Goal: Task Accomplishment & Management: Manage account settings

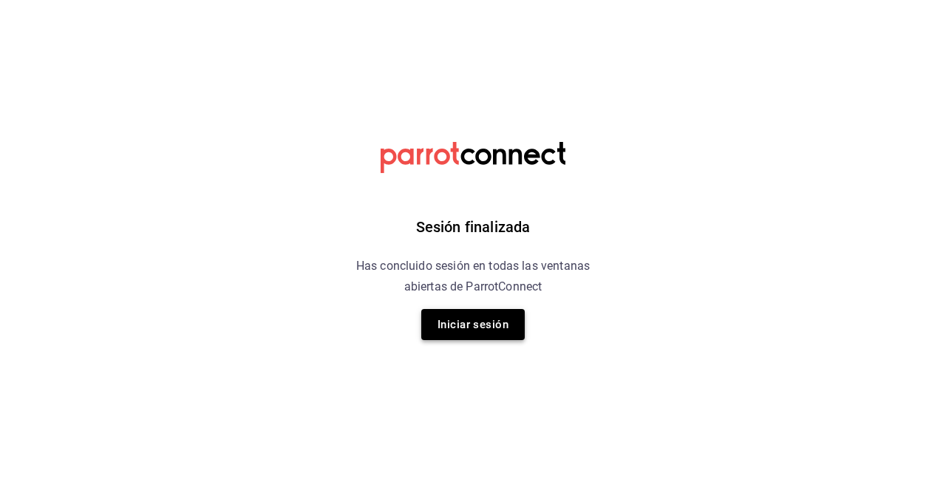
click at [501, 319] on button "Iniciar sesión" at bounding box center [472, 324] width 103 height 31
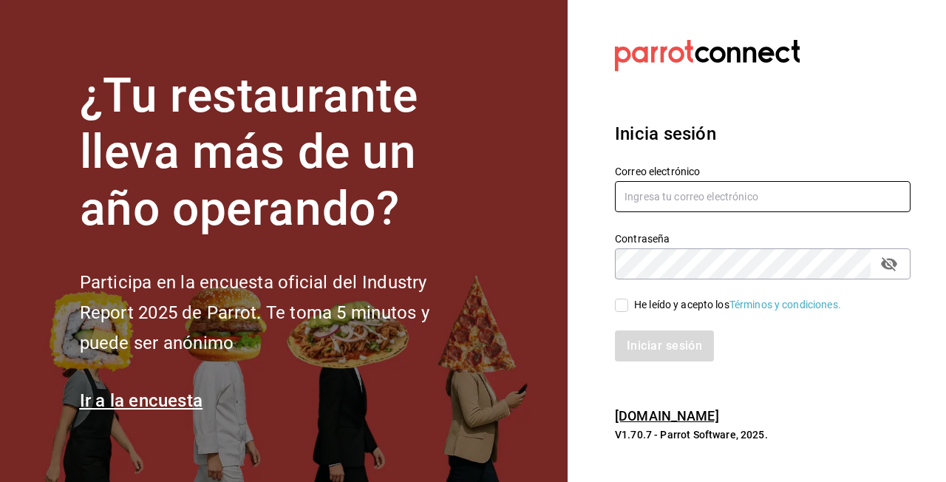
type input "[EMAIL_ADDRESS][DOMAIN_NAME]"
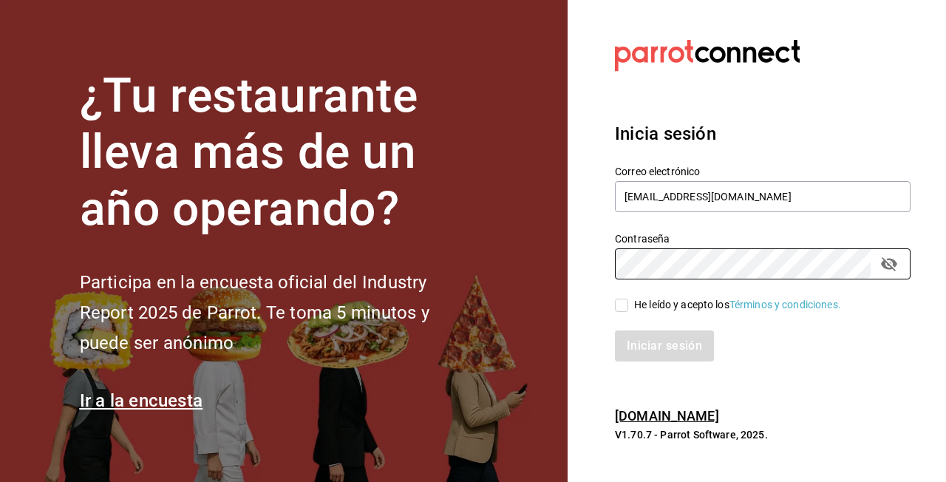
click at [627, 310] on input "He leído y acepto los Términos y condiciones." at bounding box center [621, 305] width 13 height 13
checkbox input "true"
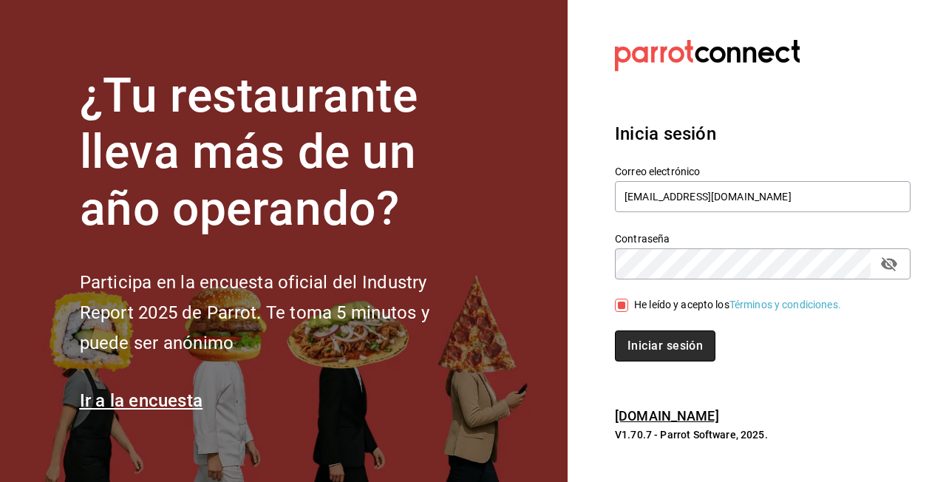
click at [654, 357] on button "Iniciar sesión" at bounding box center [665, 345] width 101 height 31
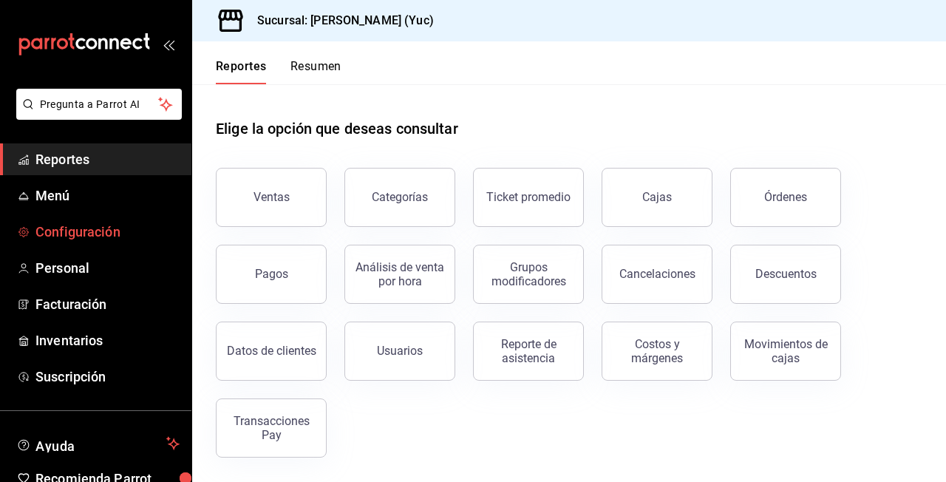
click at [75, 234] on span "Configuración" at bounding box center [107, 232] width 144 height 20
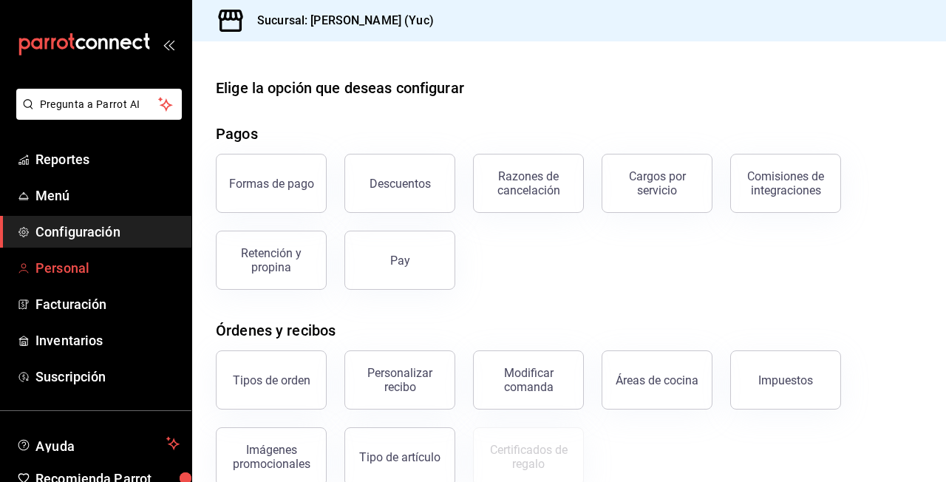
click at [112, 268] on span "Personal" at bounding box center [107, 268] width 144 height 20
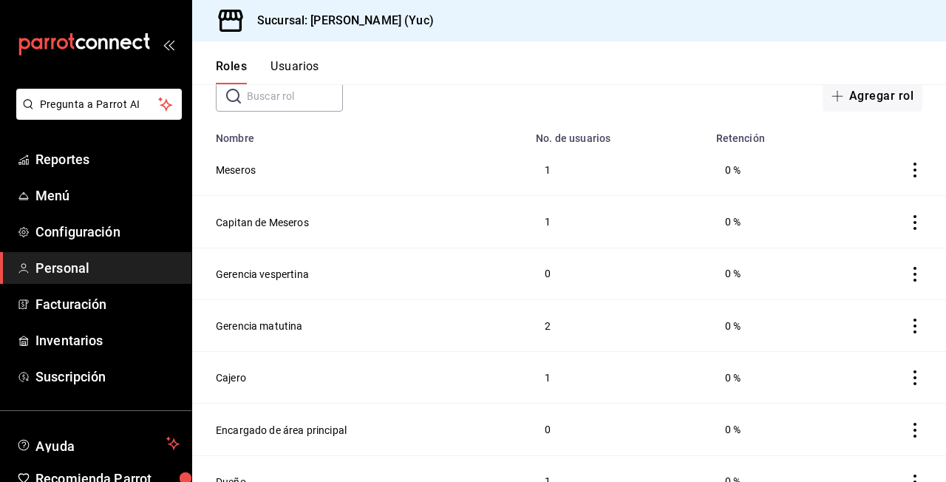
scroll to position [87, 0]
click at [904, 171] on td at bounding box center [891, 172] width 109 height 52
click at [904, 174] on td at bounding box center [891, 172] width 109 height 52
click at [913, 172] on icon "actions" at bounding box center [915, 171] width 15 height 15
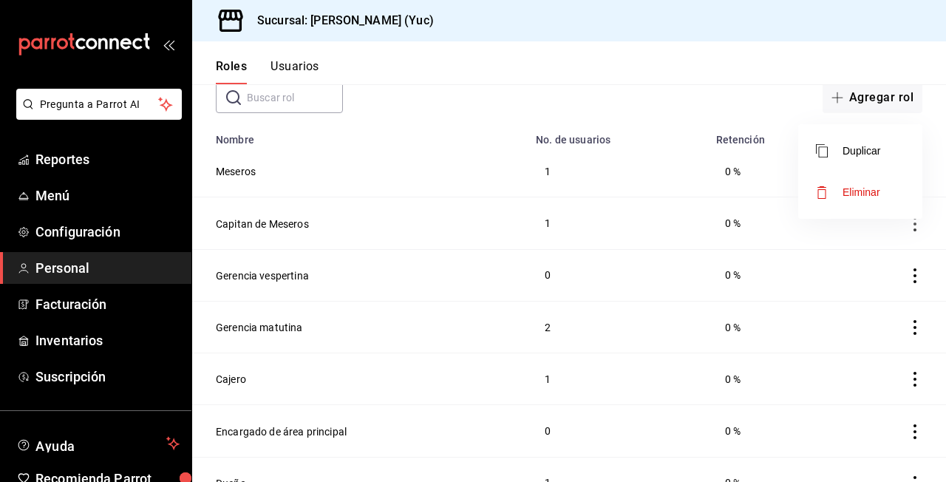
click at [650, 148] on div at bounding box center [473, 241] width 946 height 482
click at [230, 168] on button "Meseros" at bounding box center [236, 171] width 40 height 15
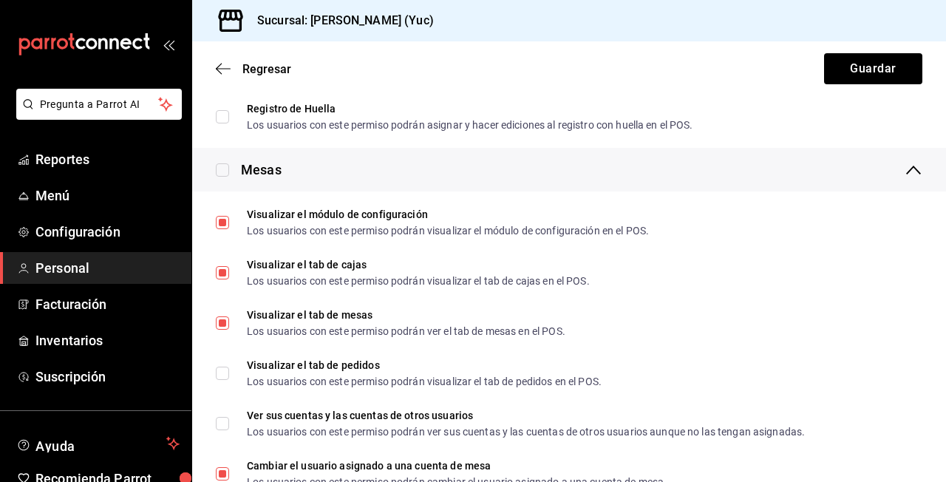
scroll to position [1884, 0]
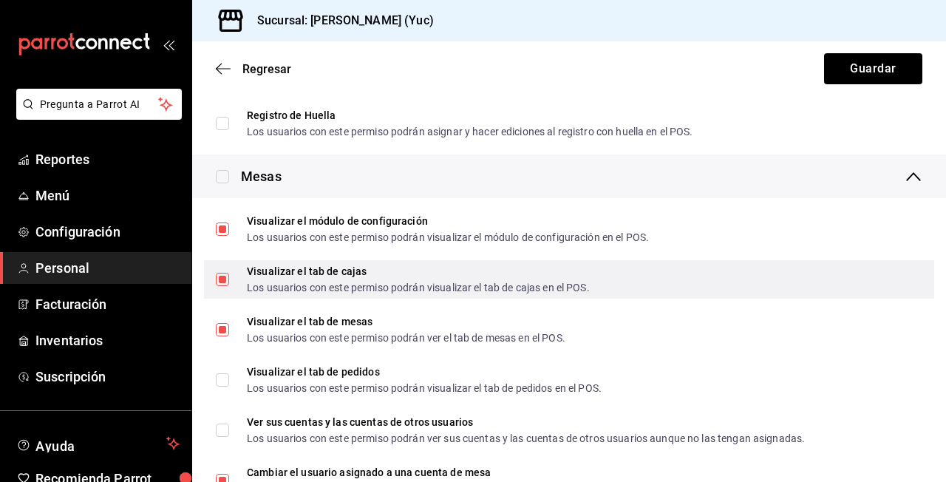
click at [418, 271] on div "Visualizar el tab de cajas" at bounding box center [418, 271] width 343 height 10
click at [229, 273] on input "Visualizar el tab [PERSON_NAME] Los usuarios con este permiso podrán visualizar…" at bounding box center [222, 279] width 13 height 13
click at [231, 275] on span "Visualizar el tab [PERSON_NAME] Los usuarios con este permiso podrán visualizar…" at bounding box center [409, 279] width 361 height 27
click at [229, 275] on input "Visualizar el tab [PERSON_NAME] Los usuarios con este permiso podrán visualizar…" at bounding box center [222, 279] width 13 height 13
click at [221, 281] on input "Visualizar el tab [PERSON_NAME] Los usuarios con este permiso podrán visualizar…" at bounding box center [222, 279] width 13 height 13
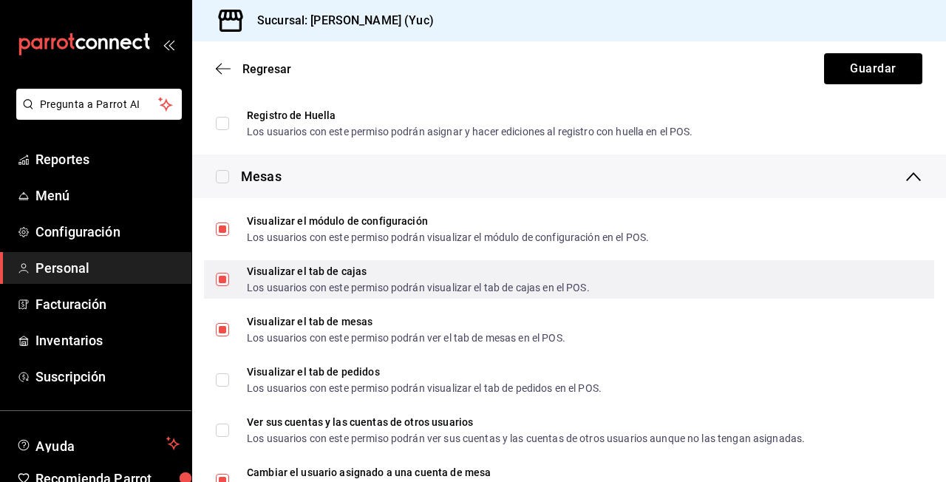
checkbox input "false"
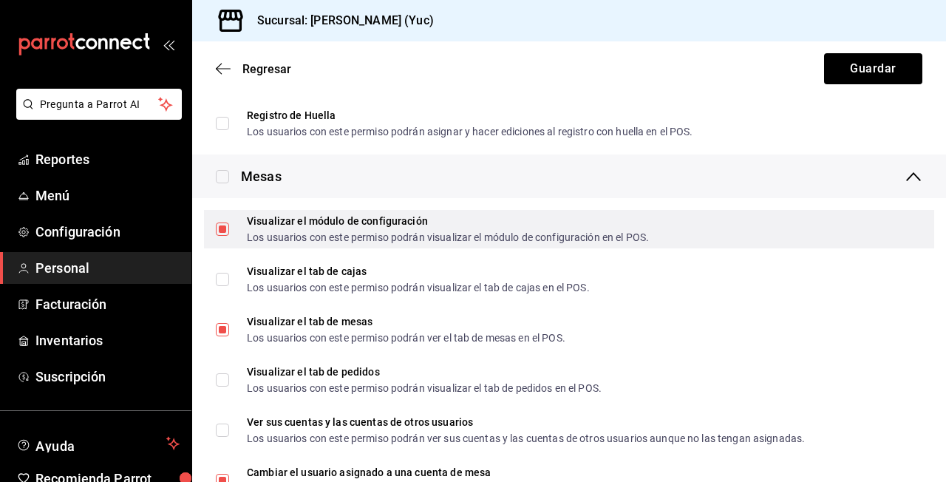
click at [224, 230] on input "Visualizar el módulo de configuración Los usuarios con este permiso podrán visu…" at bounding box center [222, 228] width 13 height 13
checkbox input "false"
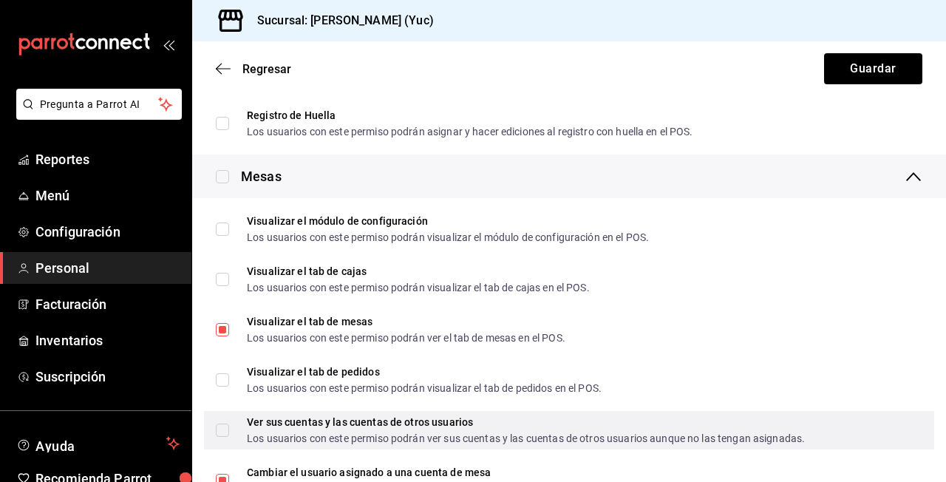
click at [222, 428] on input "Ver sus cuentas y las cuentas de otros usuarios Los usuarios con este permiso p…" at bounding box center [222, 430] width 13 height 13
checkbox input "true"
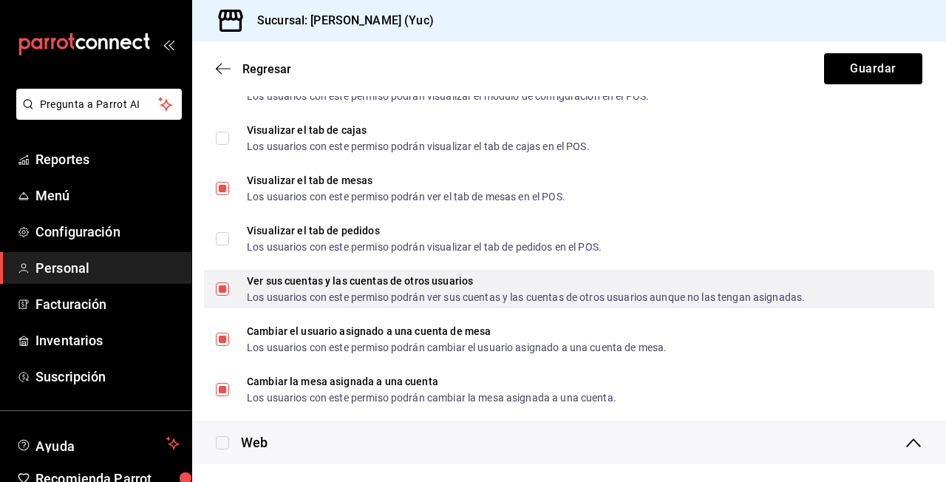
scroll to position [2031, 0]
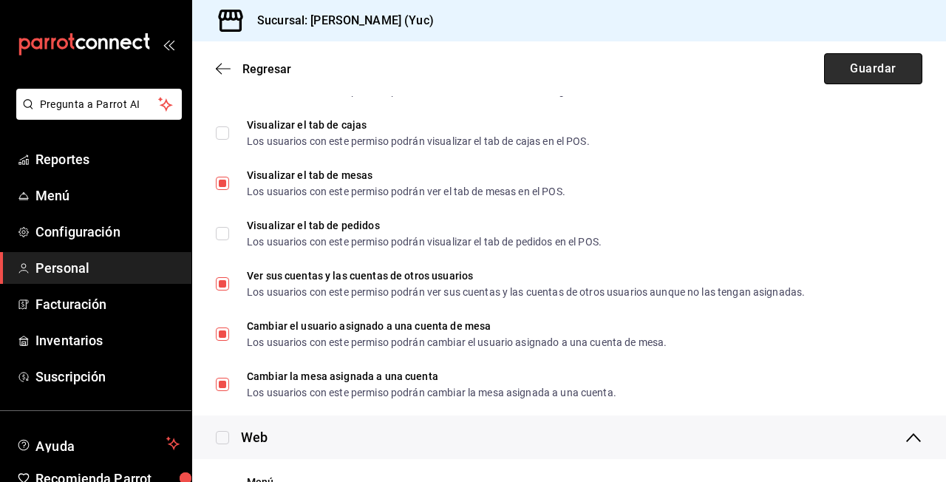
click at [886, 72] on button "Guardar" at bounding box center [873, 68] width 98 height 31
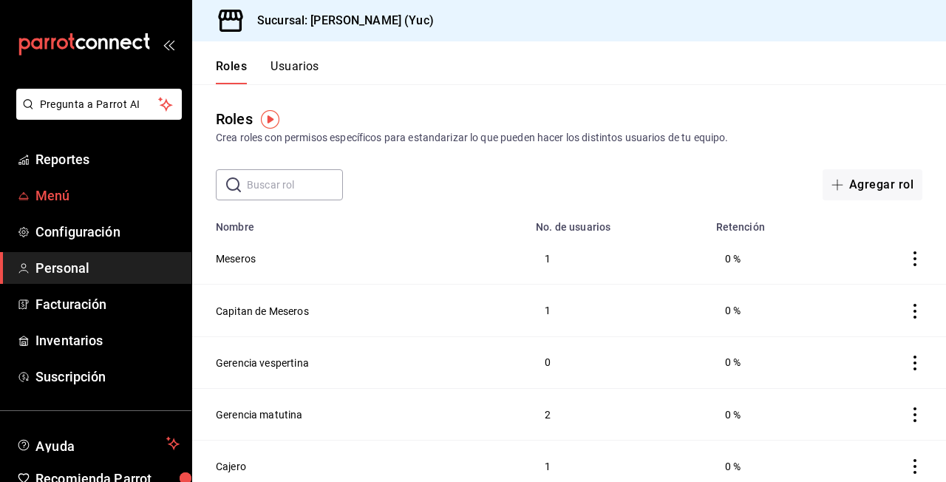
click at [67, 191] on span "Menú" at bounding box center [107, 196] width 144 height 20
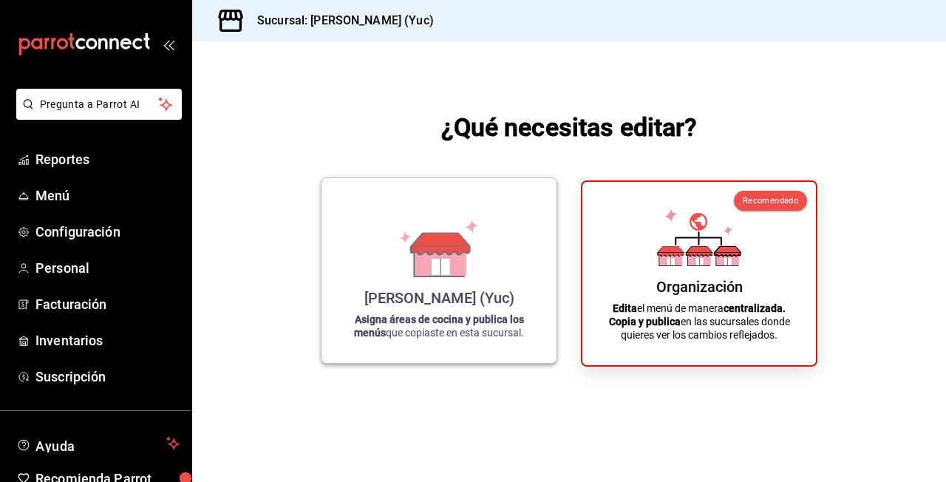
click at [424, 314] on strong "Asigna áreas de cocina y publica los menús" at bounding box center [439, 325] width 170 height 25
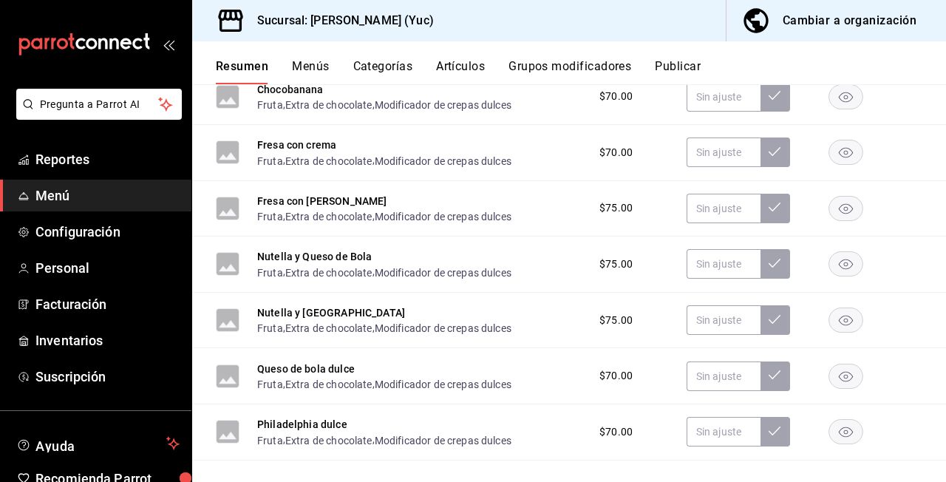
scroll to position [473, 0]
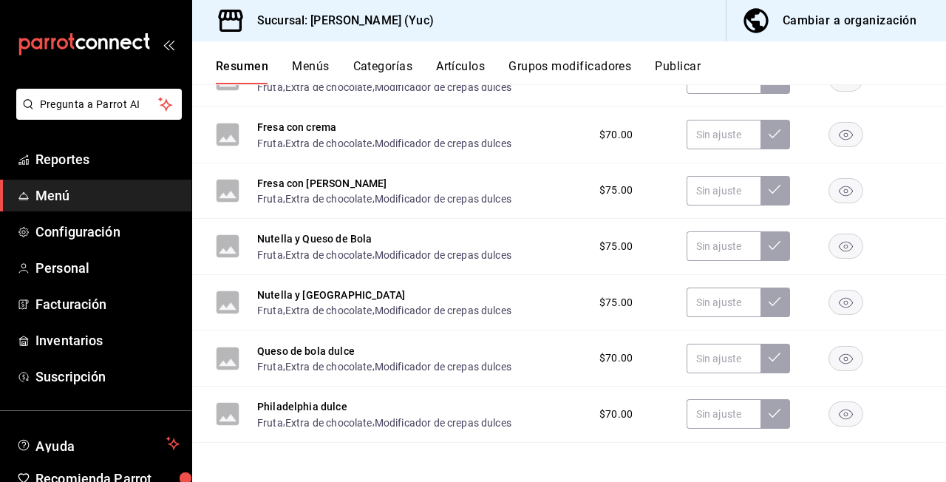
click at [329, 70] on div "Resumen Menús Categorías Artículos Grupos modificadores Publicar" at bounding box center [581, 71] width 730 height 25
click at [383, 65] on button "Categorías" at bounding box center [383, 71] width 60 height 25
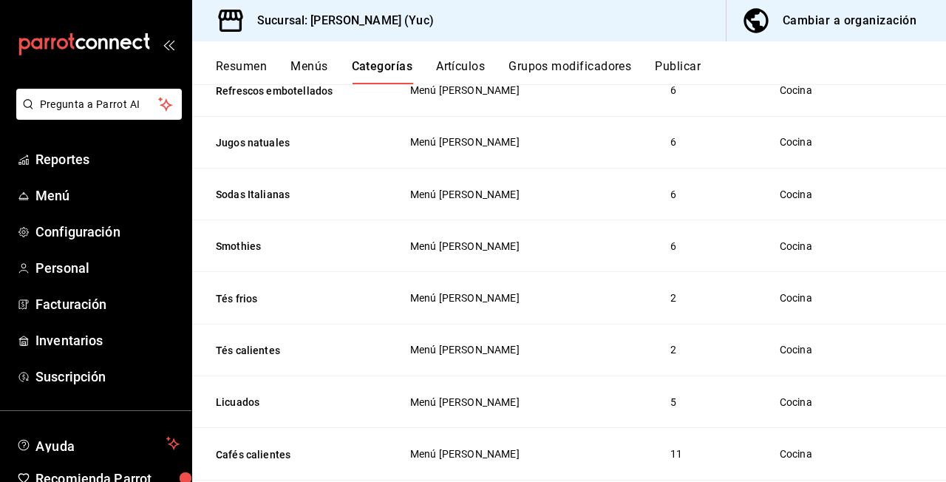
scroll to position [222, 0]
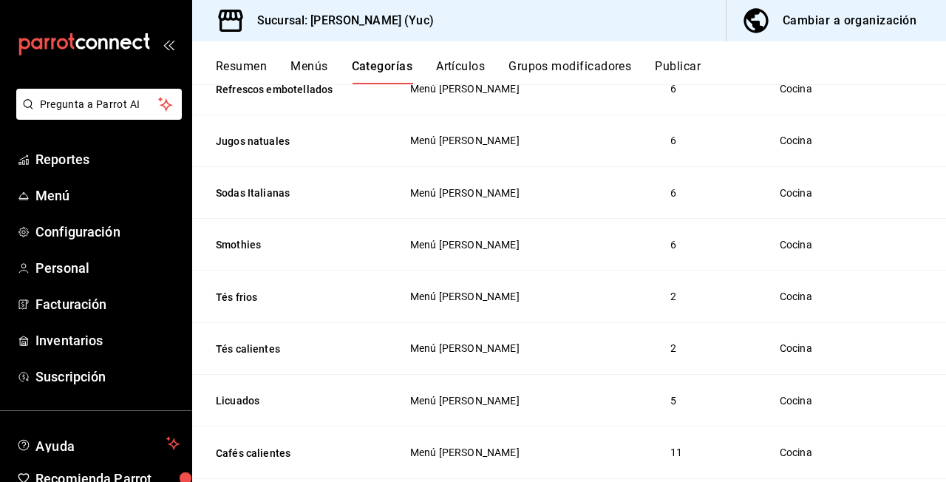
click at [454, 68] on button "Artículos" at bounding box center [460, 71] width 49 height 25
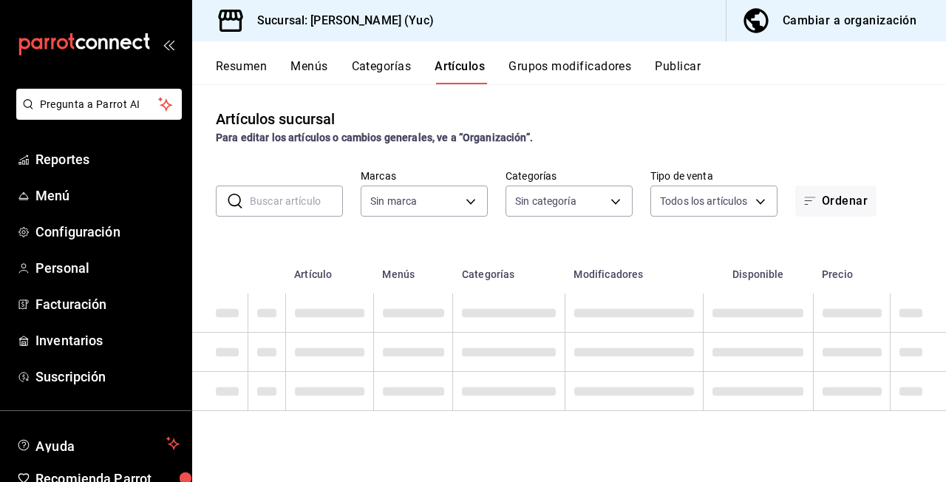
type input "84dcc3cc-b4bd-46ed-af35-c95c697df8ce"
type input "92db8a07-afd1-4ffe-9e67-160fe9afc584,c8db4228-7c82-4f5a-87df-a676ef311a50,5600f…"
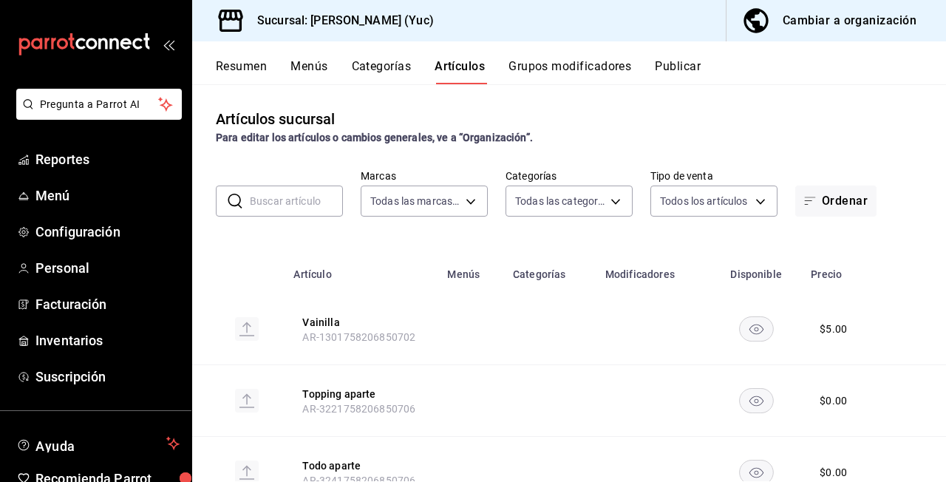
click at [379, 65] on button "Categorías" at bounding box center [382, 71] width 60 height 25
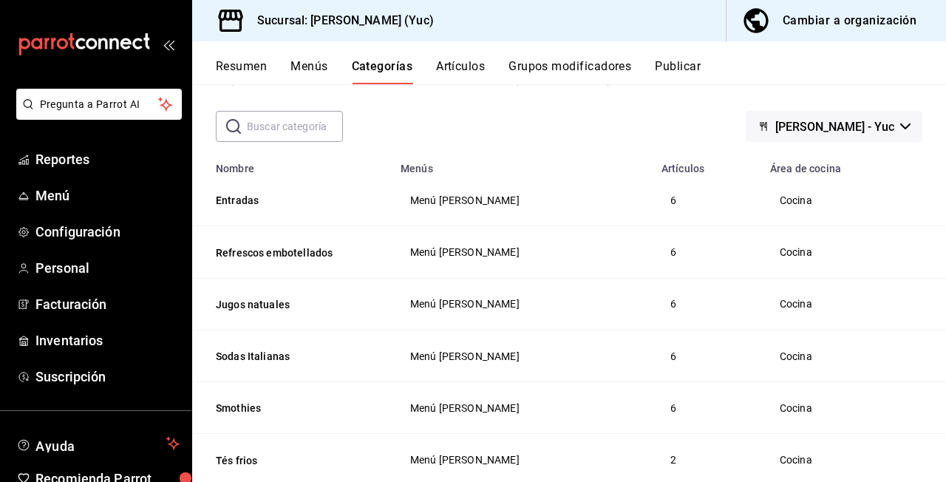
scroll to position [63, 0]
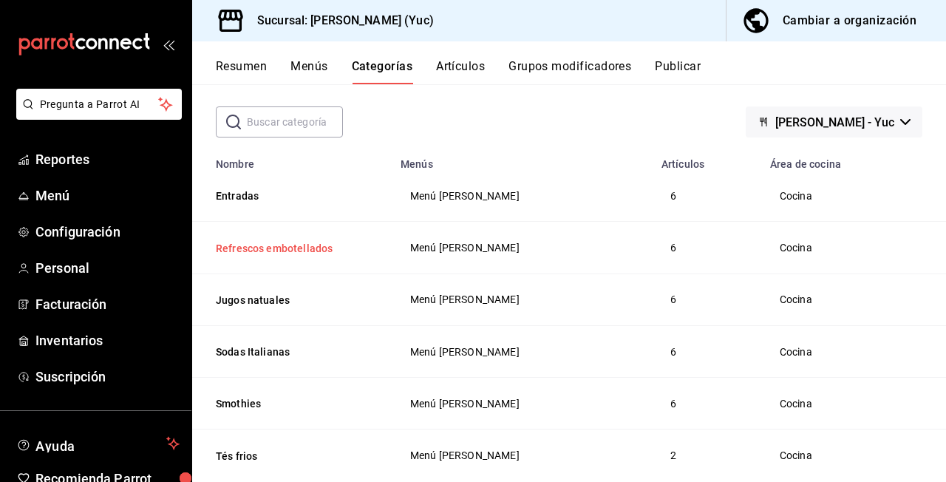
click at [309, 242] on button "Refrescos embotellados" at bounding box center [290, 248] width 148 height 15
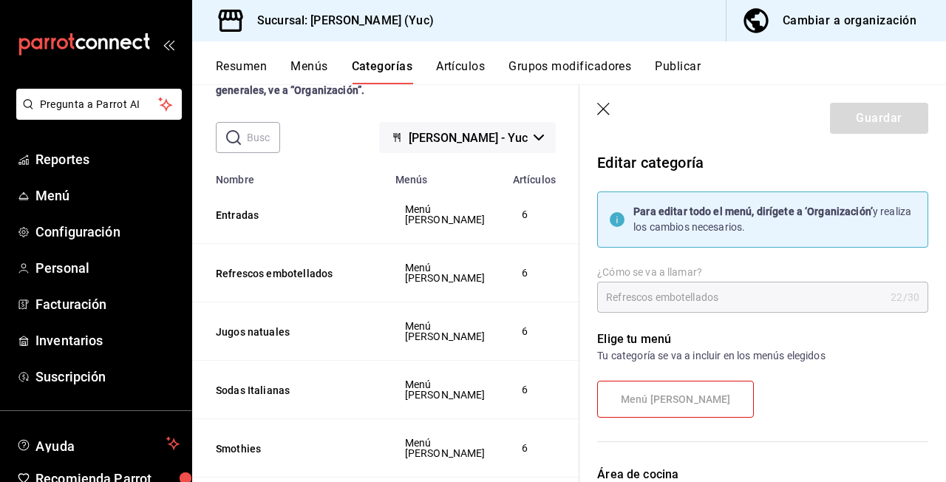
type input "4ea82102-d89f-459e-b721-d2d2e8f25559"
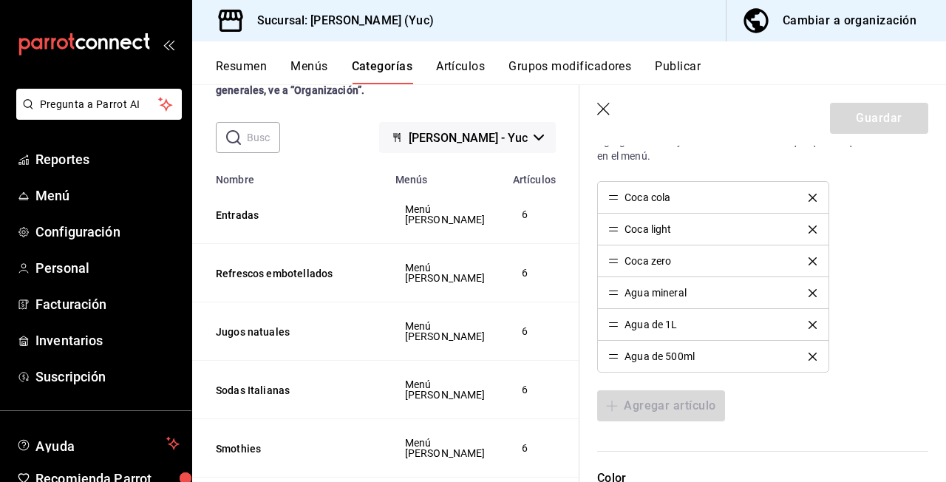
scroll to position [495, 0]
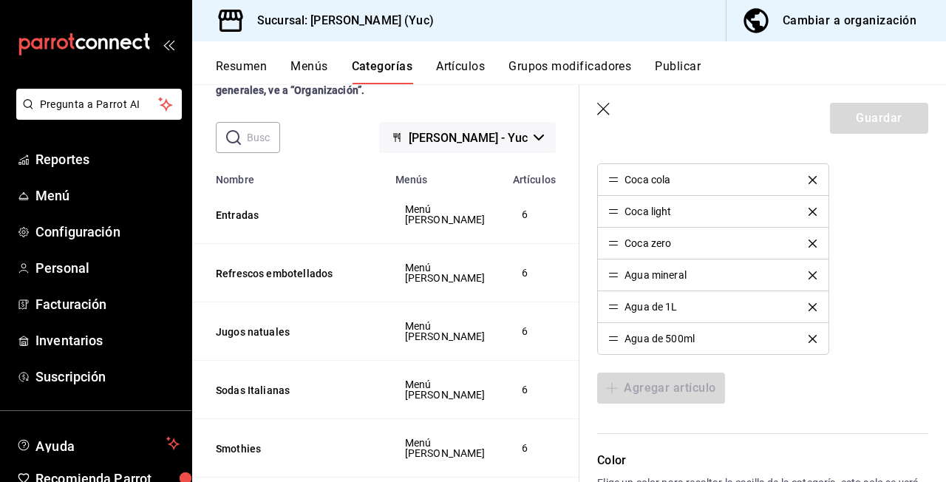
click at [658, 393] on div "Agregar artículo" at bounding box center [762, 388] width 331 height 31
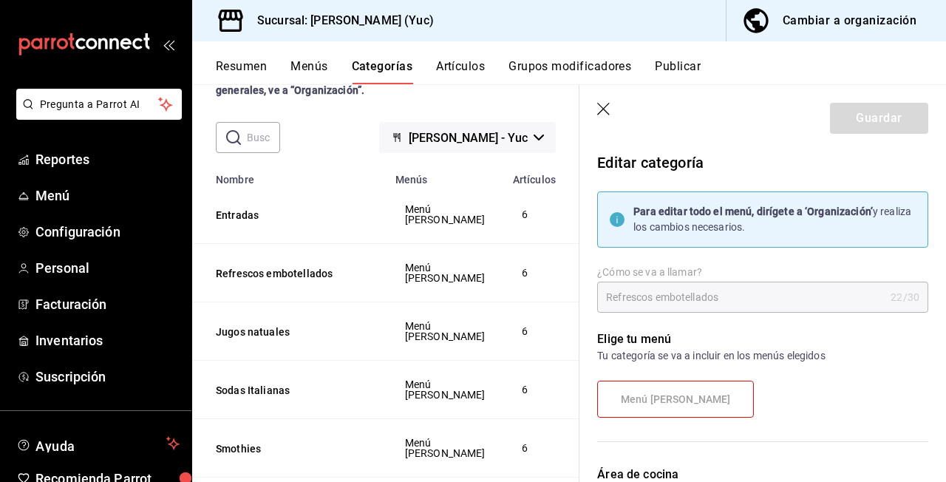
scroll to position [0, 0]
click at [681, 405] on label "Menú [PERSON_NAME]" at bounding box center [675, 398] width 155 height 35
click at [608, 109] on icon "button" at bounding box center [604, 110] width 15 height 15
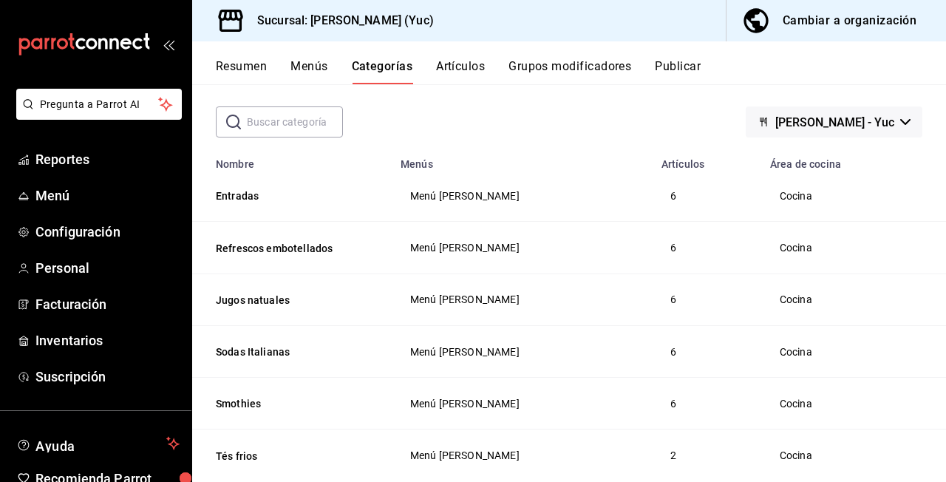
click at [540, 64] on button "Grupos modificadores" at bounding box center [570, 71] width 123 height 25
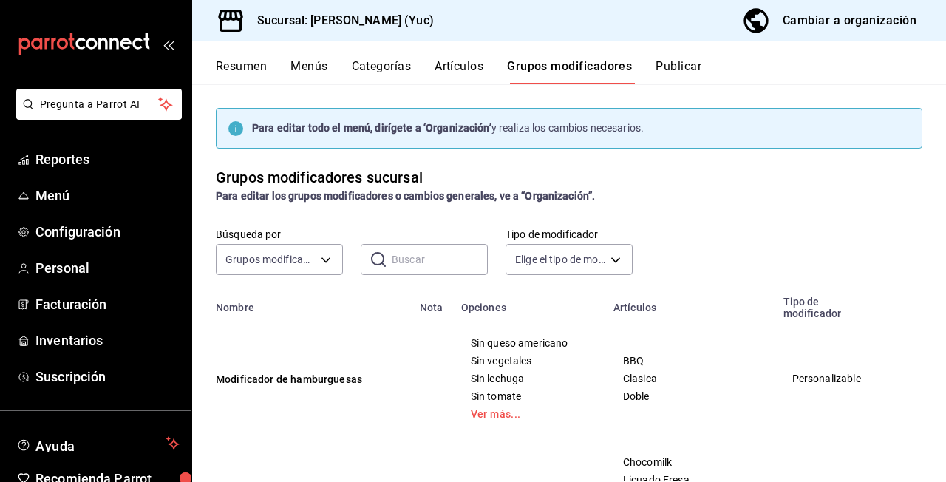
click at [659, 65] on button "Publicar" at bounding box center [679, 71] width 46 height 25
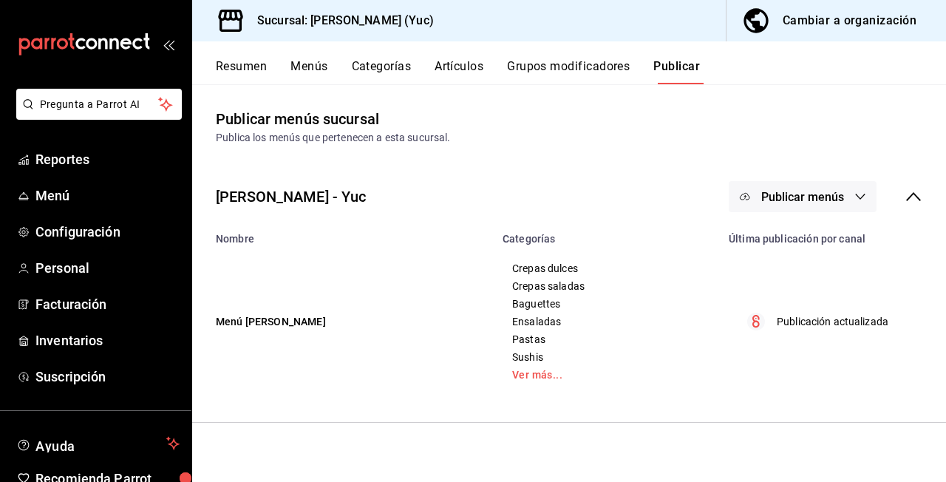
click at [246, 68] on button "Resumen" at bounding box center [241, 71] width 51 height 25
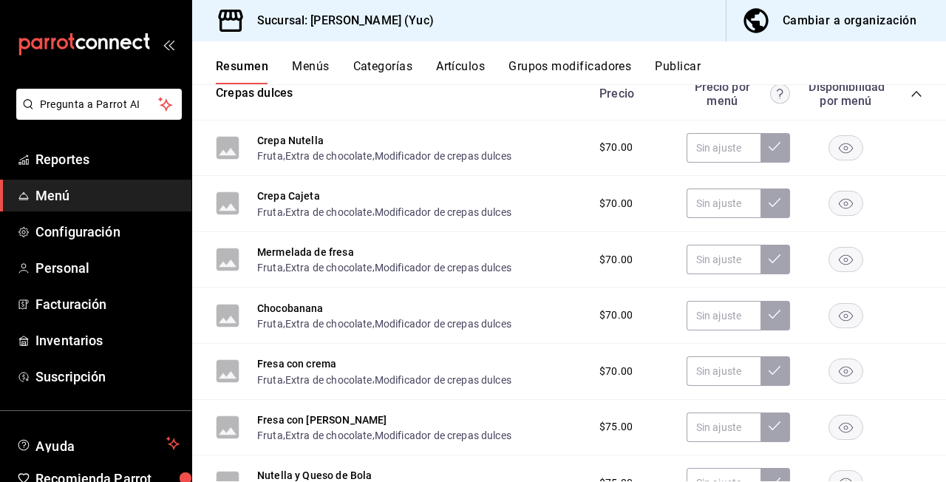
scroll to position [245, 0]
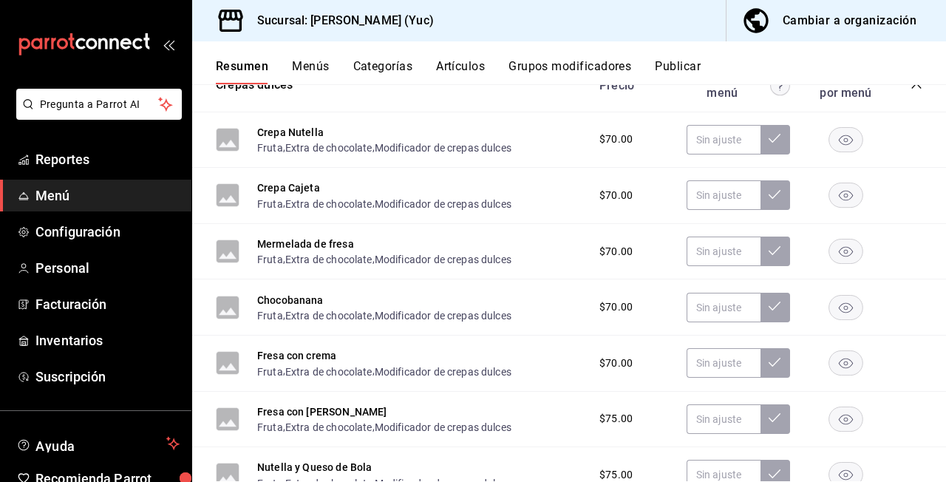
click at [369, 56] on div "Resumen Menús Categorías Artículos Grupos modificadores Publicar" at bounding box center [569, 62] width 754 height 43
click at [366, 64] on button "Categorías" at bounding box center [383, 71] width 60 height 25
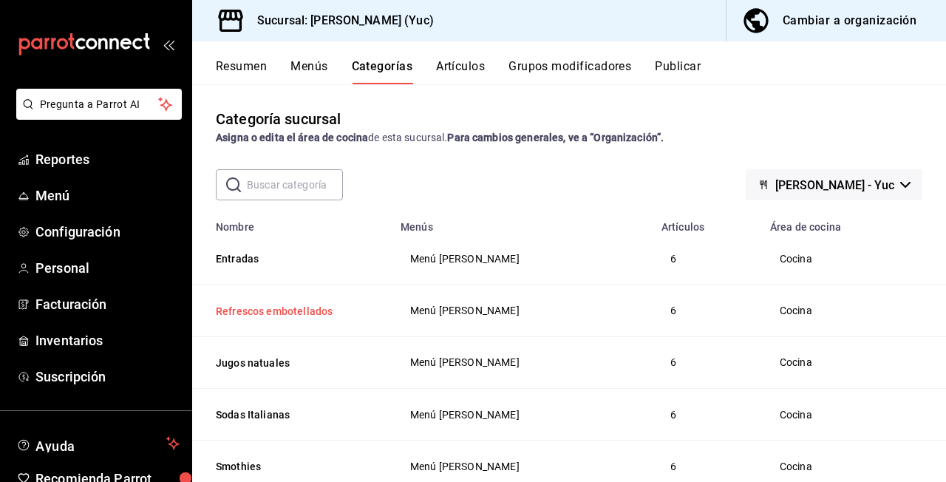
click at [317, 318] on button "Refrescos embotellados" at bounding box center [290, 311] width 148 height 15
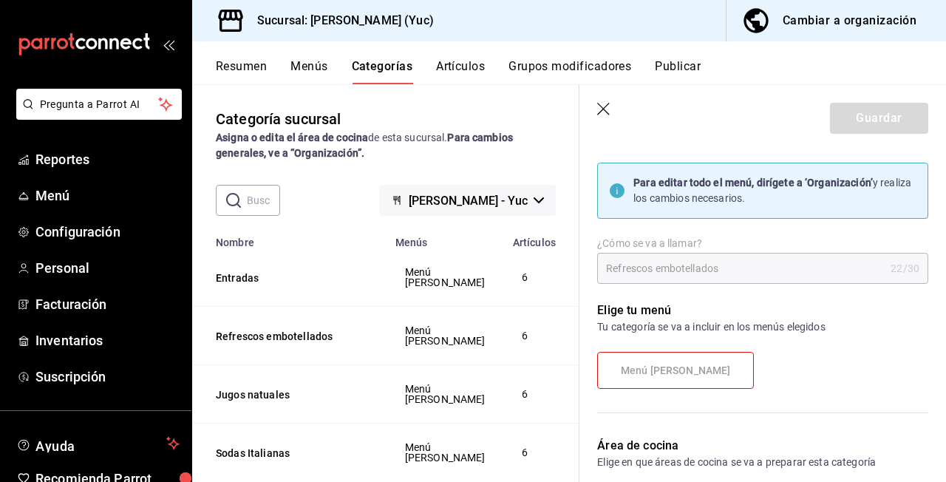
click at [605, 106] on icon "button" at bounding box center [604, 110] width 15 height 15
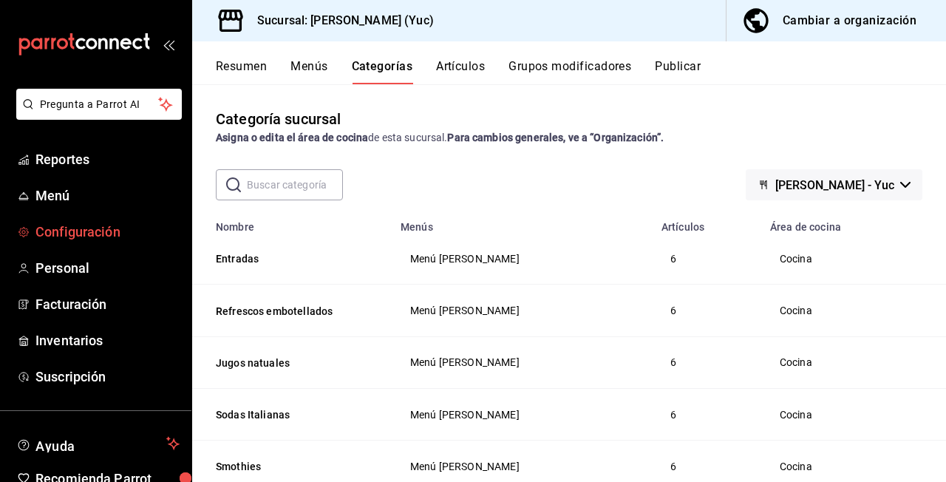
click at [124, 231] on span "Configuración" at bounding box center [107, 232] width 144 height 20
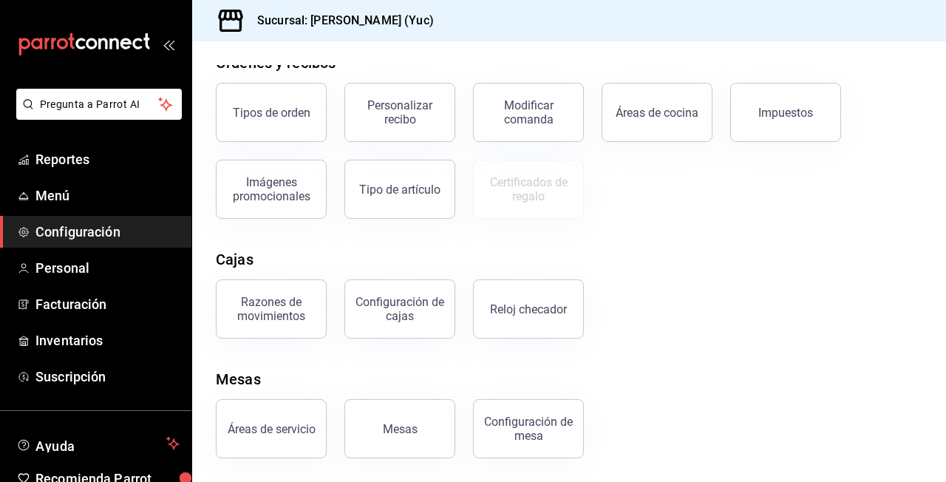
scroll to position [268, 0]
click at [120, 256] on link "Personal" at bounding box center [95, 268] width 191 height 32
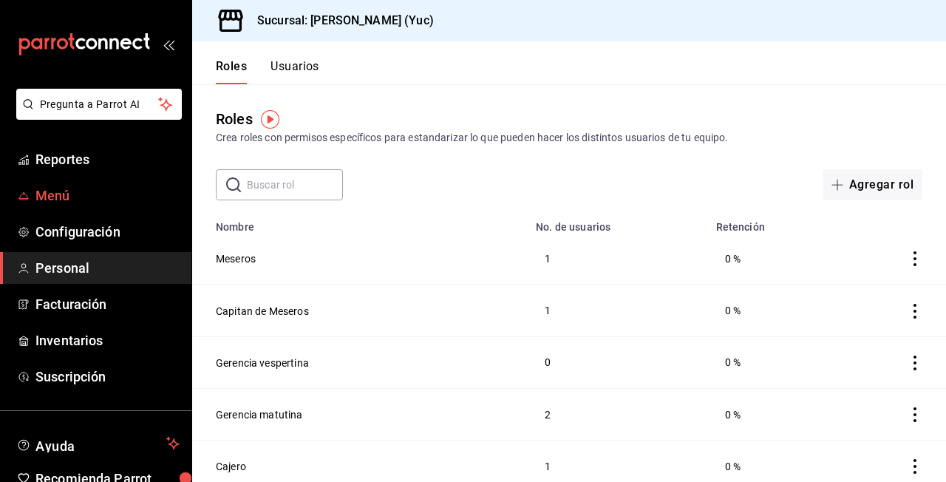
click at [86, 191] on span "Menú" at bounding box center [107, 196] width 144 height 20
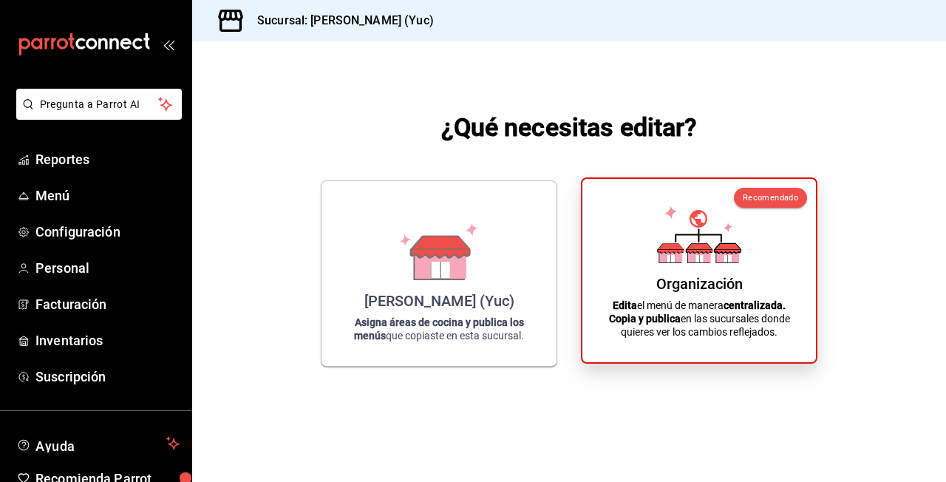
click at [675, 284] on div "Organización" at bounding box center [699, 284] width 86 height 18
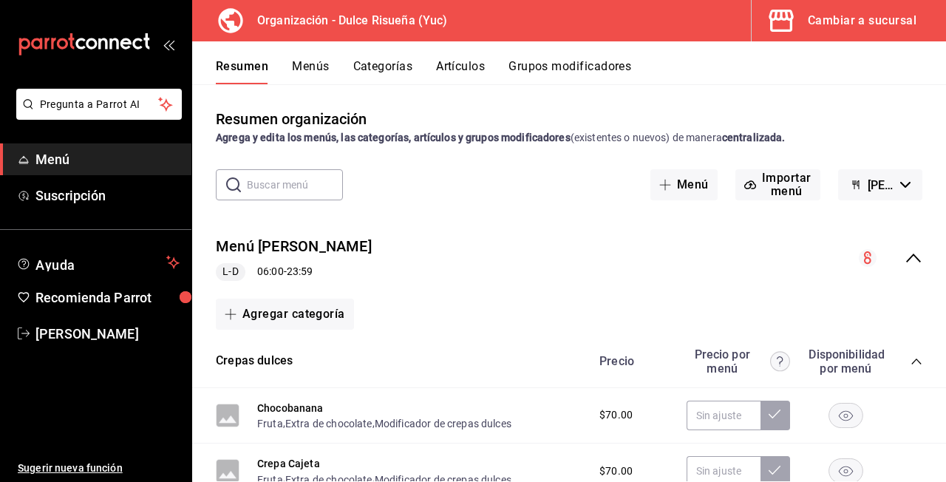
click at [443, 75] on button "Artículos" at bounding box center [460, 71] width 49 height 25
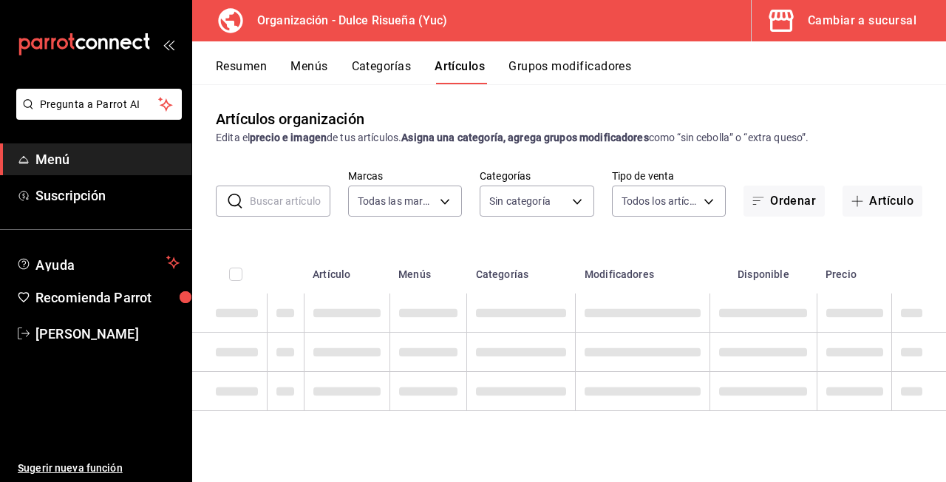
type input "5e9fd165-cb82-4585-819d-268c1315c671"
type input "a59a76ad-f663-440b-a18b-c68671f77ec1,4eae5f44-b9e7-44b0-b2aa-20c8a6e15708,7e948…"
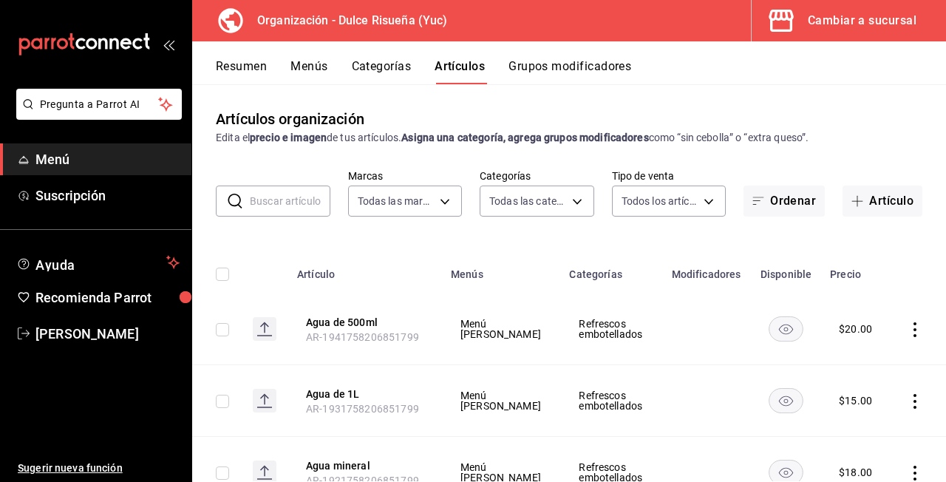
click at [390, 76] on button "Categorías" at bounding box center [382, 71] width 60 height 25
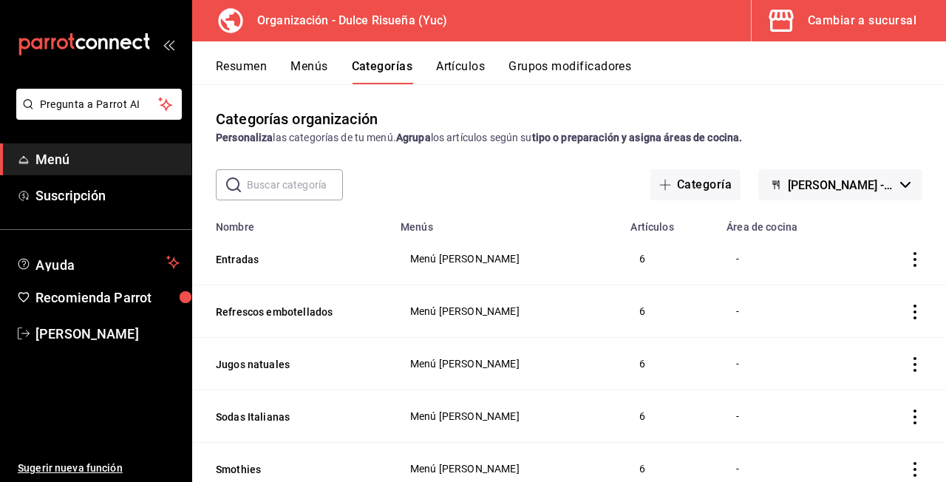
scroll to position [21, 0]
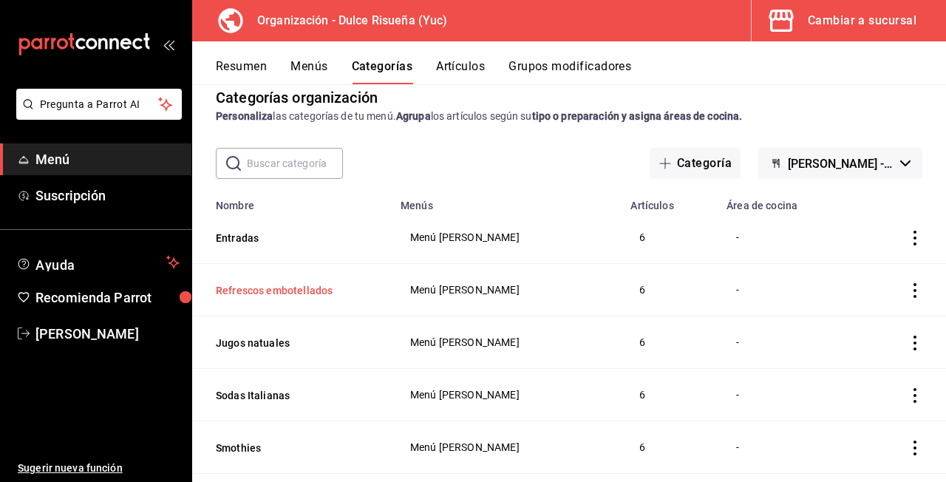
click at [273, 287] on button "Refrescos embotellados" at bounding box center [290, 290] width 148 height 15
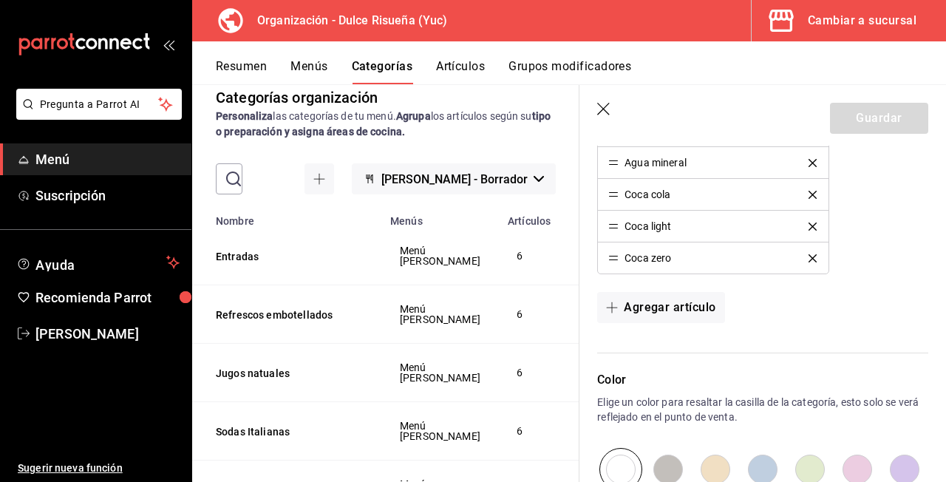
scroll to position [496, 0]
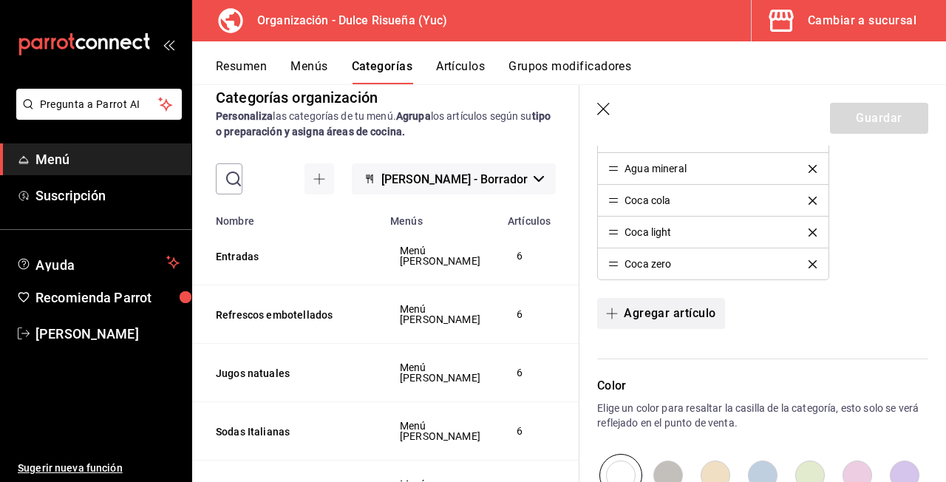
click at [662, 313] on button "Agregar artículo" at bounding box center [660, 313] width 127 height 31
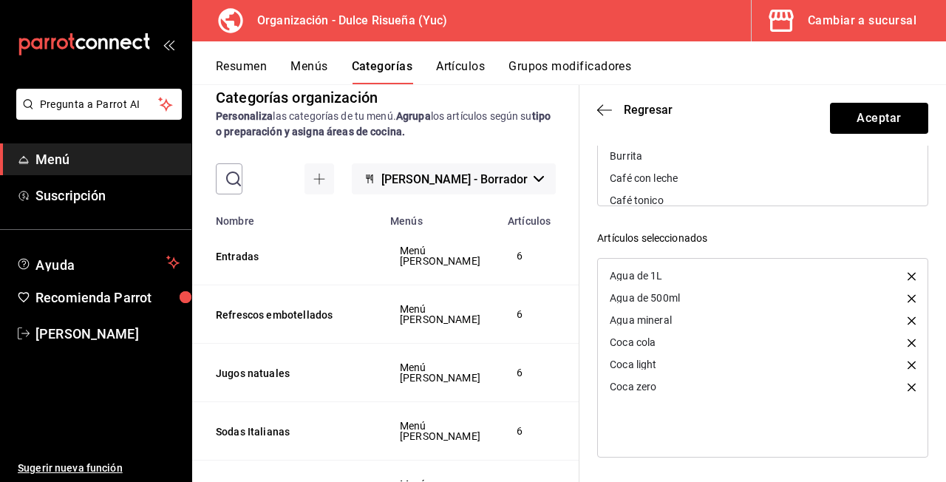
scroll to position [0, 0]
click at [663, 378] on div "Coca zero" at bounding box center [763, 387] width 330 height 22
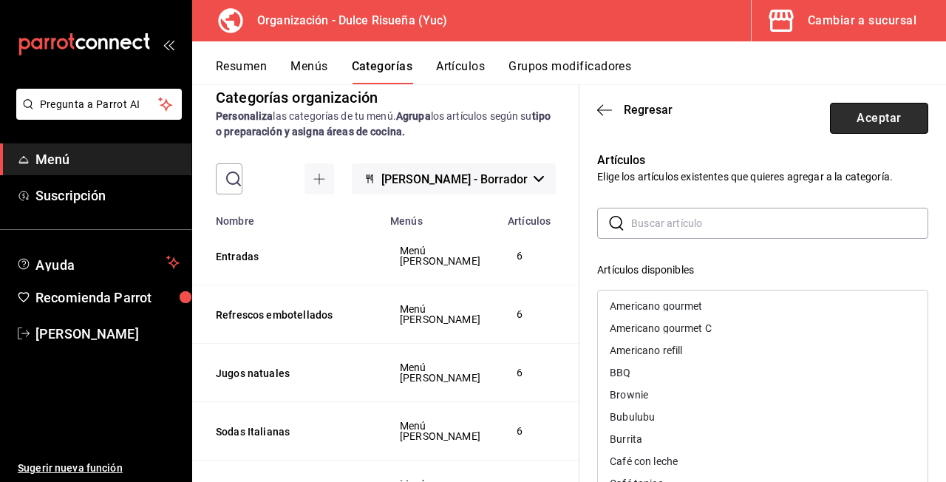
click at [851, 130] on button "Aceptar" at bounding box center [879, 118] width 98 height 31
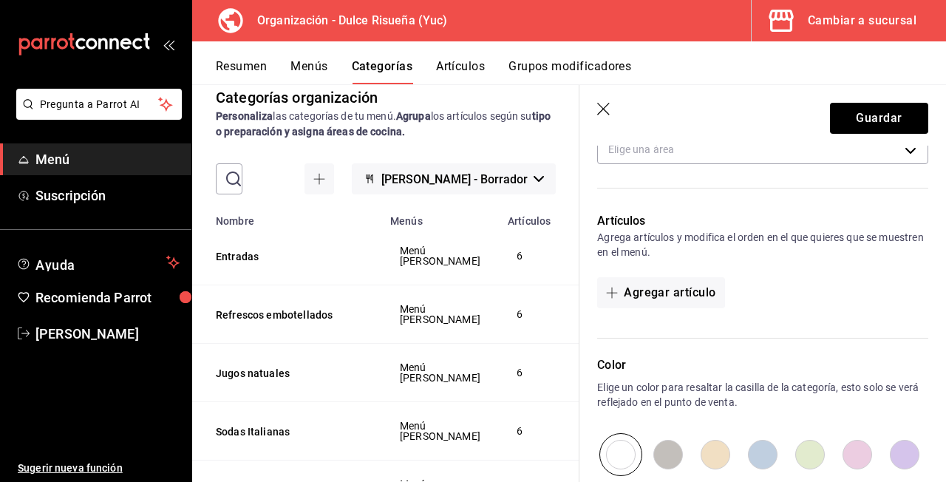
scroll to position [308, 0]
click at [610, 112] on icon "button" at bounding box center [604, 110] width 15 height 15
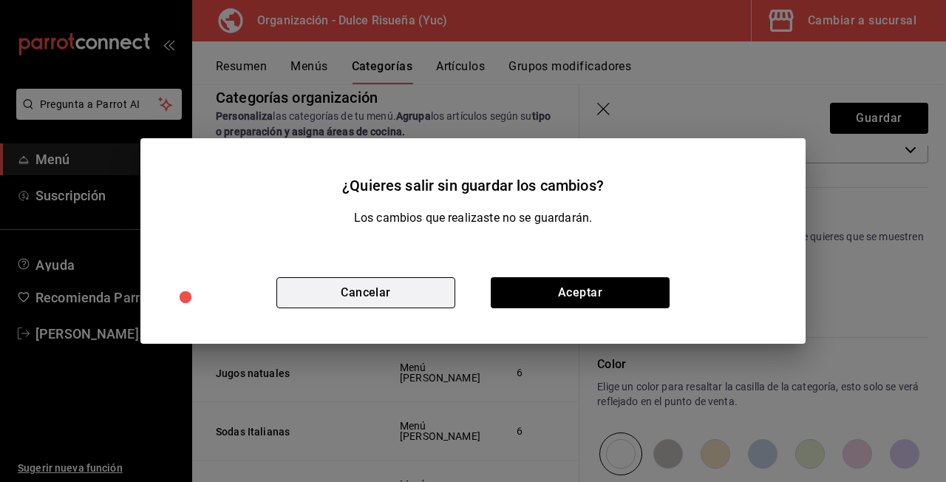
click at [417, 288] on button "Cancelar" at bounding box center [365, 292] width 179 height 31
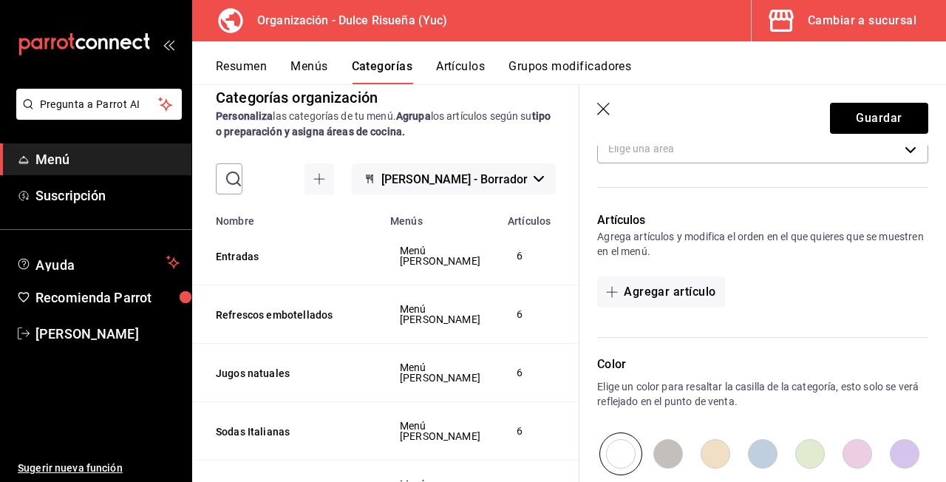
click at [599, 105] on icon "button" at bounding box center [604, 110] width 15 height 15
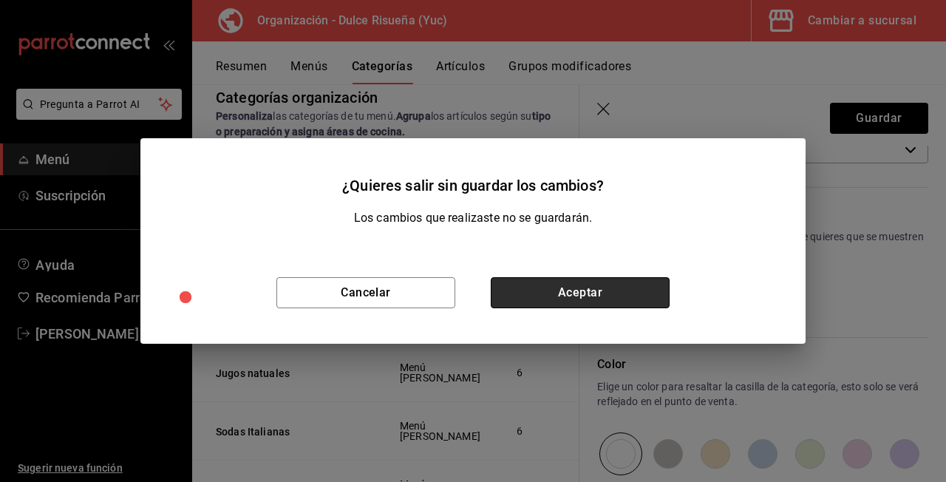
click at [547, 278] on button "Aceptar" at bounding box center [580, 292] width 179 height 31
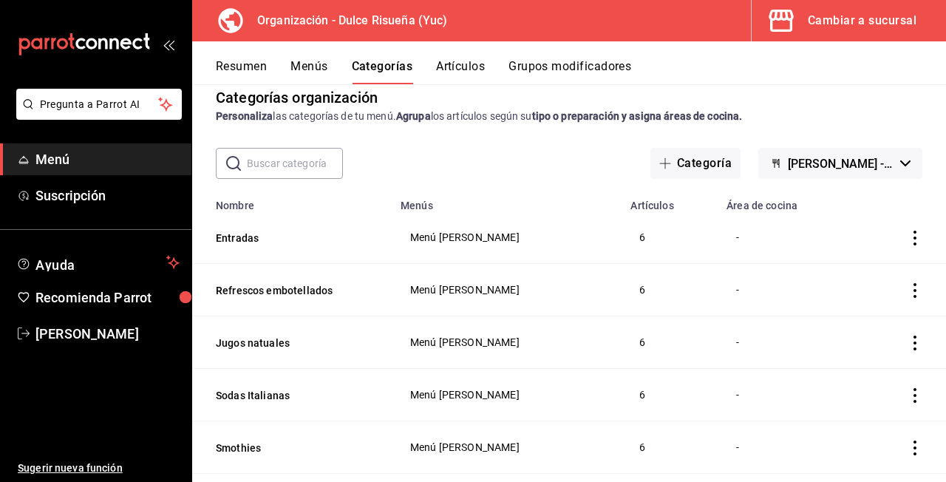
click at [922, 289] on icon "actions" at bounding box center [915, 290] width 15 height 15
click at [873, 326] on span "Editar" at bounding box center [871, 325] width 38 height 16
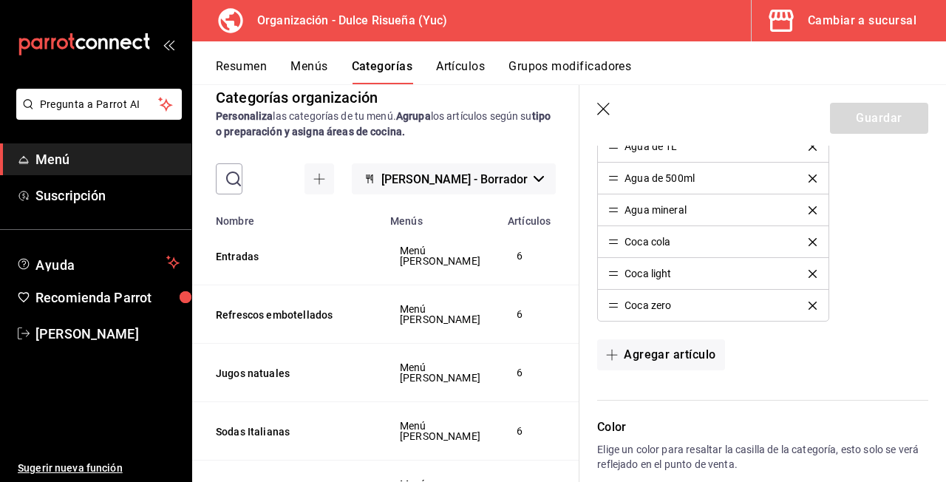
scroll to position [469, 0]
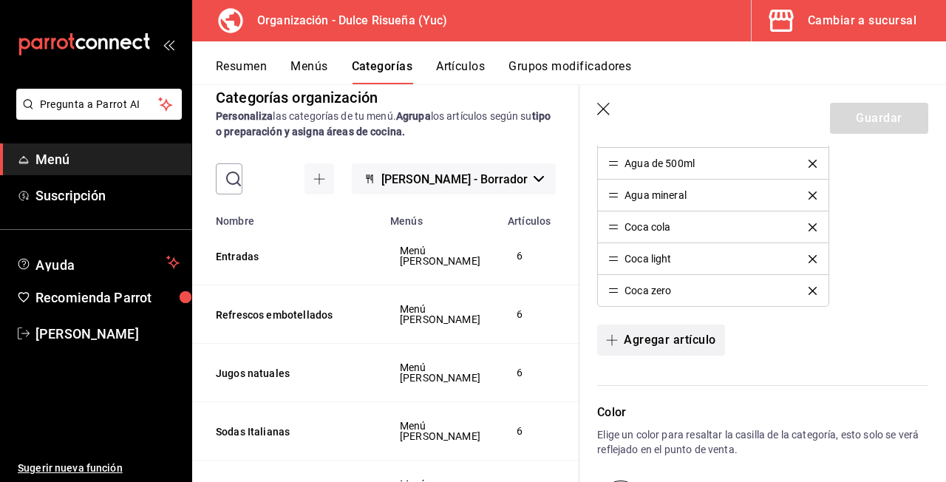
click at [680, 336] on button "Agregar artículo" at bounding box center [660, 339] width 127 height 31
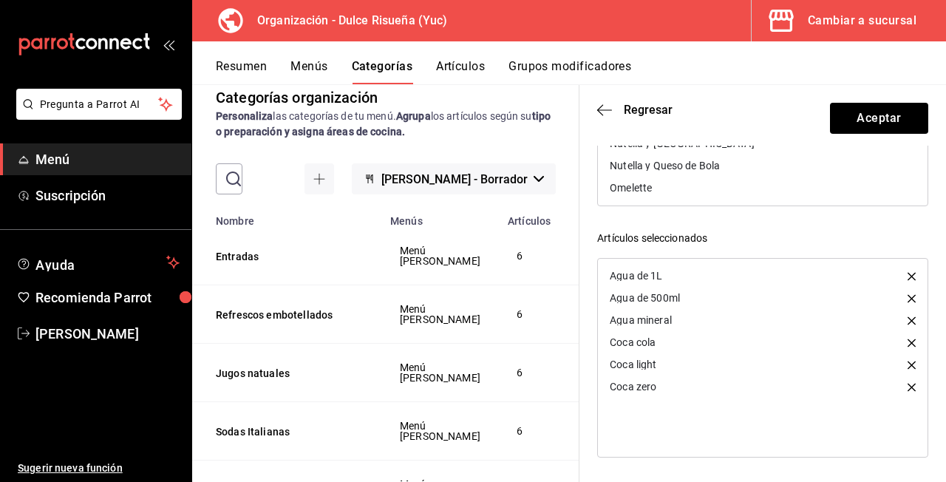
scroll to position [2716, 0]
click at [694, 334] on div "Coca cola" at bounding box center [763, 342] width 330 height 22
click at [676, 380] on div "Coca zero" at bounding box center [763, 387] width 330 height 22
click at [666, 386] on div "Coca zero" at bounding box center [763, 387] width 330 height 22
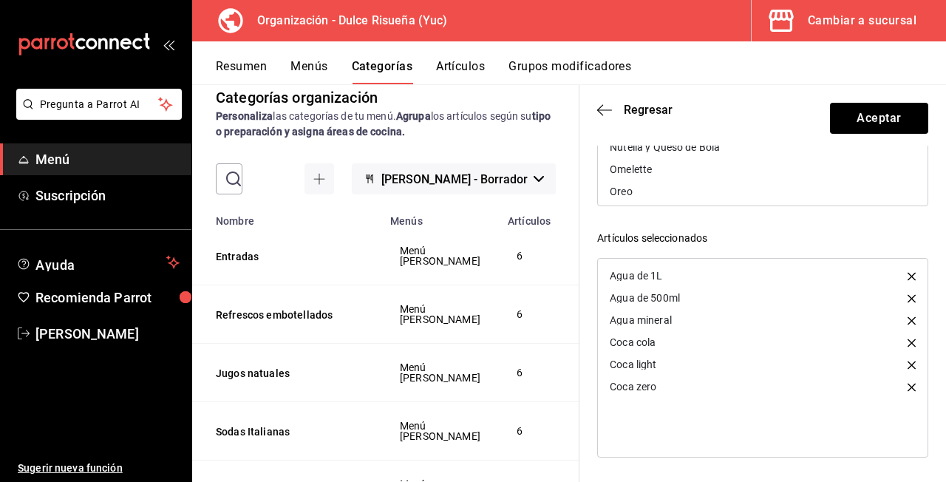
click at [633, 388] on div "Coca zero" at bounding box center [633, 386] width 47 height 10
click at [633, 383] on div "Coca zero" at bounding box center [633, 386] width 47 height 10
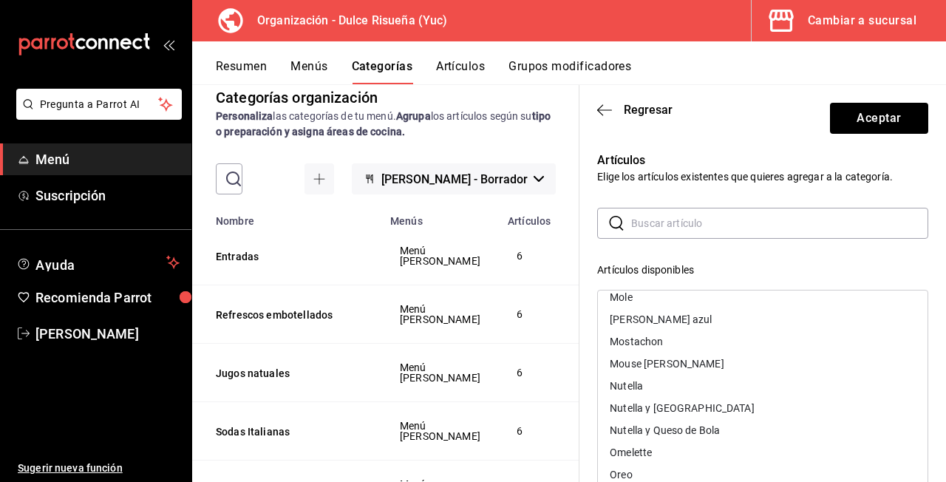
scroll to position [0, 0]
click at [698, 211] on input "text" at bounding box center [779, 223] width 297 height 30
click at [599, 108] on icon "button" at bounding box center [600, 109] width 6 height 11
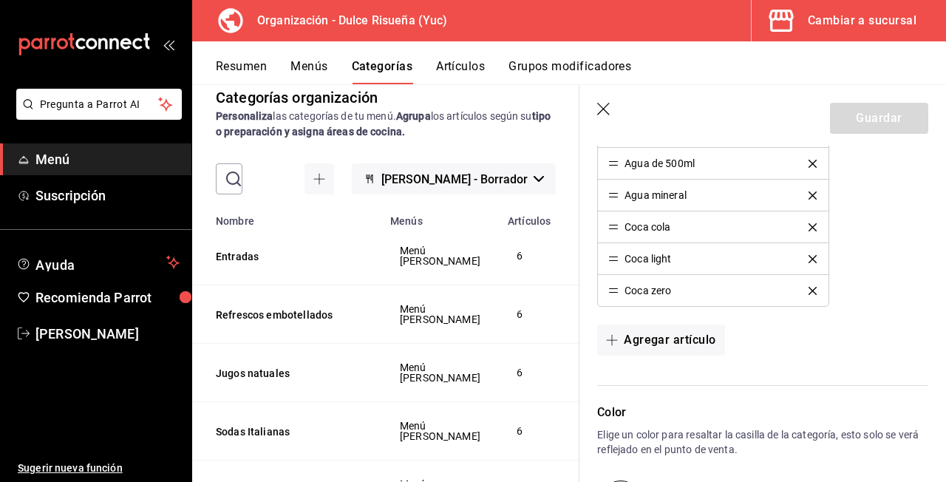
click at [599, 108] on icon "button" at bounding box center [604, 110] width 15 height 15
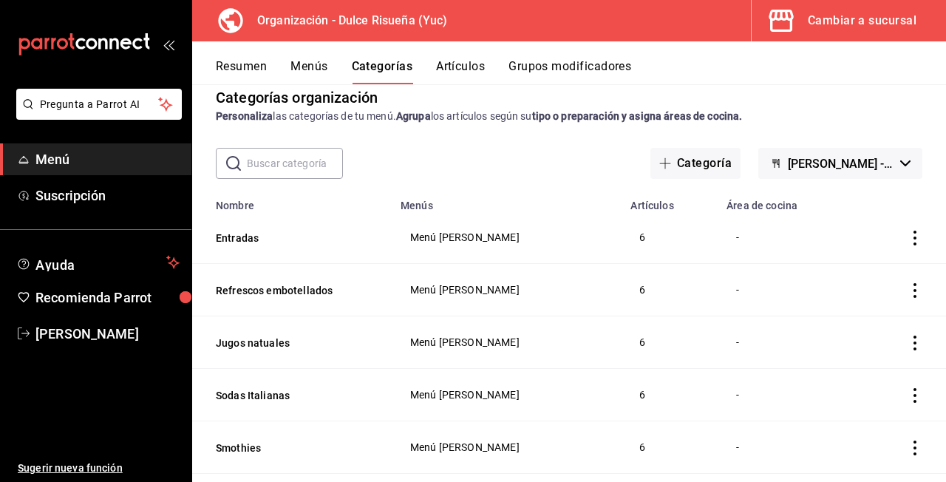
click at [459, 65] on button "Artículos" at bounding box center [460, 71] width 49 height 25
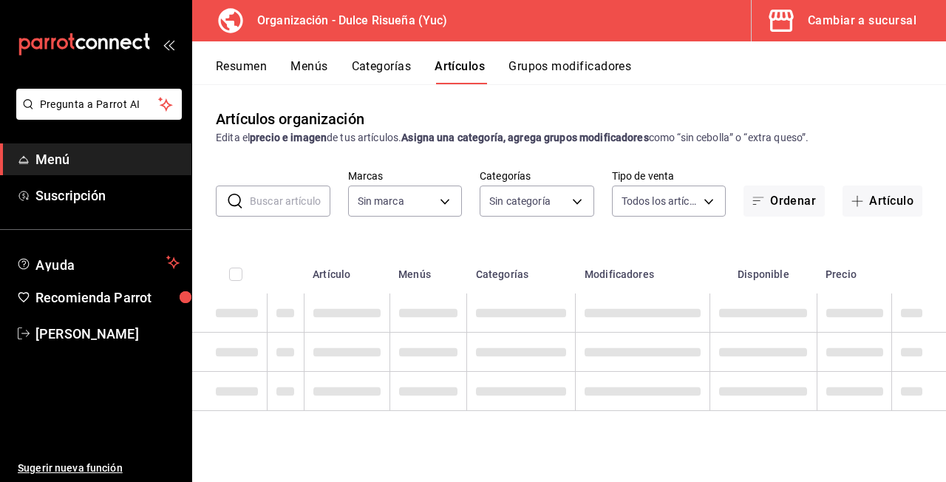
type input "5e9fd165-cb82-4585-819d-268c1315c671"
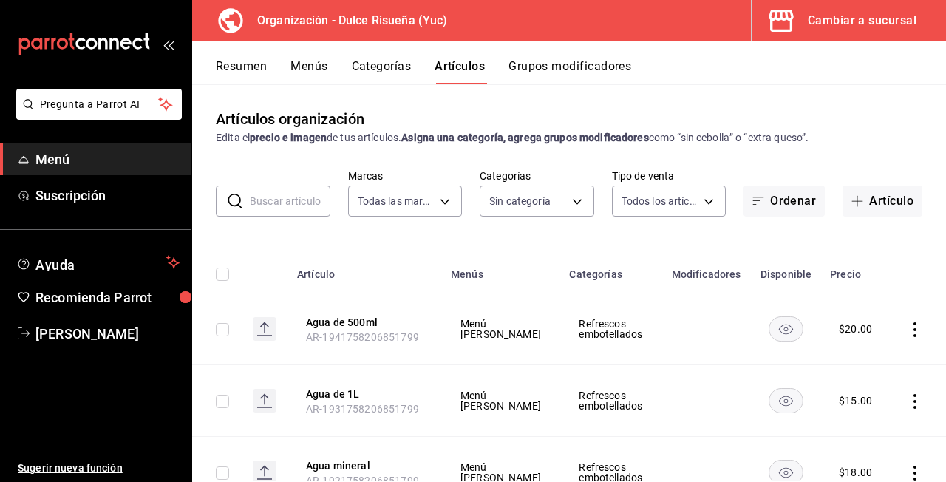
type input "a59a76ad-f663-440b-a18b-c68671f77ec1,4eae5f44-b9e7-44b0-b2aa-20c8a6e15708,7e948…"
click at [381, 75] on button "Categorías" at bounding box center [382, 71] width 60 height 25
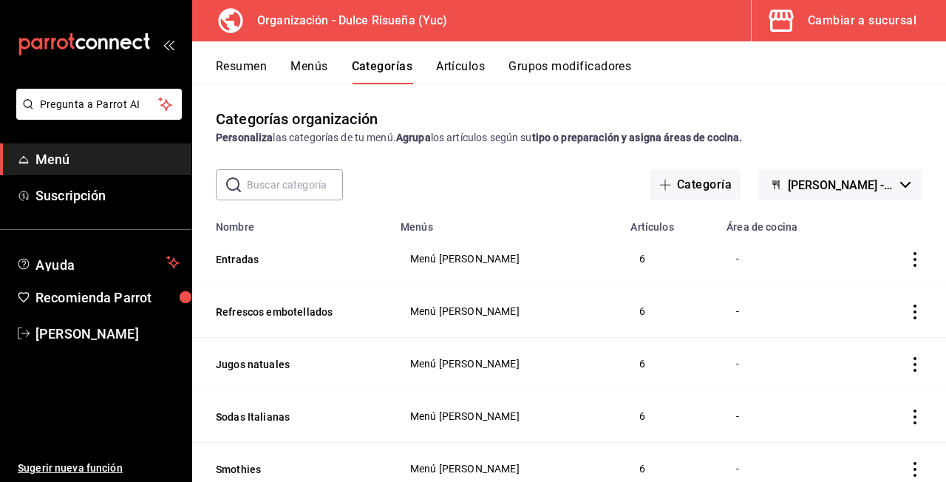
click at [544, 77] on button "Grupos modificadores" at bounding box center [570, 71] width 123 height 25
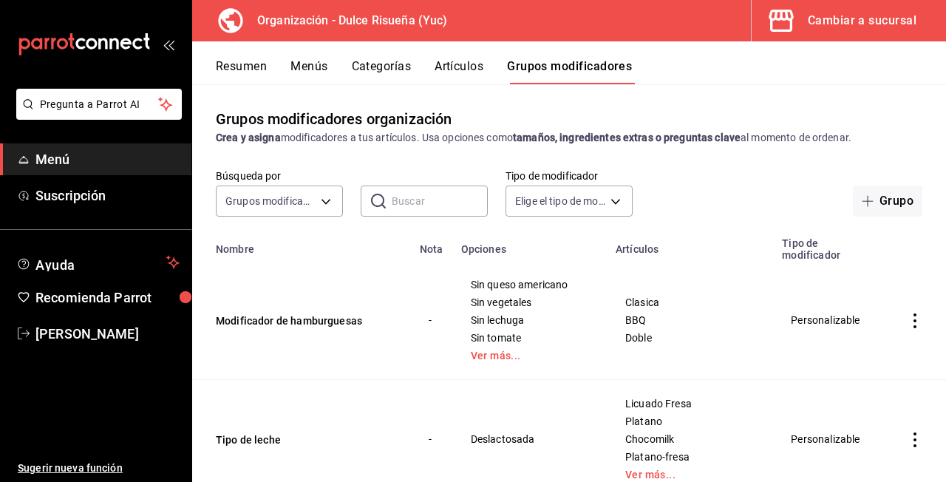
click at [483, 68] on button "Artículos" at bounding box center [459, 71] width 49 height 25
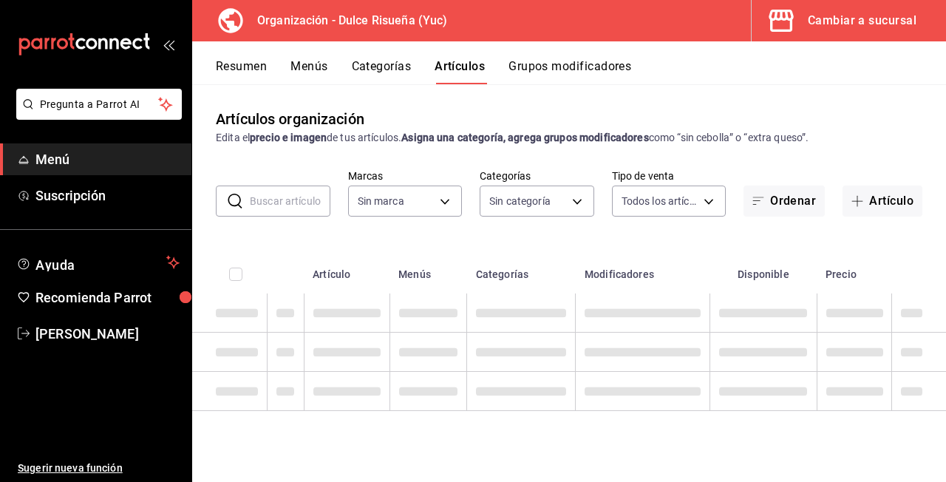
type input "5e9fd165-cb82-4585-819d-268c1315c671"
type input "a59a76ad-f663-440b-a18b-c68671f77ec1,4eae5f44-b9e7-44b0-b2aa-20c8a6e15708,7e948…"
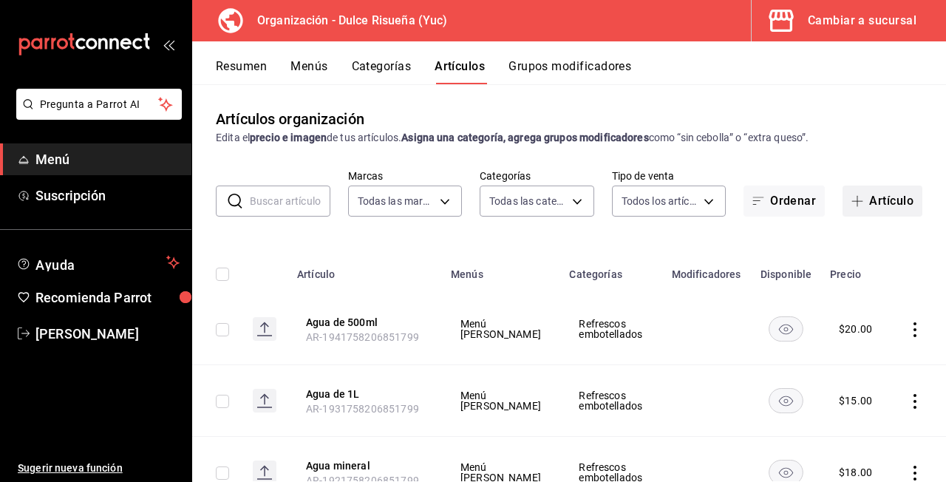
click at [894, 200] on button "Artículo" at bounding box center [883, 201] width 80 height 31
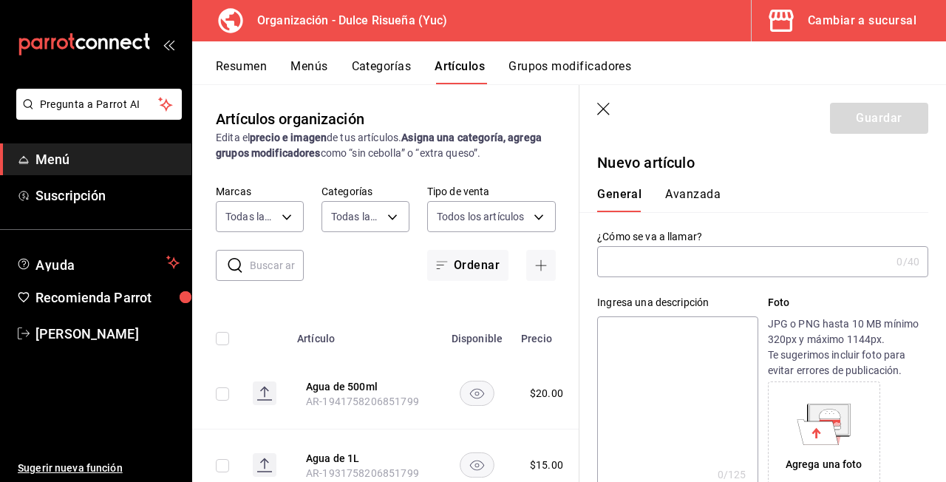
click at [697, 263] on input "text" at bounding box center [743, 262] width 293 height 30
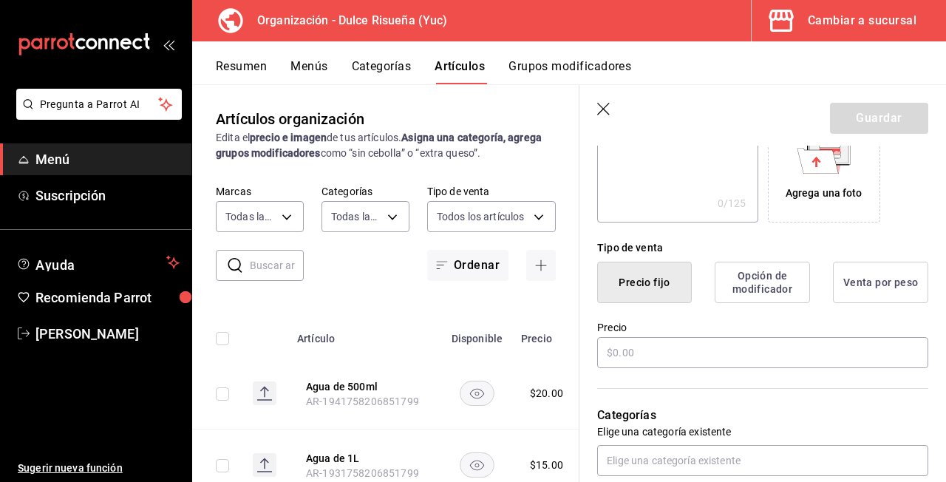
scroll to position [310, 0]
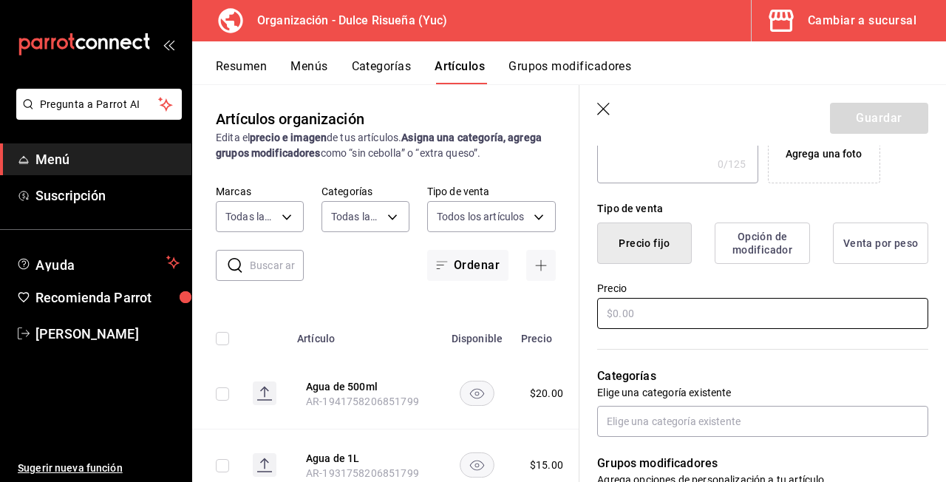
type input "Fanta"
click at [644, 306] on input "text" at bounding box center [762, 313] width 331 height 31
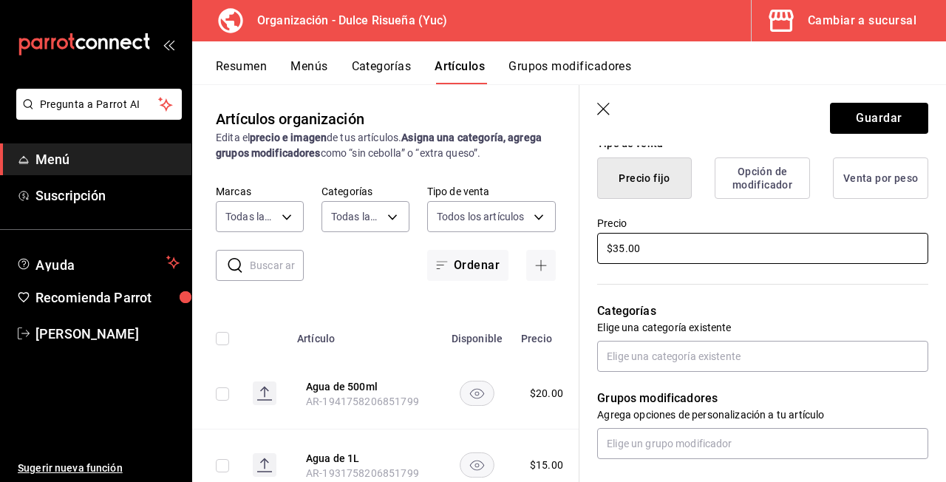
scroll to position [384, 0]
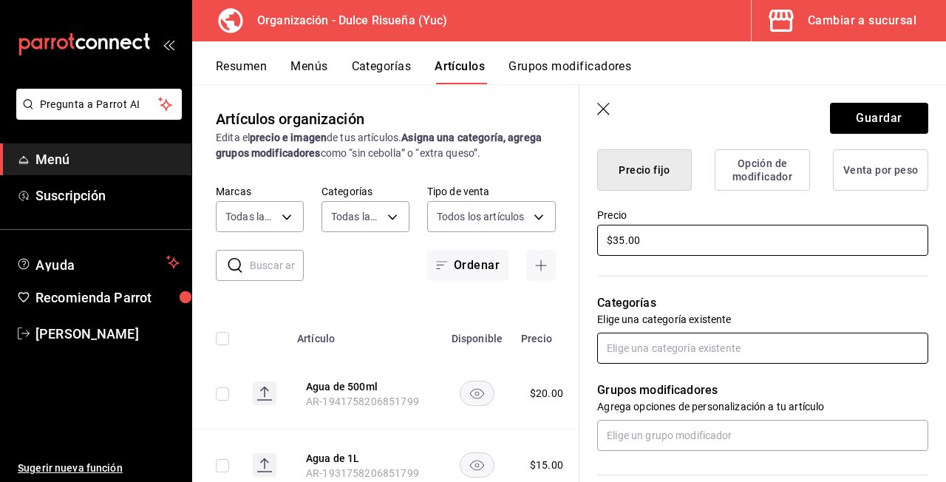
type input "$35.00"
click at [682, 349] on input "text" at bounding box center [762, 348] width 331 height 31
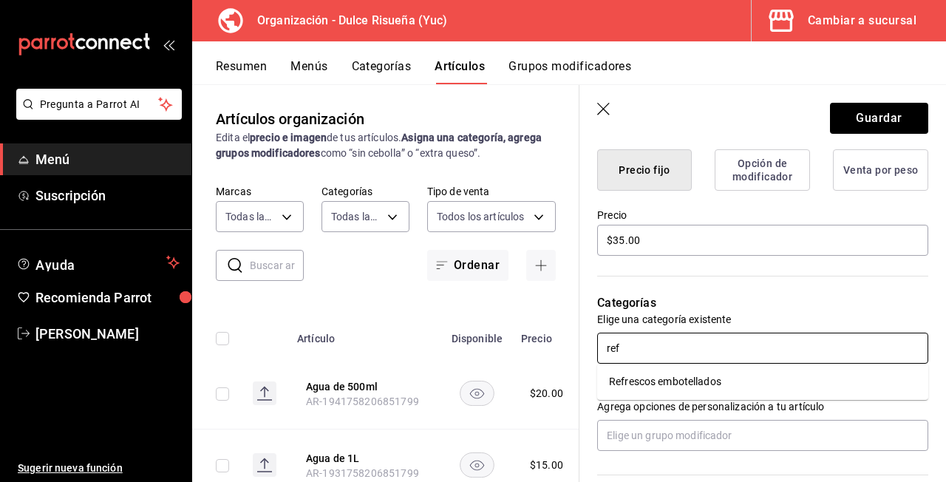
type input "refr"
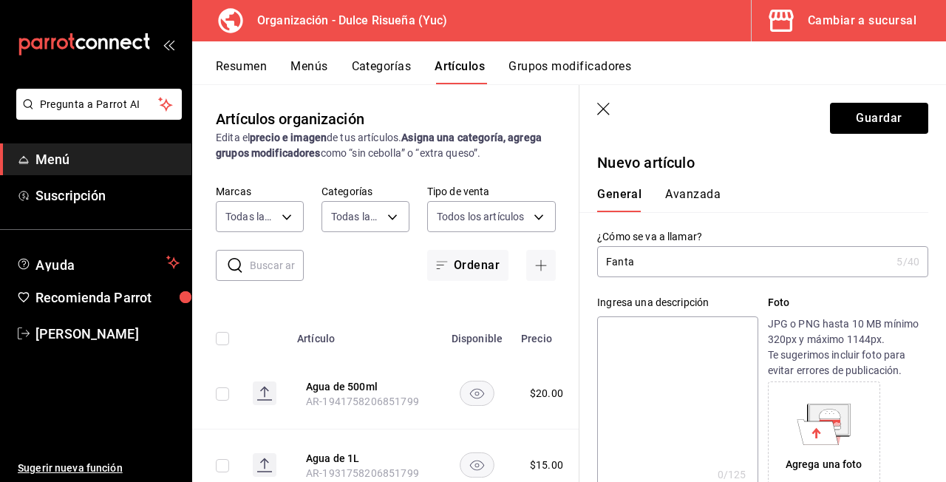
scroll to position [0, 0]
click at [871, 101] on header "Guardar" at bounding box center [763, 115] width 367 height 61
click at [871, 121] on button "Guardar" at bounding box center [879, 118] width 98 height 31
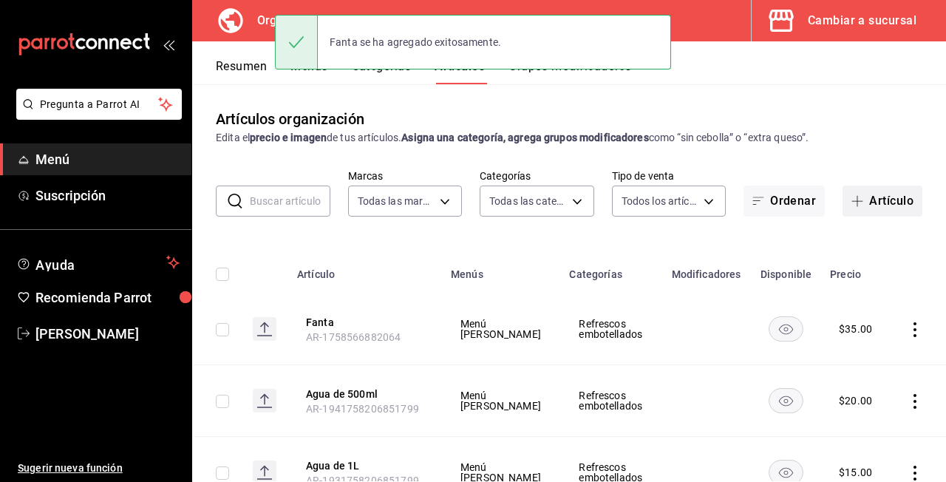
click at [876, 194] on button "Artículo" at bounding box center [883, 201] width 80 height 31
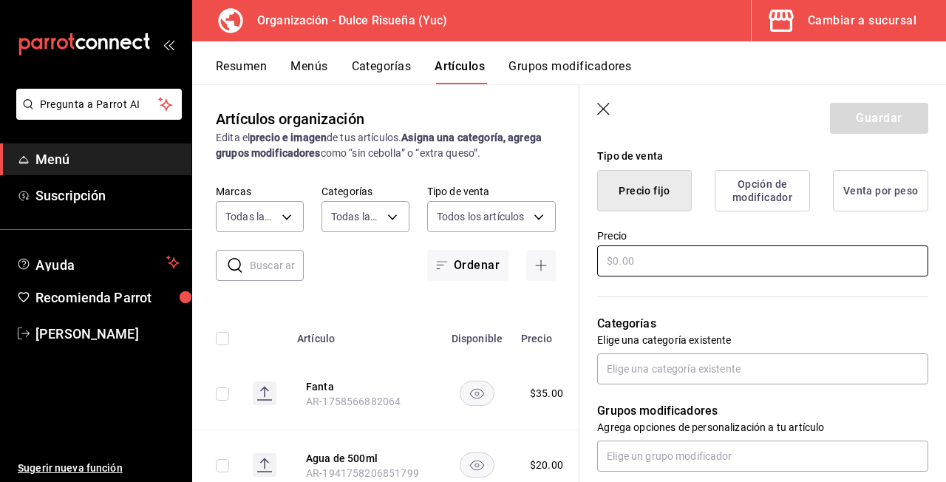
scroll to position [347, 0]
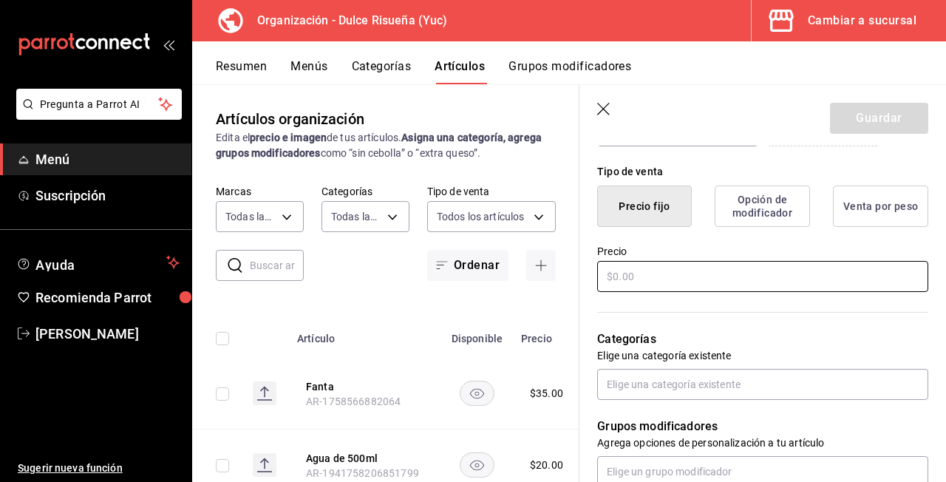
type input "Refresco Fresa"
click at [670, 265] on input "text" at bounding box center [762, 276] width 331 height 31
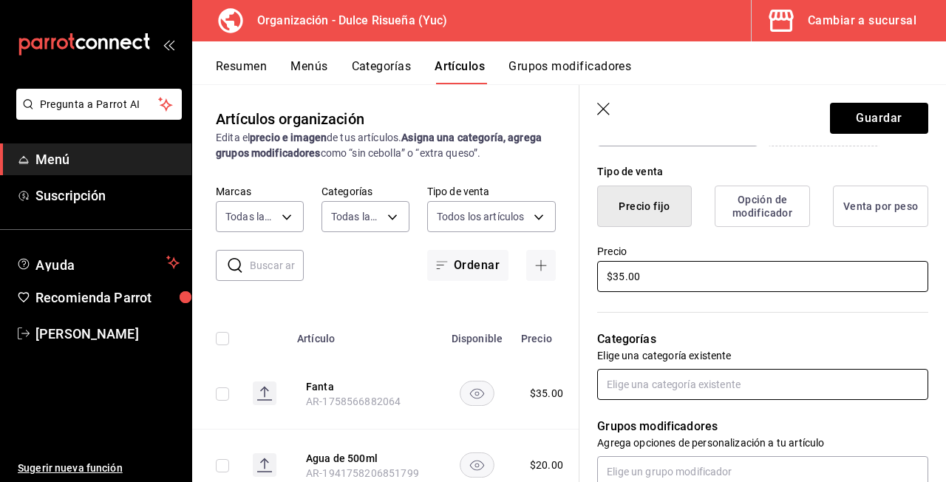
type input "$35.00"
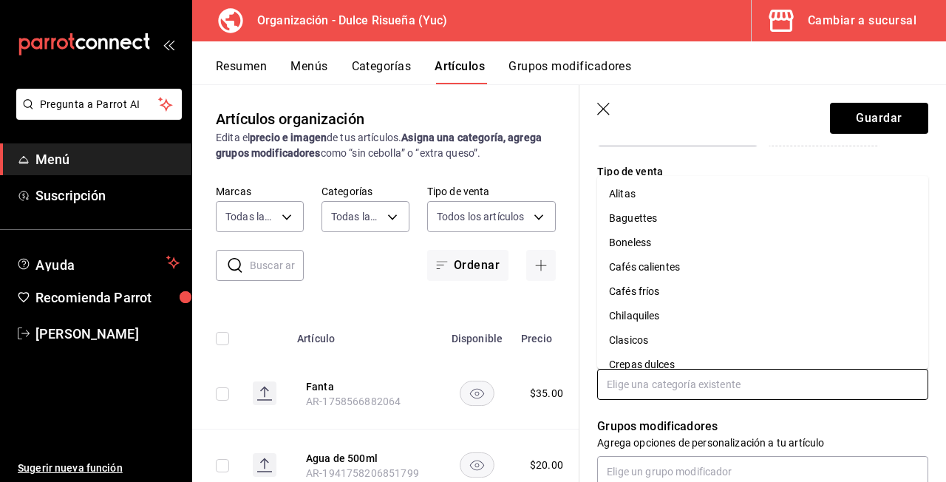
click at [724, 385] on input "text" at bounding box center [762, 384] width 331 height 31
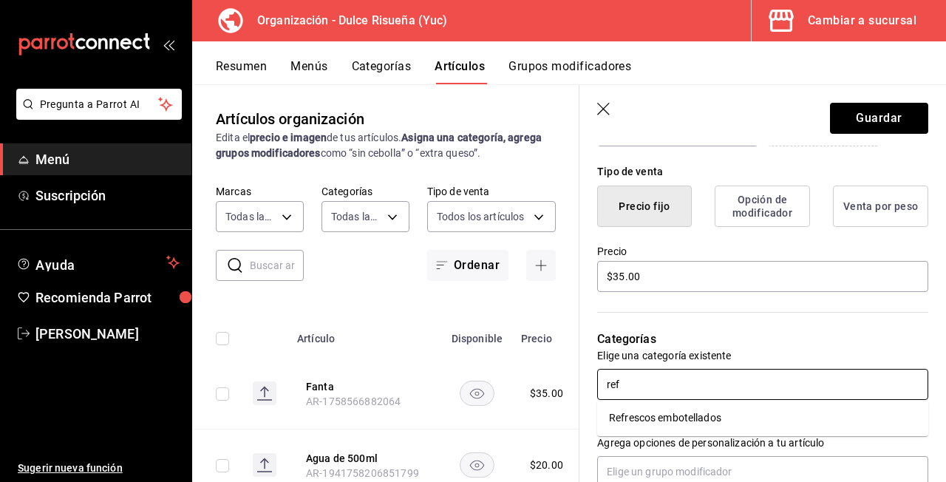
type input "re"
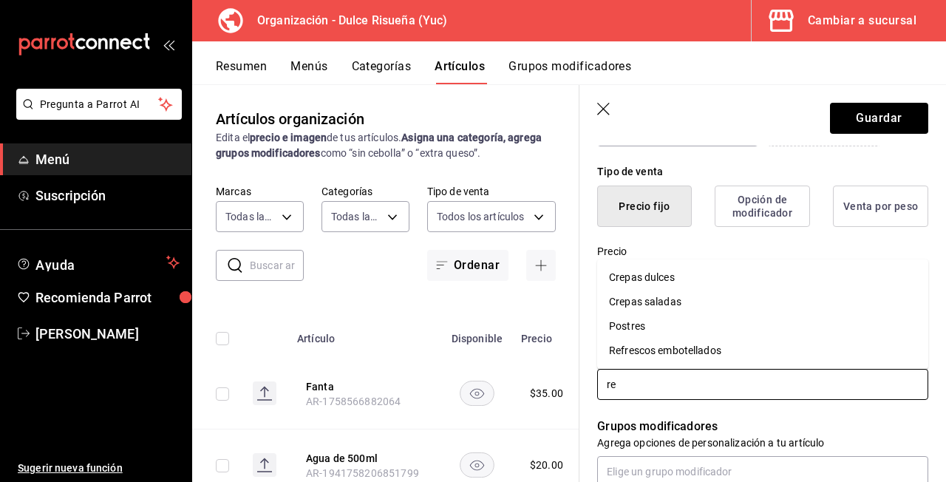
click at [679, 361] on li "Refrescos embotellados" at bounding box center [762, 351] width 331 height 24
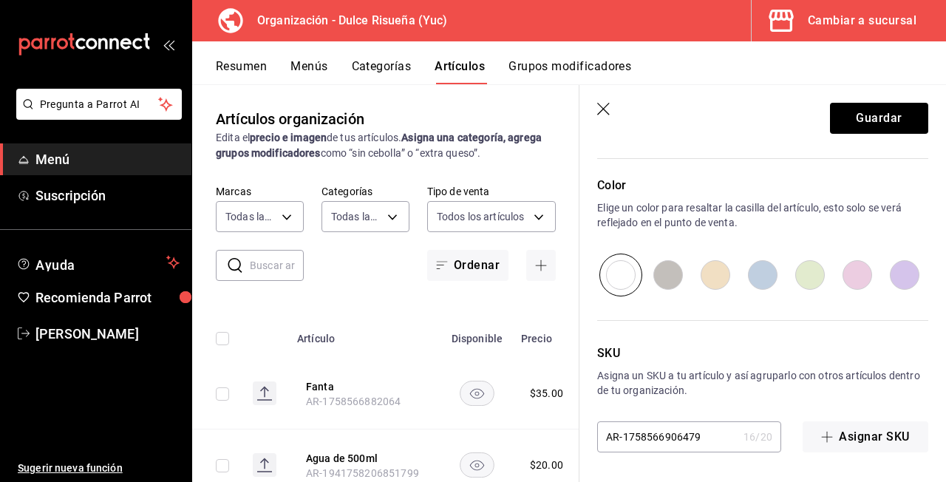
scroll to position [749, 0]
click at [886, 113] on button "Guardar" at bounding box center [879, 118] width 98 height 31
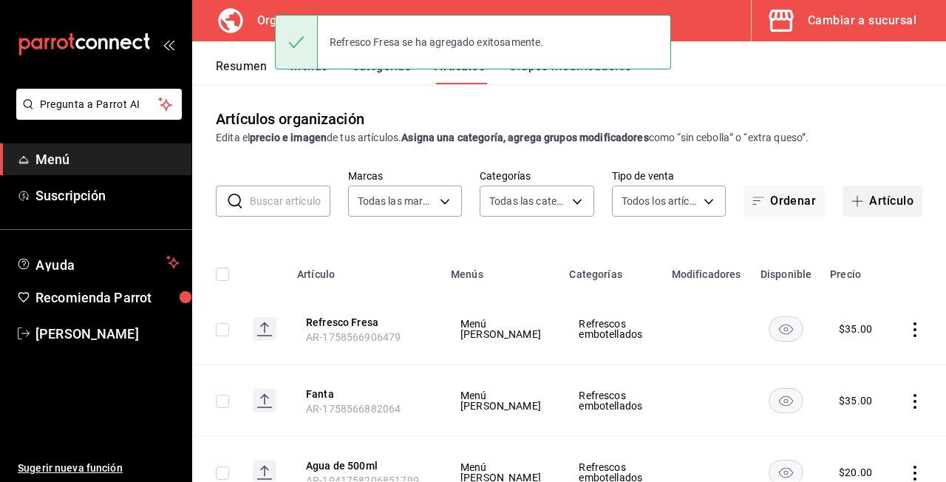
click at [890, 194] on button "Artículo" at bounding box center [883, 201] width 80 height 31
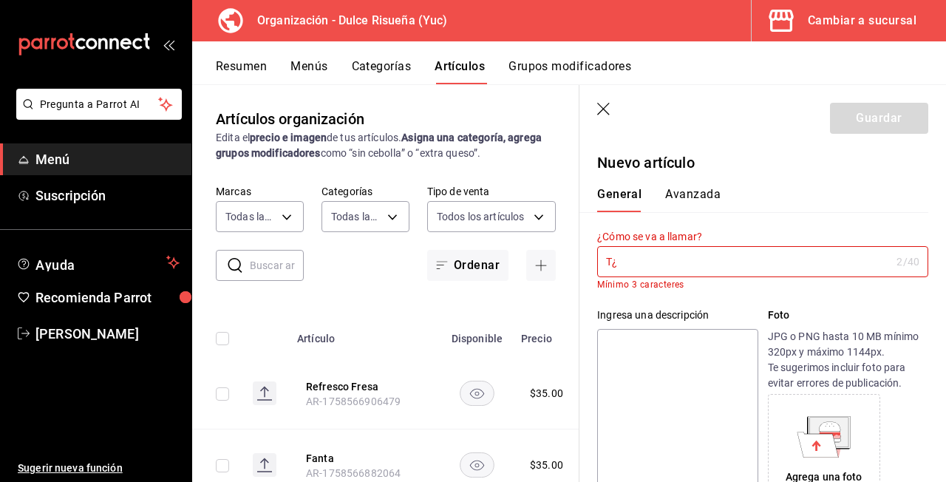
type input "T"
type input "r"
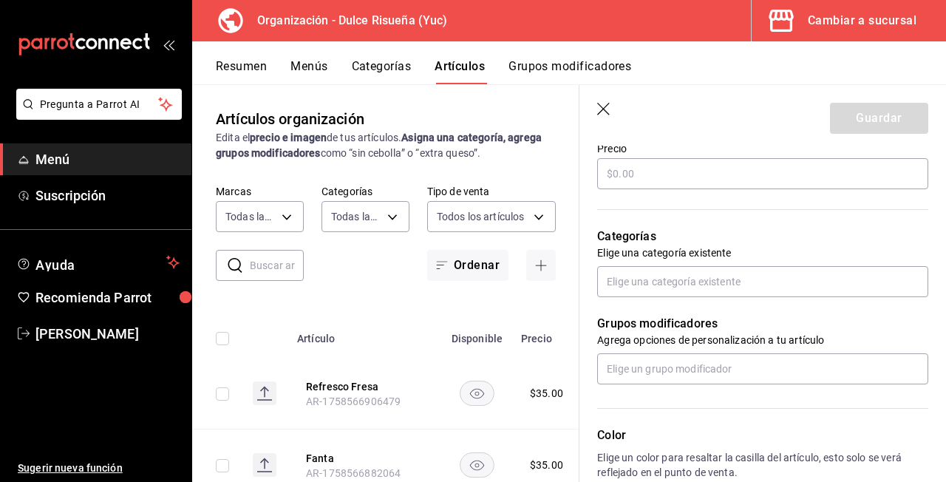
scroll to position [443, 0]
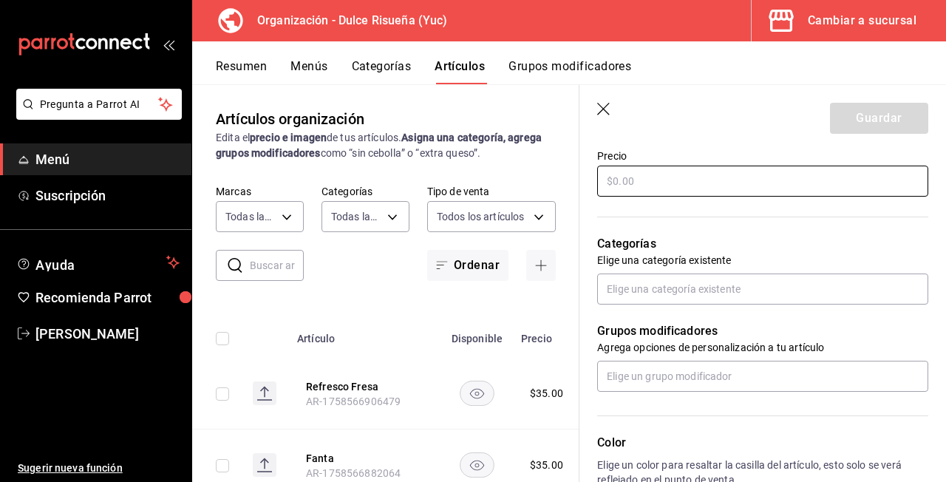
type input "Refresco Negra"
click at [648, 179] on input "text" at bounding box center [762, 181] width 331 height 31
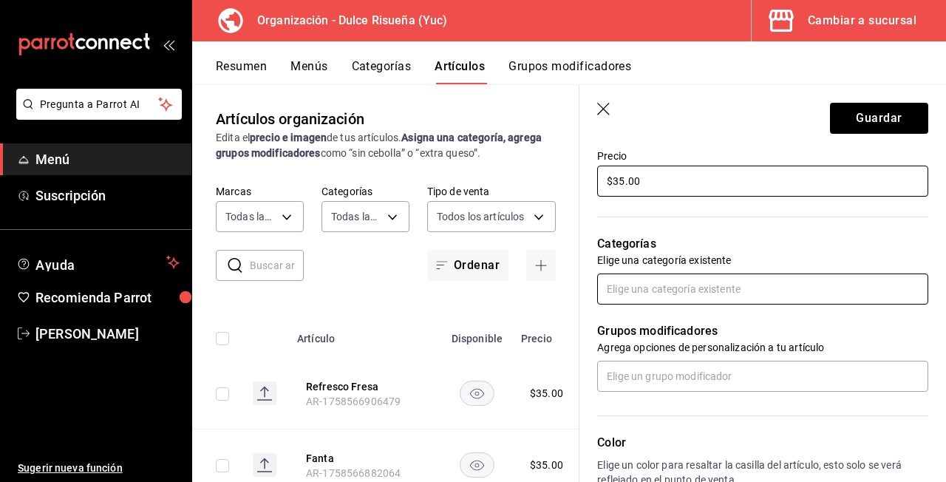
type input "$35.00"
click at [650, 292] on input "text" at bounding box center [762, 288] width 331 height 31
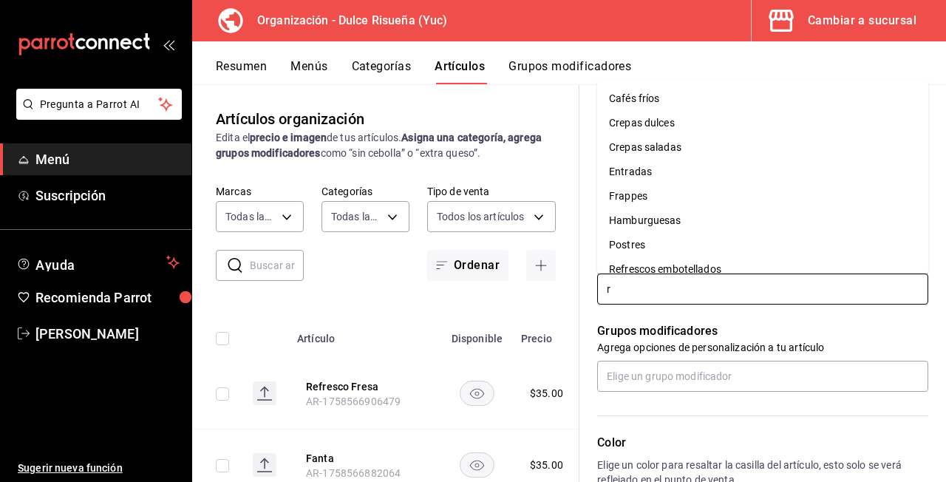
type input "re"
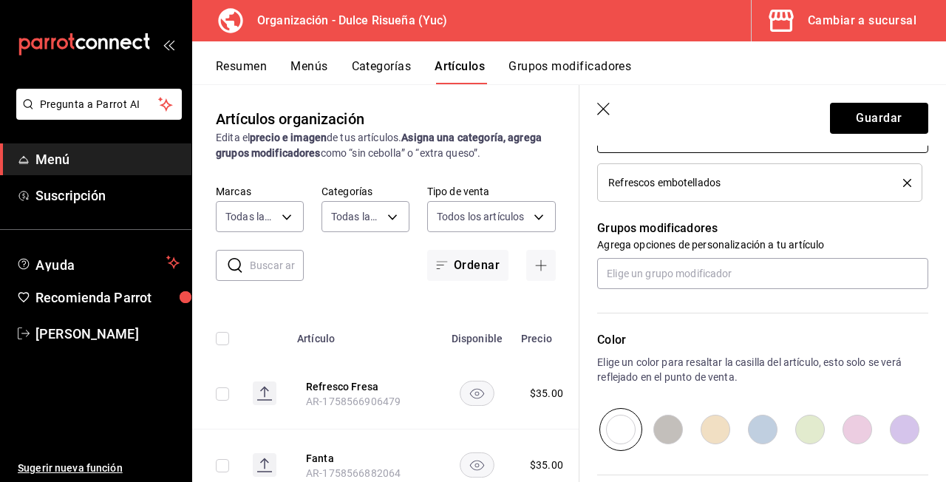
scroll to position [587, 0]
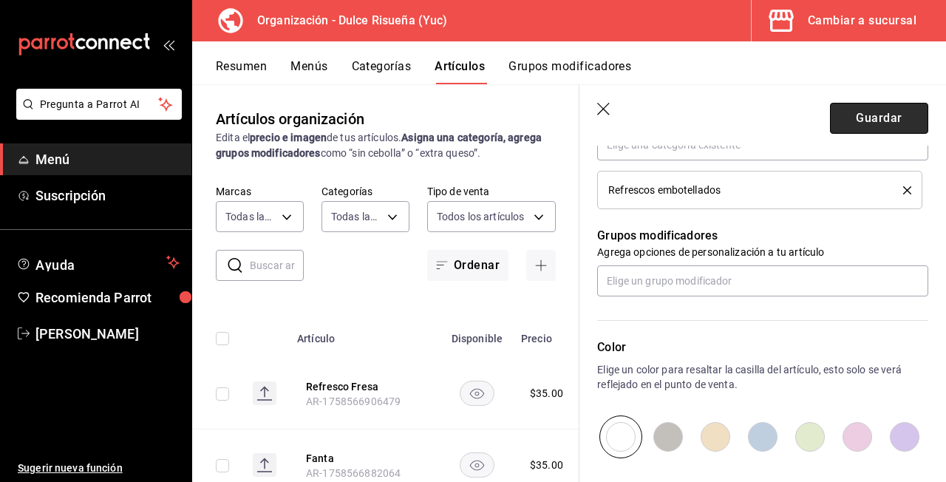
click at [888, 122] on button "Guardar" at bounding box center [879, 118] width 98 height 31
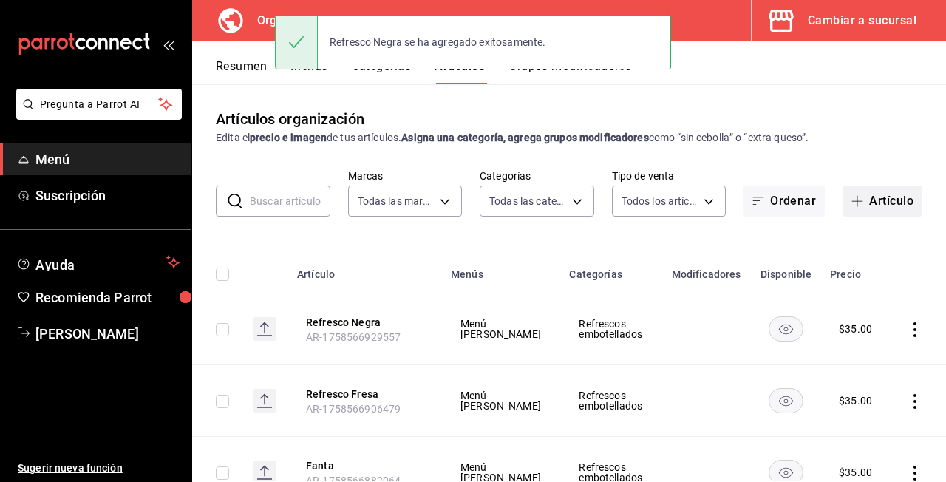
click at [876, 199] on button "Artículo" at bounding box center [883, 201] width 80 height 31
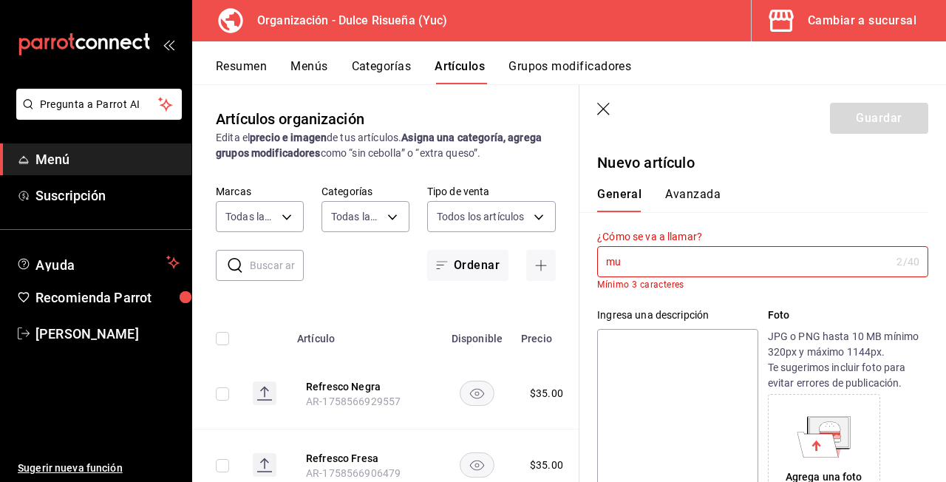
type input "m"
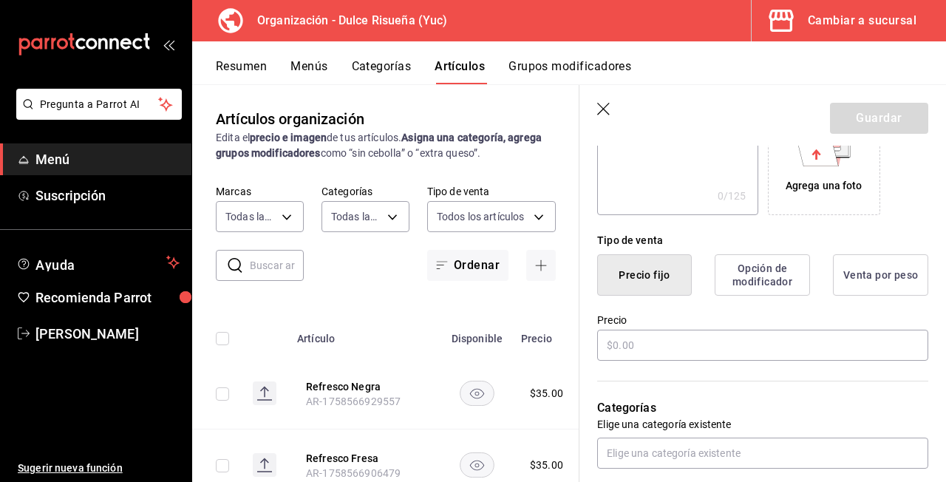
scroll to position [278, 0]
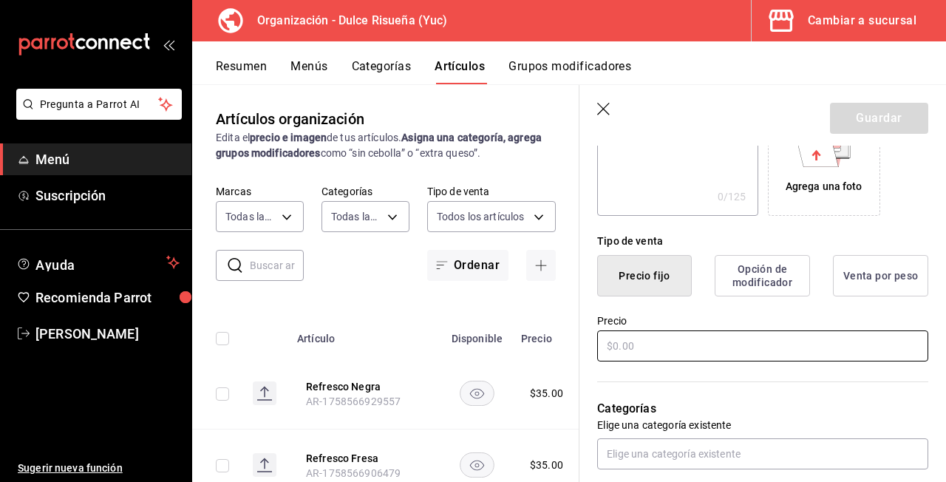
type input "Mundet"
click at [679, 340] on input "text" at bounding box center [762, 345] width 331 height 31
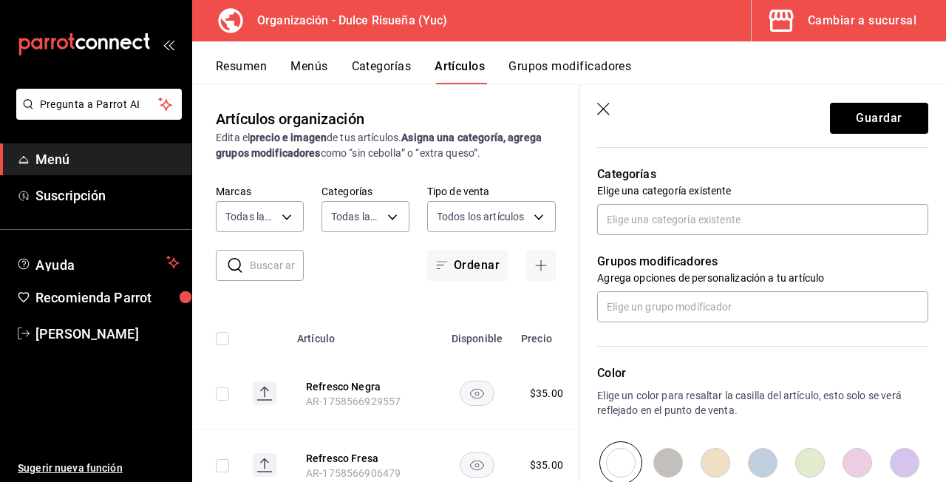
scroll to position [514, 0]
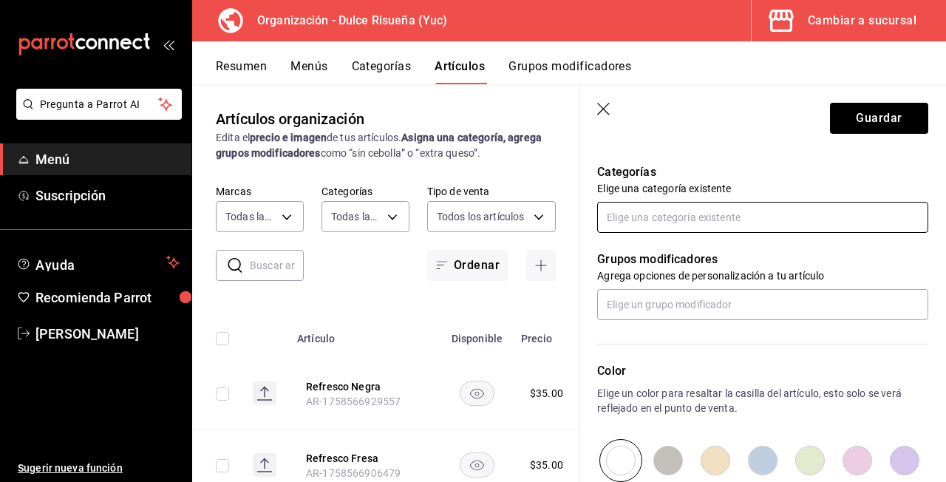
type input "$35.00"
click at [670, 225] on input "text" at bounding box center [762, 217] width 331 height 31
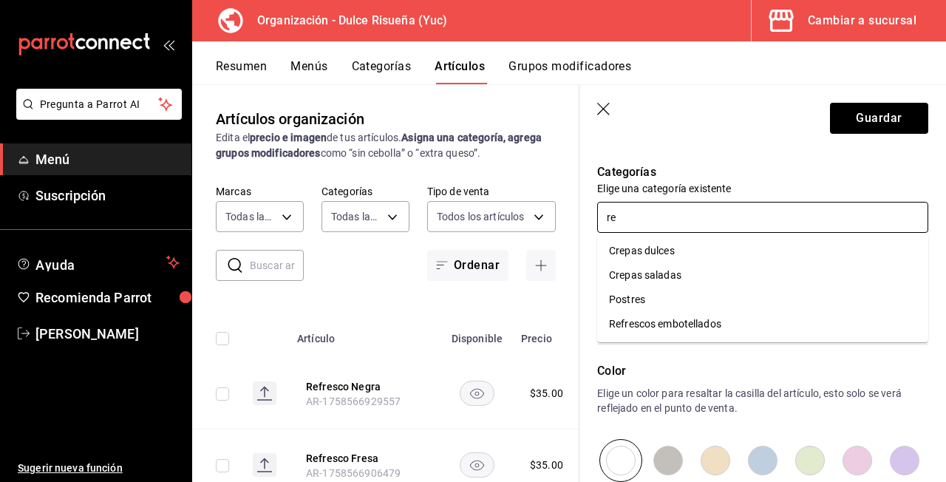
type input "ref"
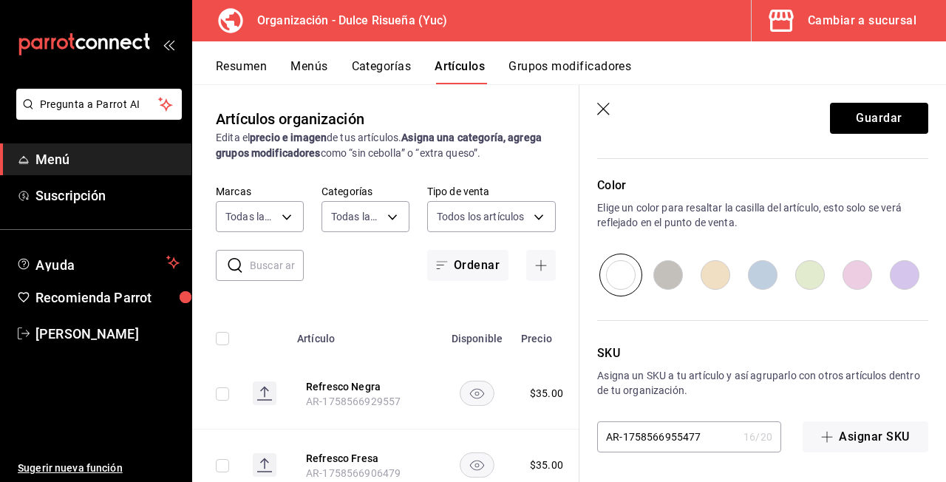
scroll to position [749, 0]
click at [877, 120] on button "Guardar" at bounding box center [879, 118] width 98 height 31
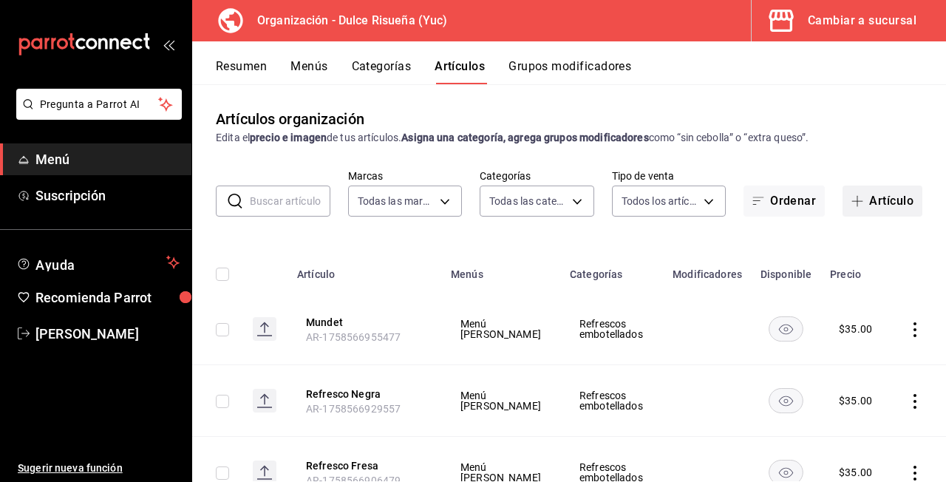
click at [877, 195] on button "Artículo" at bounding box center [883, 201] width 80 height 31
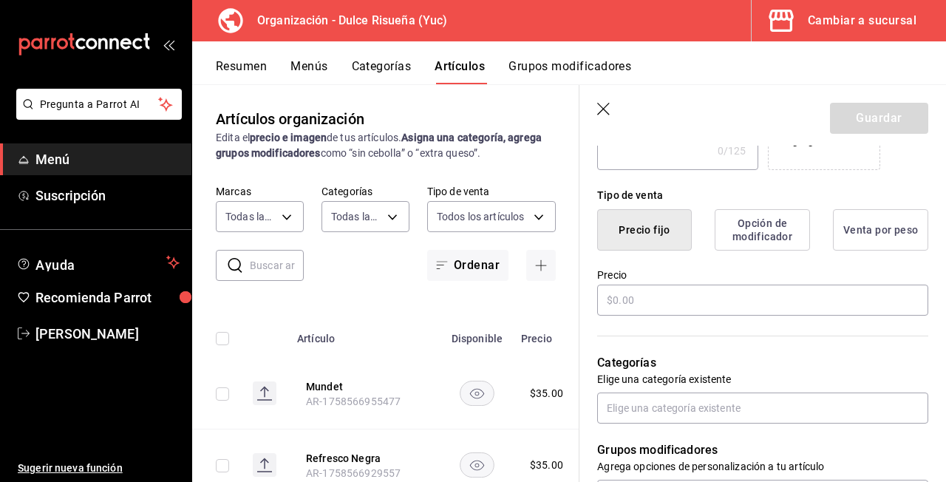
scroll to position [322, 0]
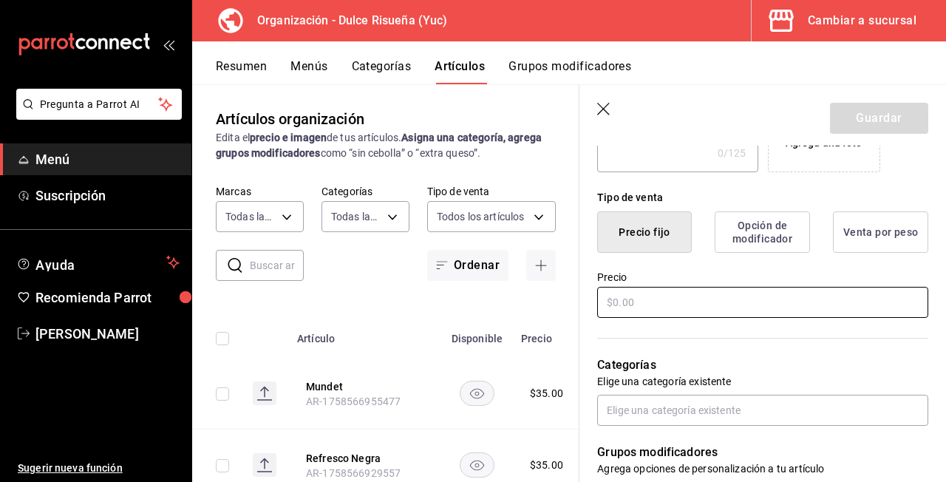
type input "Agua mineral"
click at [645, 308] on input "text" at bounding box center [762, 302] width 331 height 31
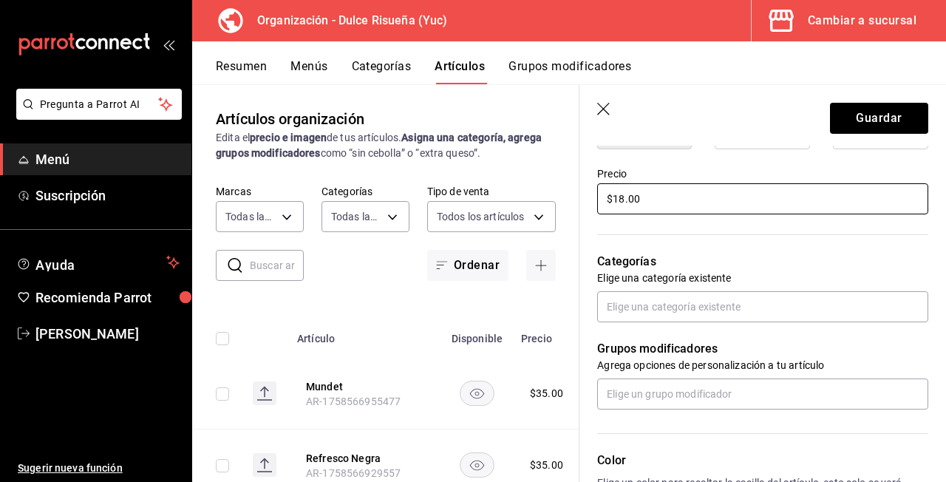
scroll to position [445, 0]
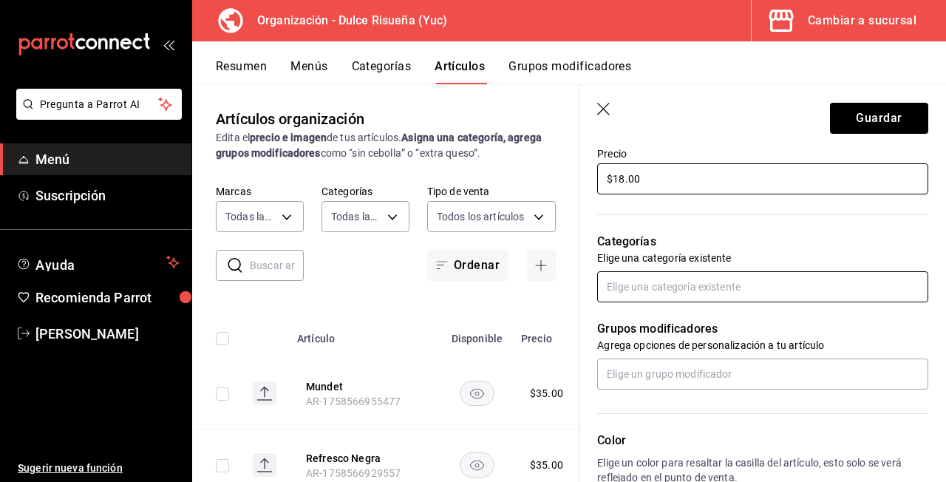
type input "$18.00"
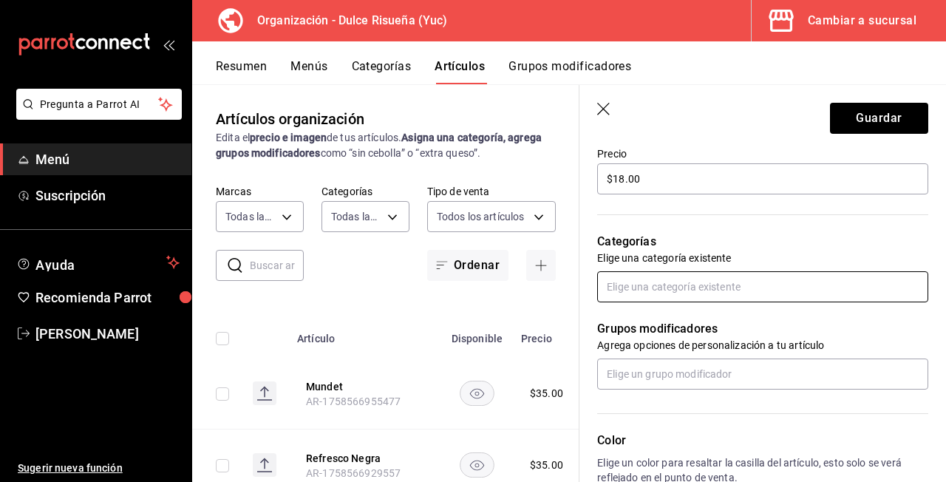
click at [774, 281] on input "text" at bounding box center [762, 286] width 331 height 31
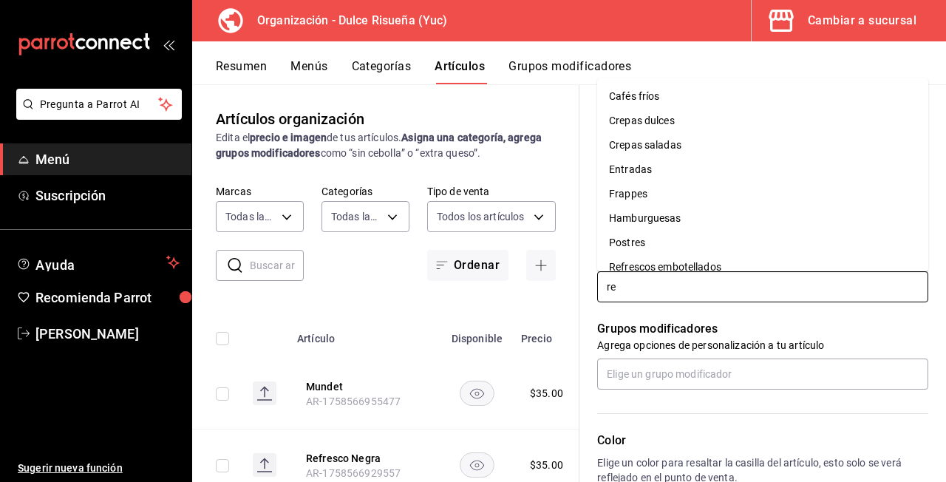
type input "ref"
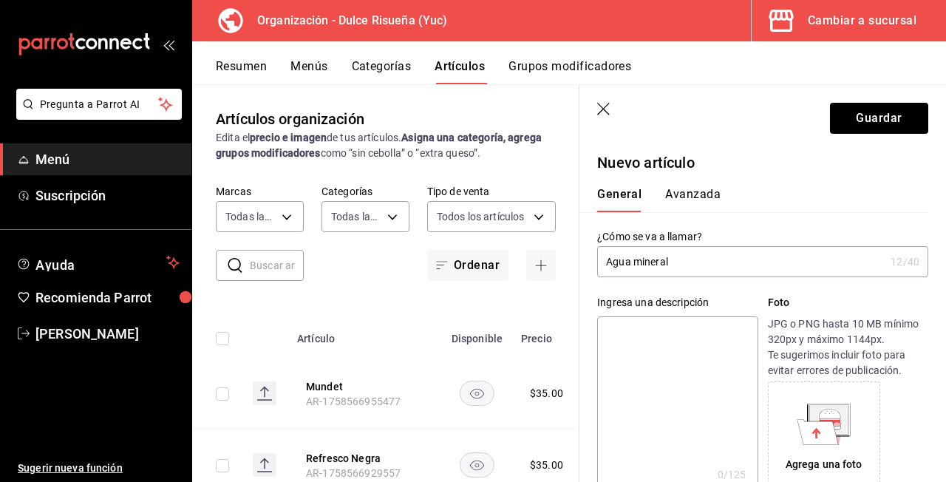
scroll to position [0, 0]
click at [871, 123] on button "Guardar" at bounding box center [879, 118] width 98 height 31
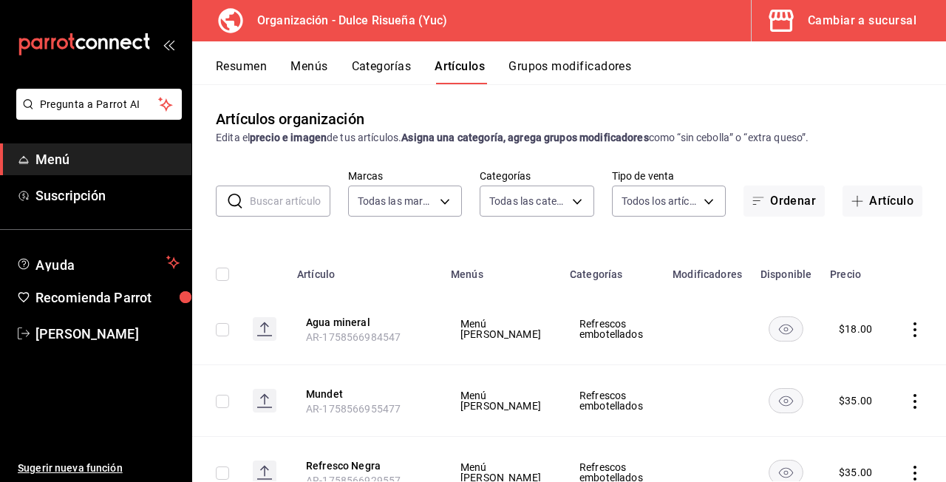
click at [920, 324] on icon "actions" at bounding box center [915, 329] width 15 height 15
click at [865, 429] on span "Eliminar" at bounding box center [871, 424] width 38 height 12
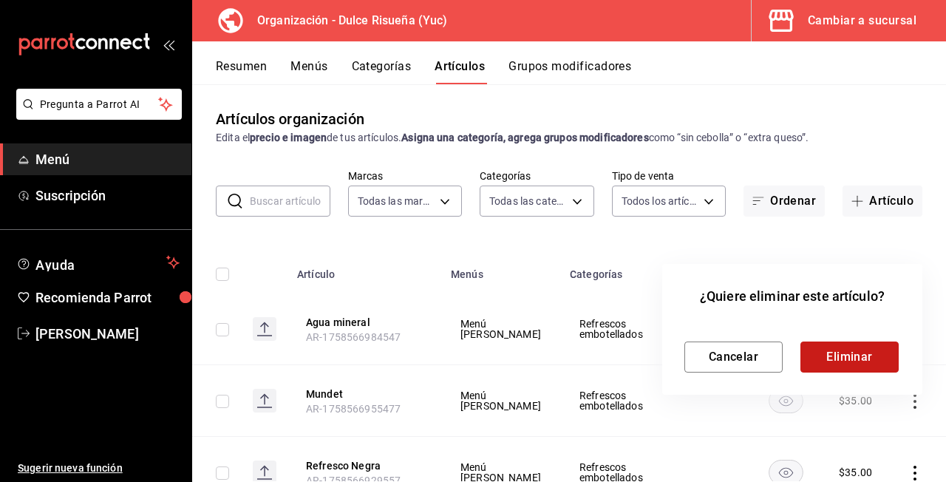
click at [847, 357] on button "Eliminar" at bounding box center [850, 356] width 98 height 31
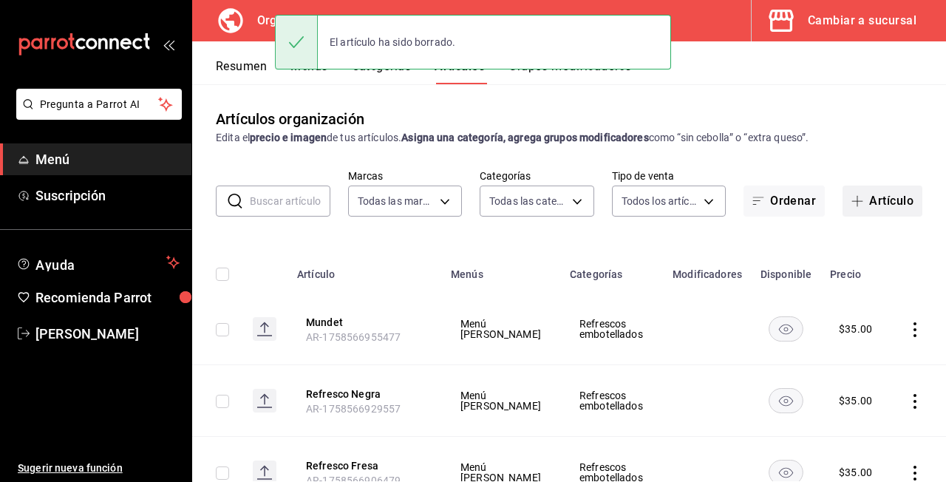
click at [886, 205] on button "Artículo" at bounding box center [883, 201] width 80 height 31
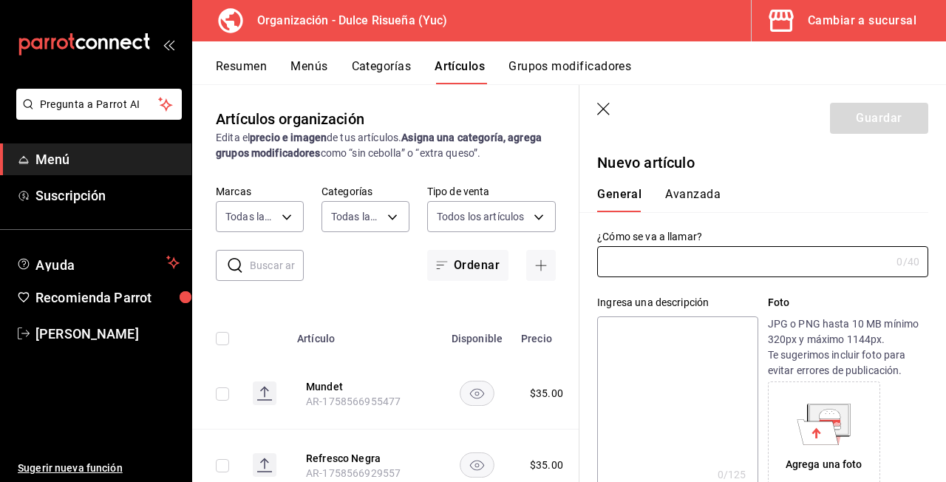
click at [605, 113] on icon "button" at bounding box center [604, 110] width 15 height 15
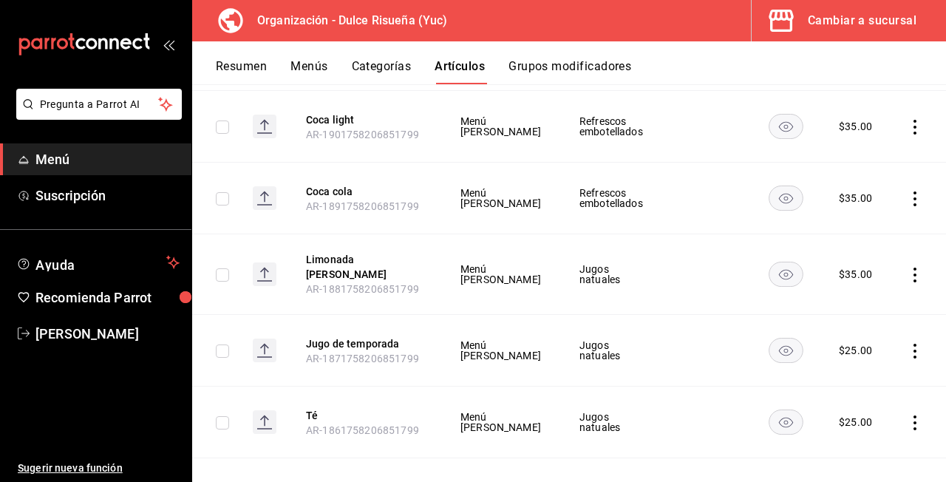
scroll to position [772, 0]
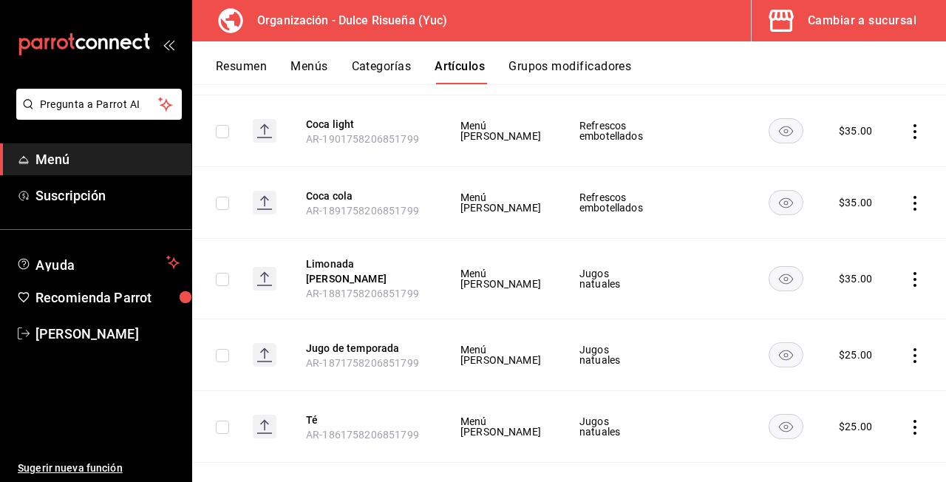
click at [915, 210] on icon "actions" at bounding box center [915, 203] width 3 height 15
click at [871, 225] on li "Editar" at bounding box center [857, 237] width 89 height 30
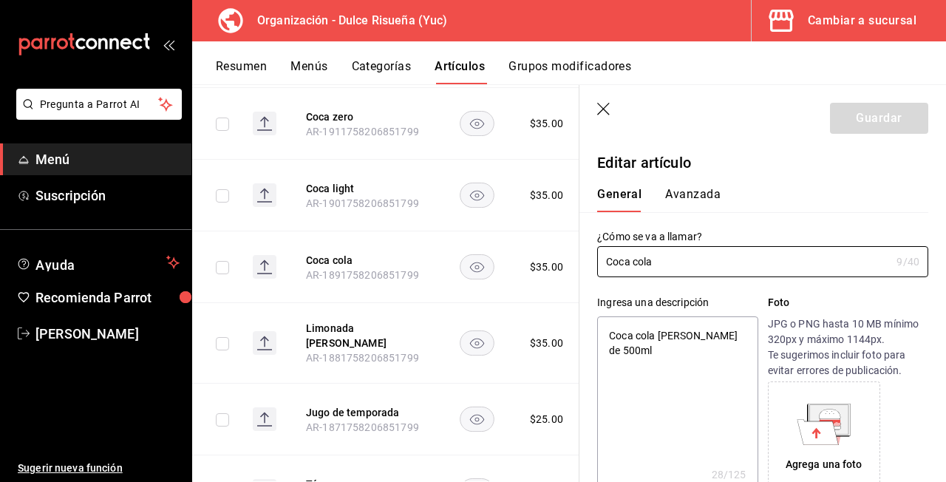
type textarea "x"
type input "$35.00"
type input "Coca cola"
type textarea "x"
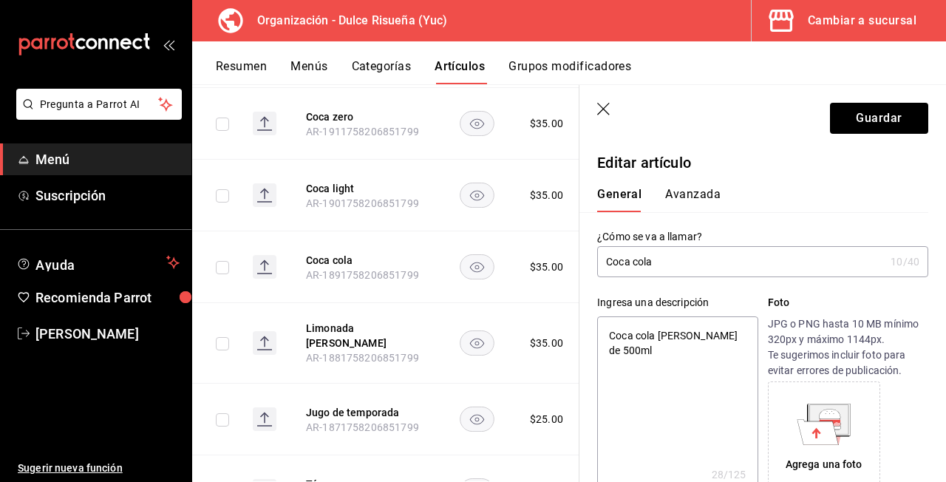
type input "Coca cola V"
type textarea "x"
type input "Coca cola Vi"
type textarea "x"
type input "Coca cola Vid"
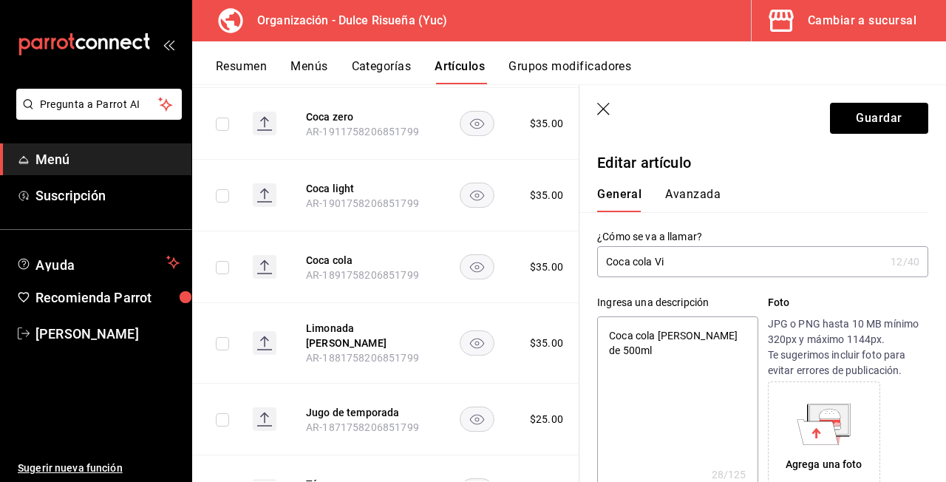
type textarea "x"
type input "Coca cola Vidr"
type textarea "x"
type input "Coca cola Vidri"
type textarea "x"
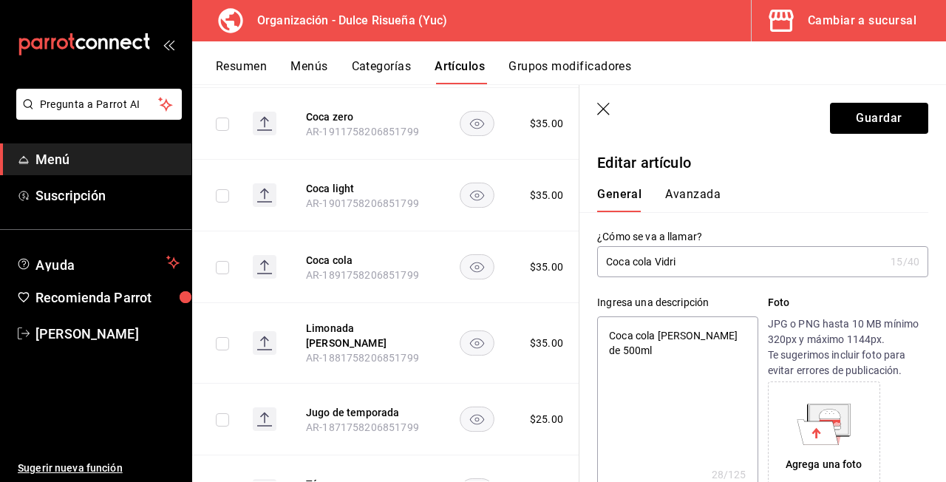
type input "Coca cola Vidrio"
type textarea "x"
click at [638, 262] on input "Coca cola Vidrio" at bounding box center [741, 262] width 288 height 30
type input "Coca [PERSON_NAME]"
type textarea "x"
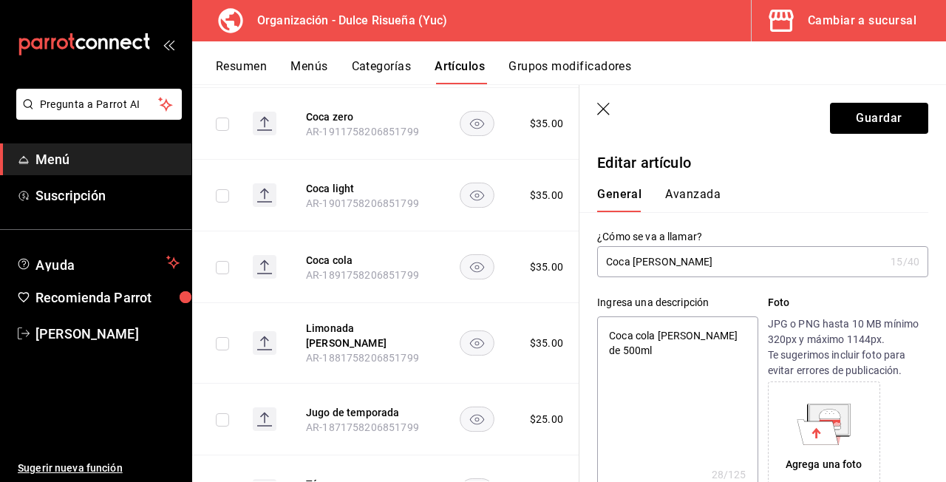
type input "Coca Cola Vidrio"
type textarea "x"
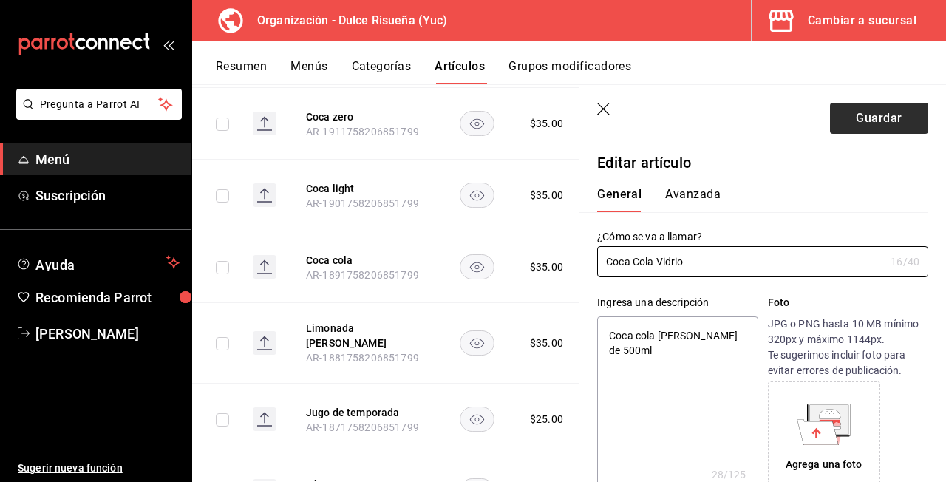
type input "Coca Cola Vidrio"
click at [860, 120] on button "Guardar" at bounding box center [879, 118] width 98 height 31
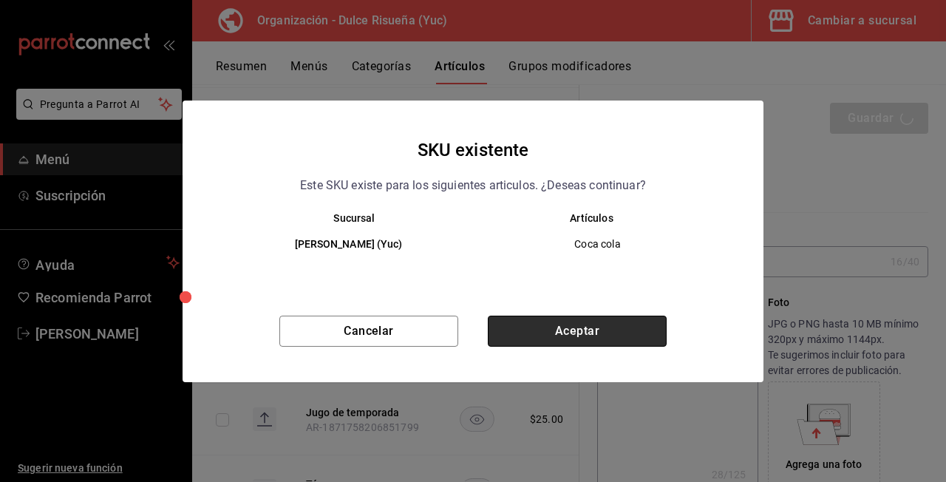
click at [571, 323] on button "Aceptar" at bounding box center [577, 331] width 179 height 31
type textarea "x"
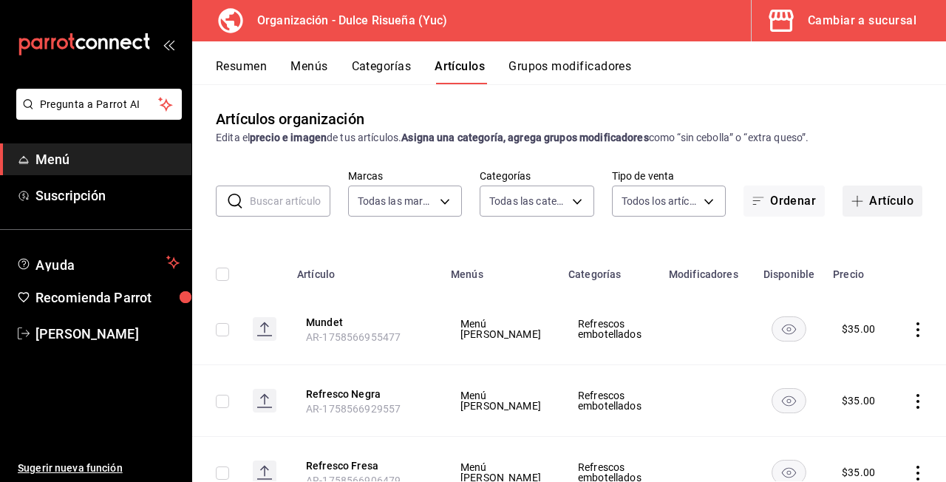
click at [880, 197] on button "Artículo" at bounding box center [883, 201] width 80 height 31
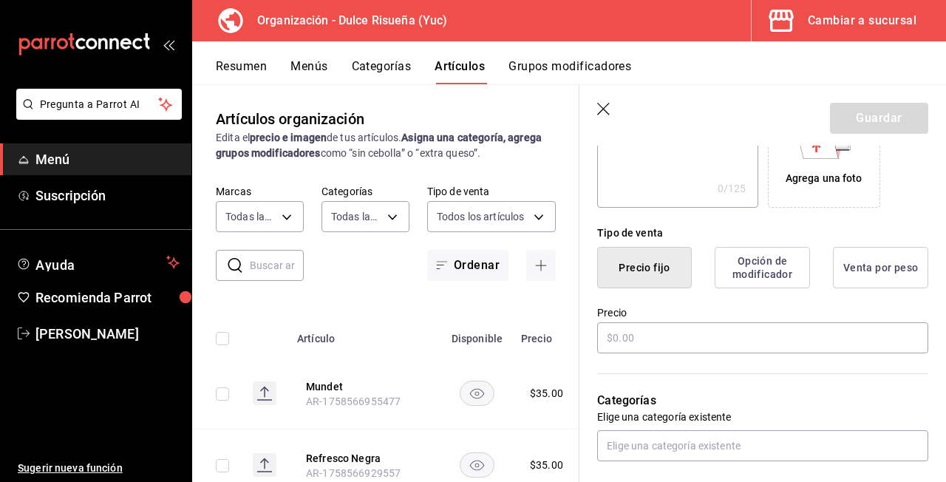
scroll to position [292, 0]
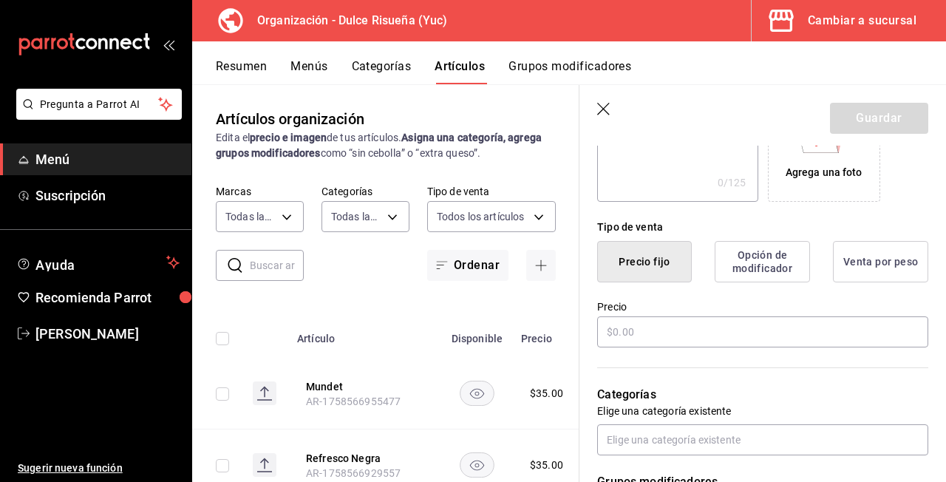
type input "Coca Cola Desechable"
click at [646, 316] on div "Precio" at bounding box center [762, 325] width 331 height 50
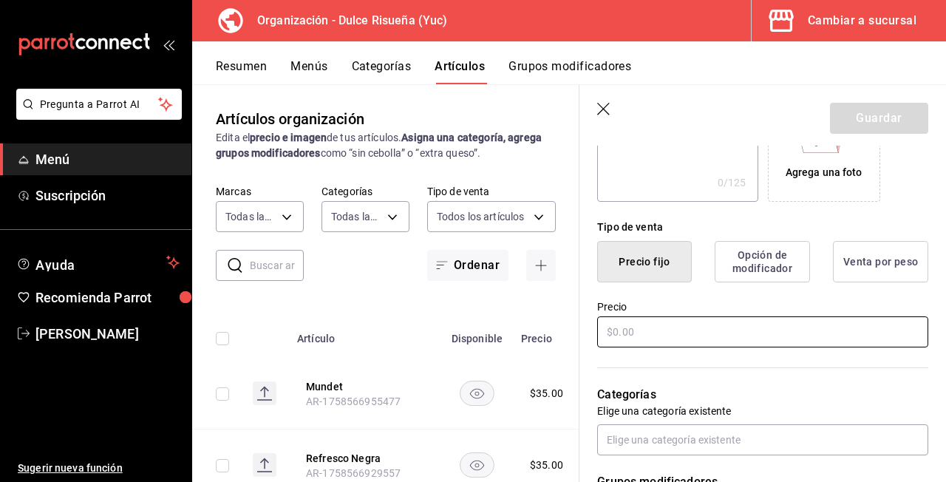
click at [642, 333] on input "text" at bounding box center [762, 331] width 331 height 31
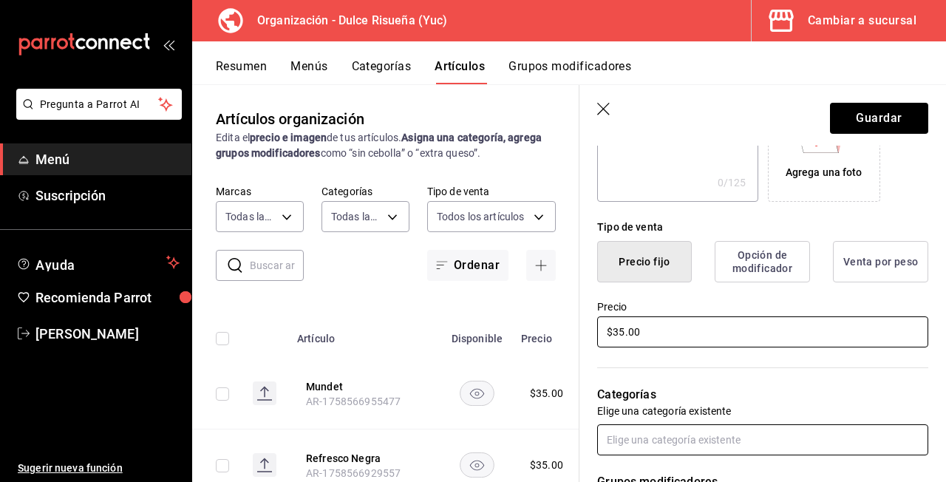
type input "$35.00"
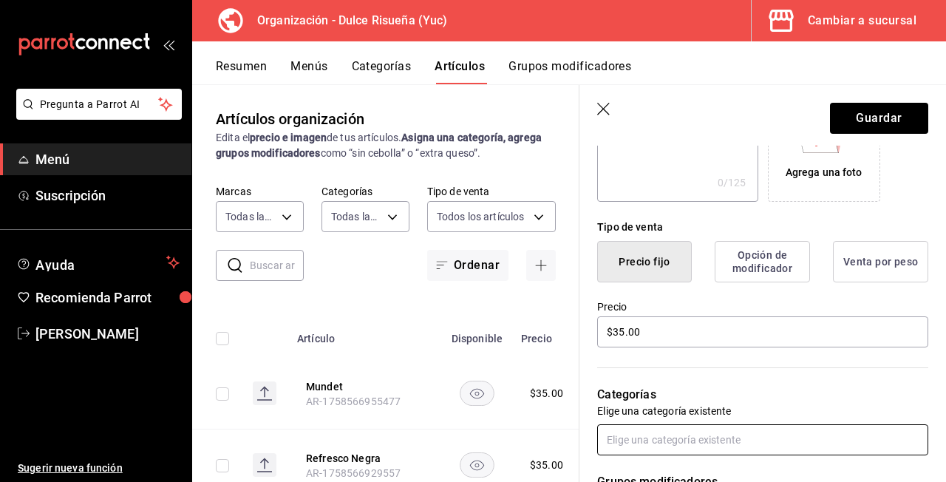
click at [634, 438] on input "text" at bounding box center [762, 439] width 331 height 31
type input "refr"
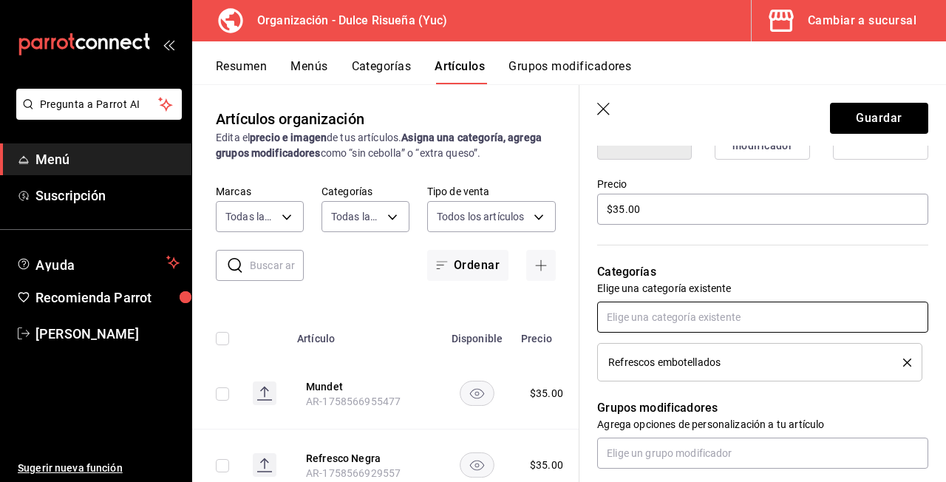
scroll to position [465, 0]
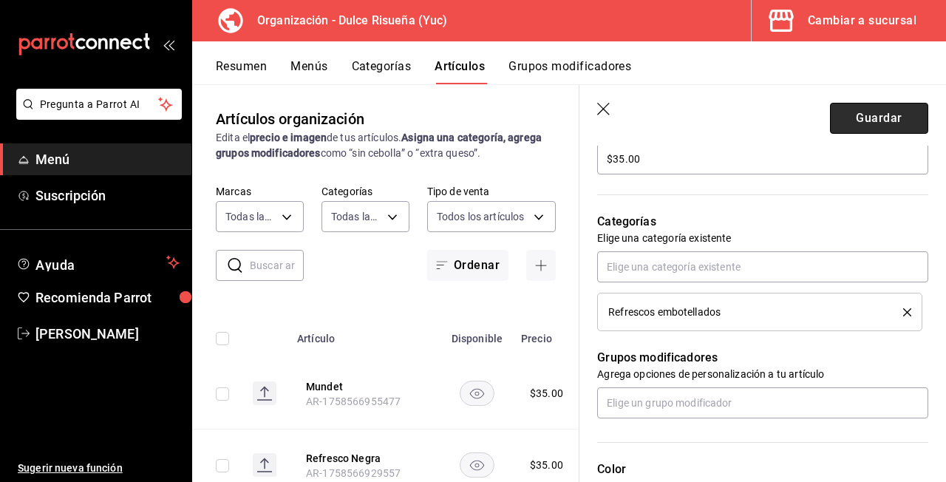
click at [886, 107] on button "Guardar" at bounding box center [879, 118] width 98 height 31
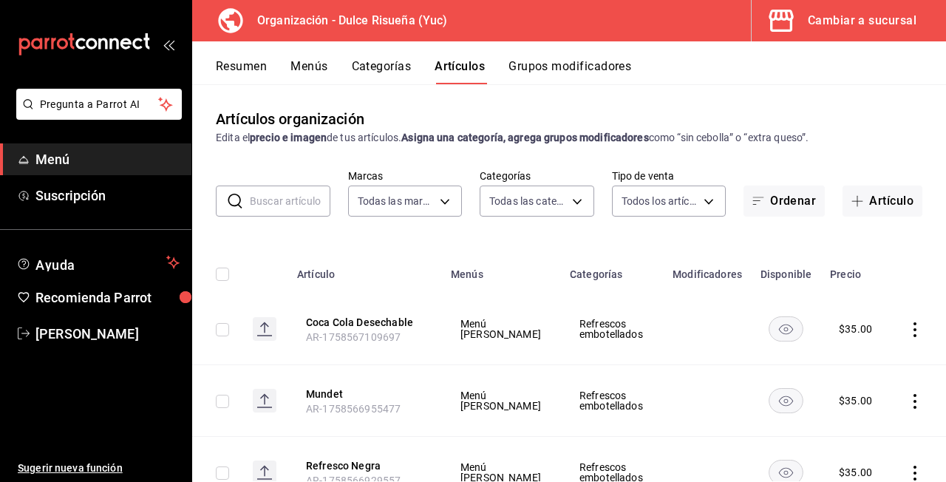
click at [118, 166] on span "Menú" at bounding box center [107, 159] width 144 height 20
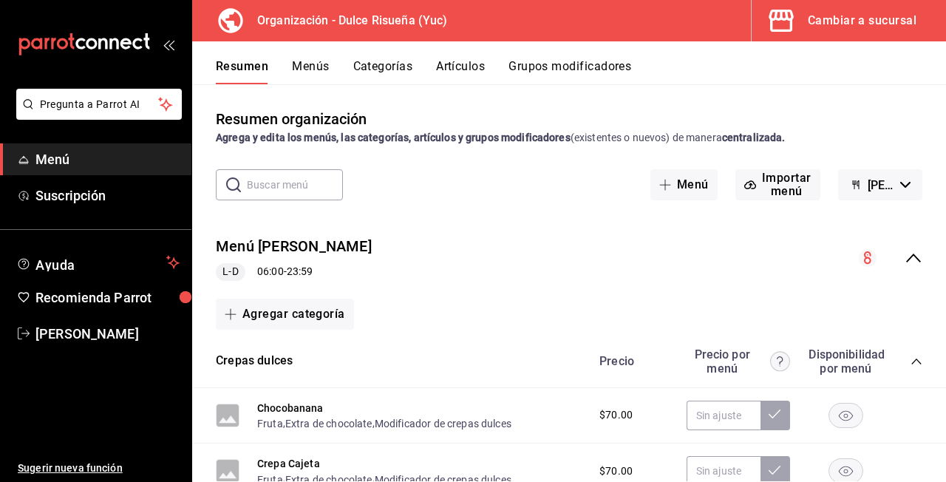
click at [389, 69] on button "Categorías" at bounding box center [383, 71] width 60 height 25
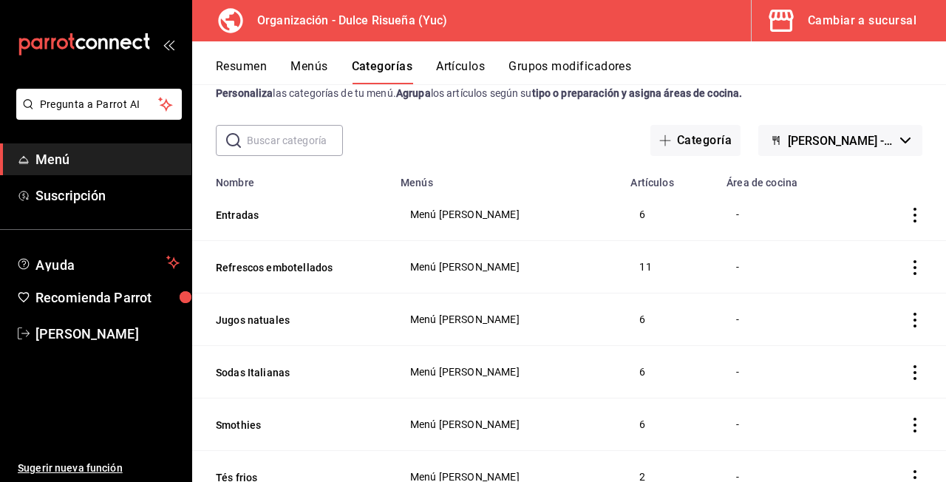
scroll to position [49, 0]
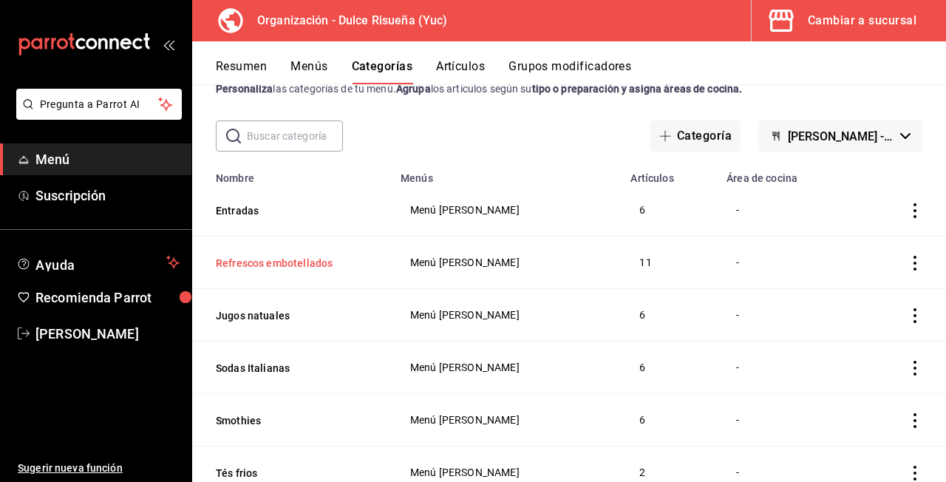
click at [290, 259] on button "Refrescos embotellados" at bounding box center [290, 263] width 148 height 15
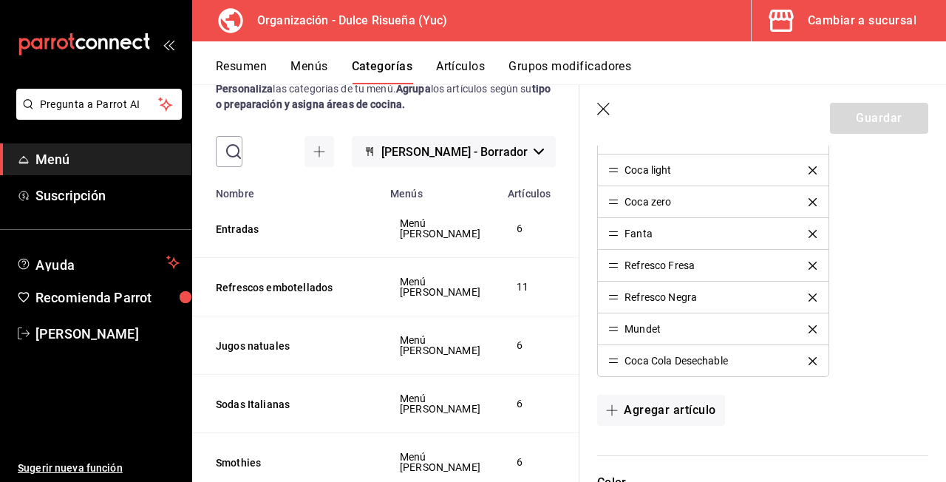
scroll to position [557, 0]
click at [601, 104] on icon "button" at bounding box center [604, 110] width 15 height 15
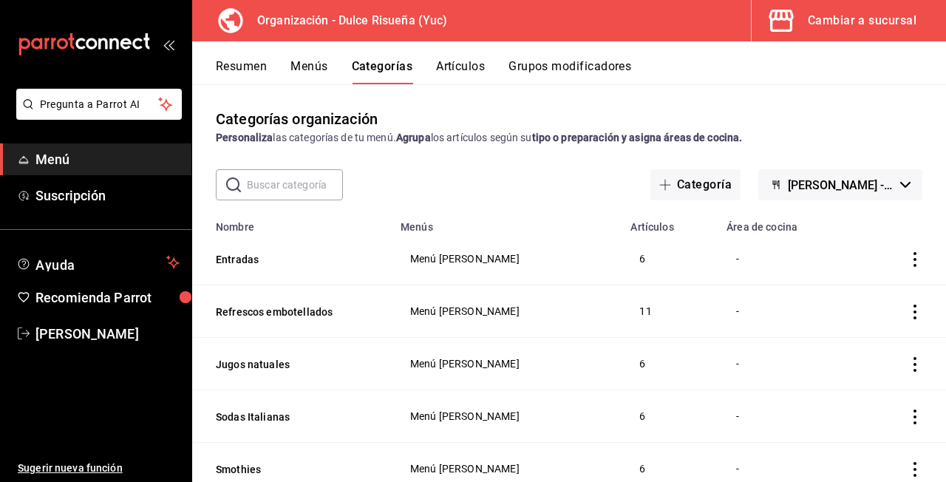
click at [138, 37] on icon "mailbox folders" at bounding box center [84, 44] width 133 height 22
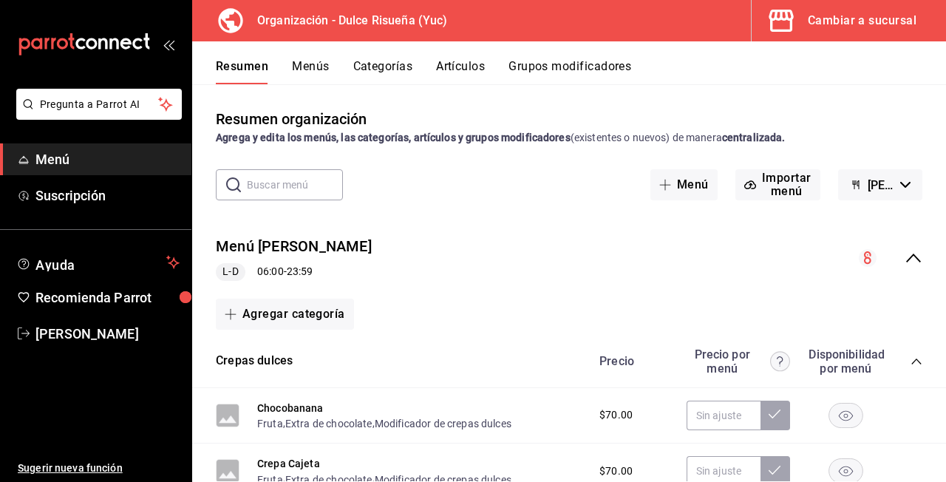
click at [143, 47] on icon "mailbox folders" at bounding box center [84, 44] width 133 height 22
click at [449, 35] on div "Organización - Dulce Risueña (Yuc)" at bounding box center [328, 20] width 249 height 41
click at [344, 13] on h3 "Organización - Dulce Risueña (Yuc)" at bounding box center [346, 21] width 202 height 18
click at [172, 50] on icon "open_drawer_menu" at bounding box center [169, 44] width 12 height 12
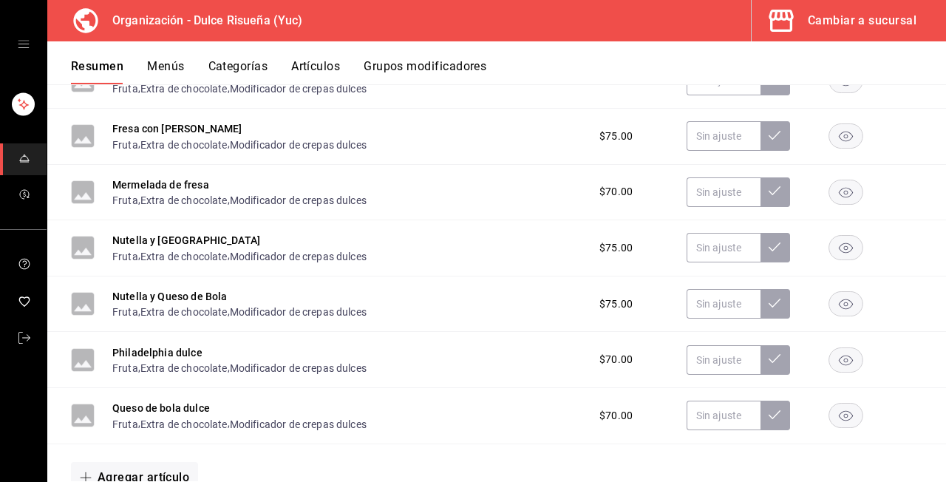
scroll to position [507, 0]
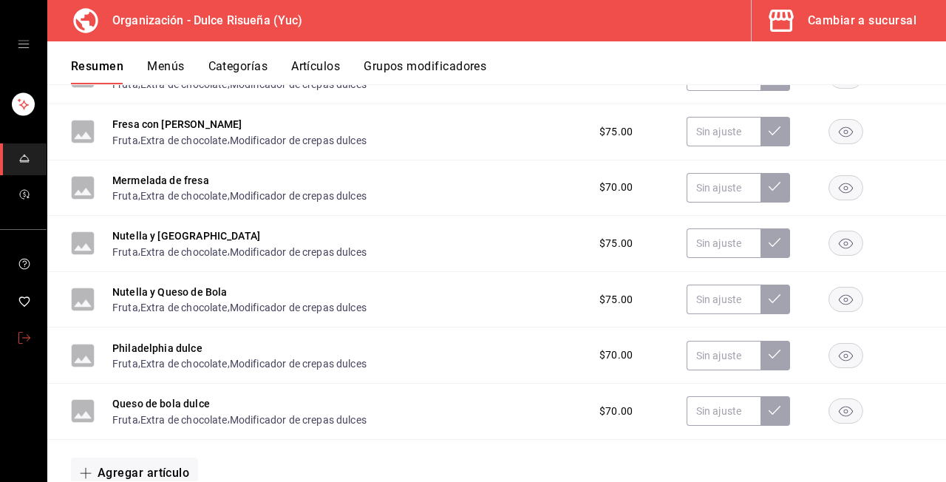
click at [30, 341] on icon "mailbox folders" at bounding box center [24, 338] width 12 height 12
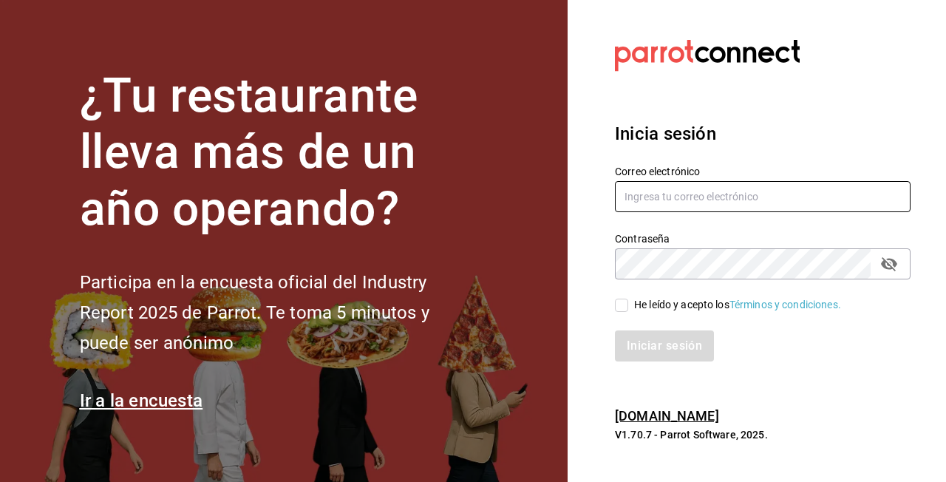
type input "[EMAIL_ADDRESS][DOMAIN_NAME]"
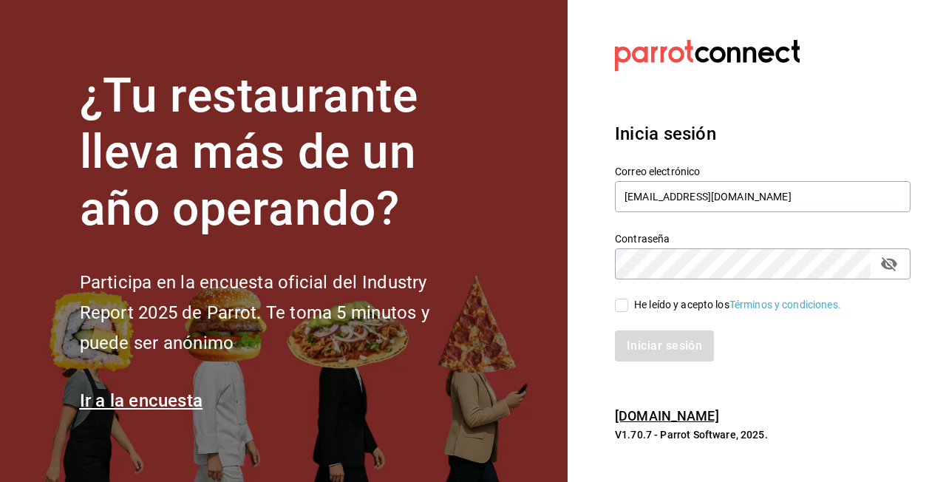
click at [629, 302] on span "He leído y acepto los Términos y condiciones." at bounding box center [734, 305] width 213 height 16
click at [628, 302] on input "He leído y acepto los Términos y condiciones." at bounding box center [621, 305] width 13 height 13
checkbox input "true"
click at [641, 351] on button "Iniciar sesión" at bounding box center [665, 345] width 101 height 31
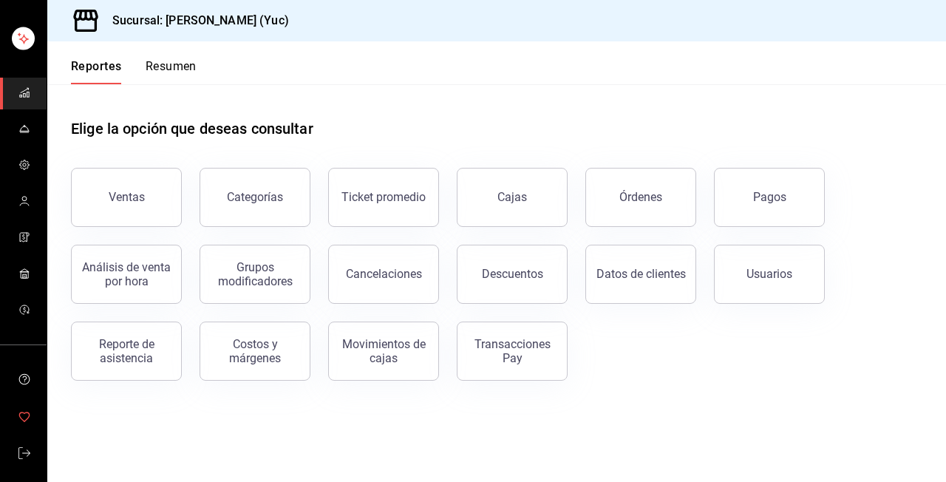
scroll to position [66, 0]
click at [20, 386] on span "mailbox folders" at bounding box center [24, 381] width 12 height 24
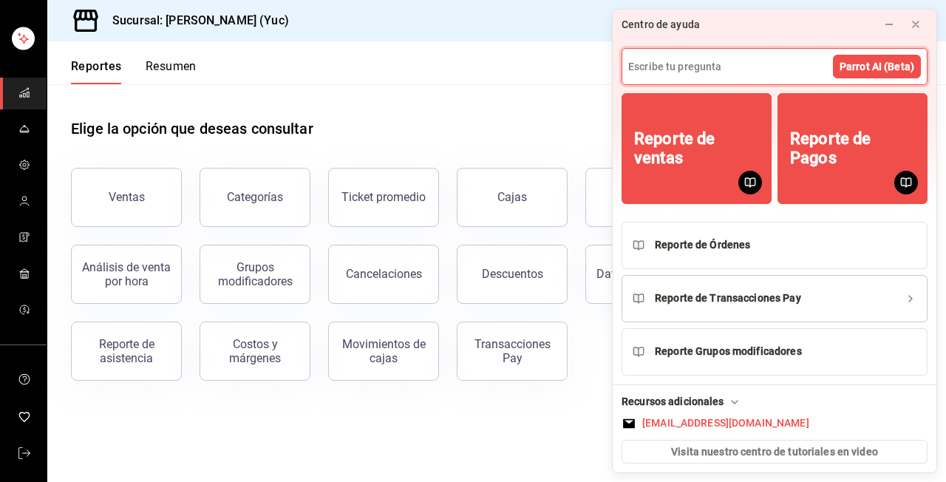
scroll to position [33, 0]
click at [729, 354] on div "Reporte Grupos modificadores" at bounding box center [728, 352] width 147 height 16
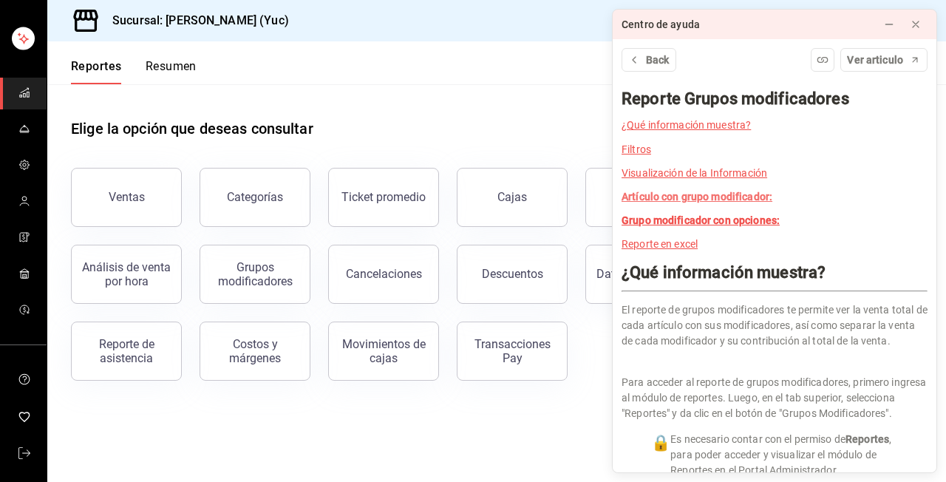
scroll to position [0, 0]
click at [21, 194] on span "mailbox folders" at bounding box center [24, 202] width 12 height 20
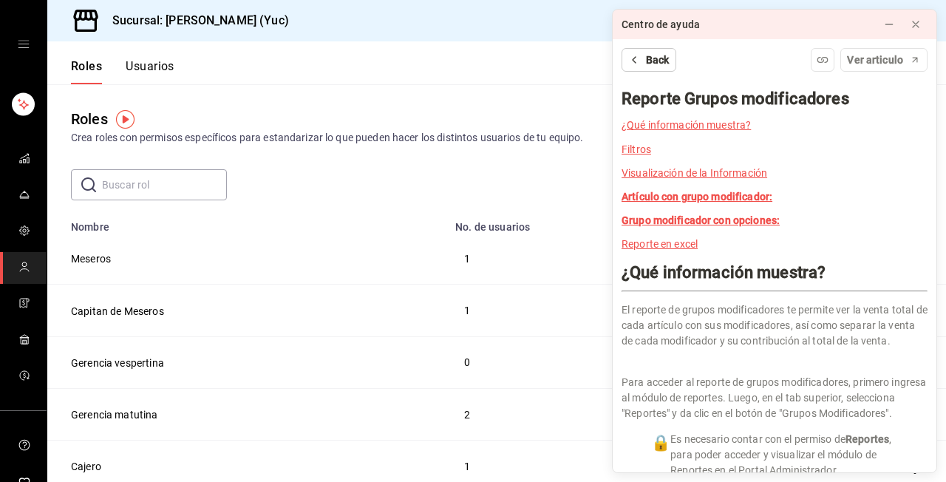
click at [662, 60] on span "Back" at bounding box center [658, 60] width 24 height 16
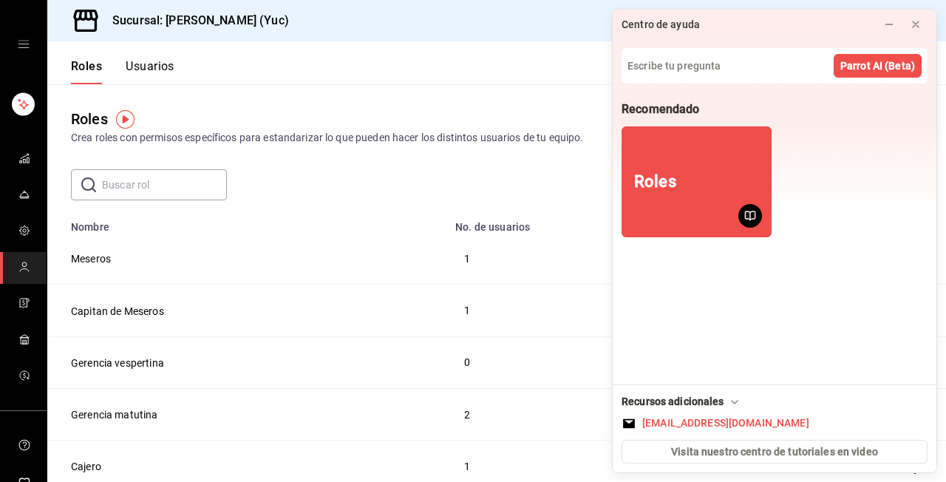
click at [509, 159] on div "Roles Crea roles con permisos específicos para estandarizar lo que pueden hacer…" at bounding box center [496, 142] width 899 height 116
click at [920, 28] on icon at bounding box center [916, 24] width 12 height 12
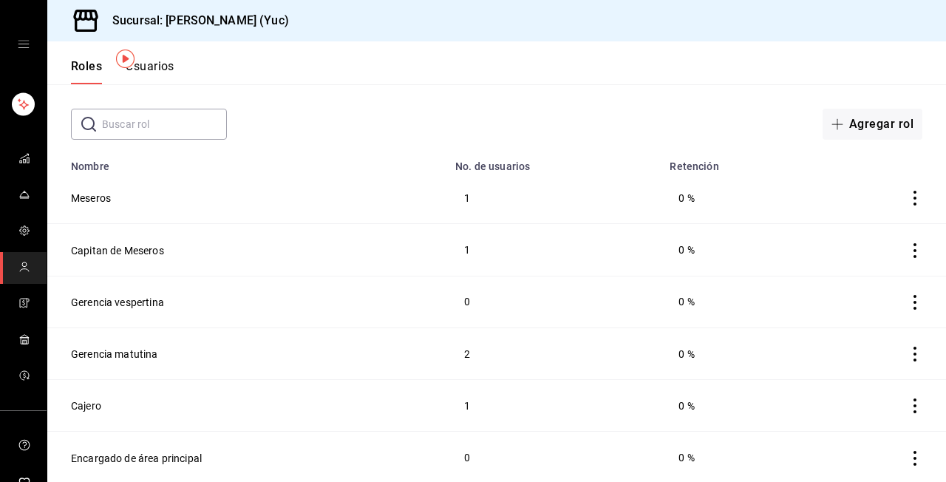
scroll to position [62, 0]
click at [473, 306] on td "0" at bounding box center [553, 300] width 214 height 52
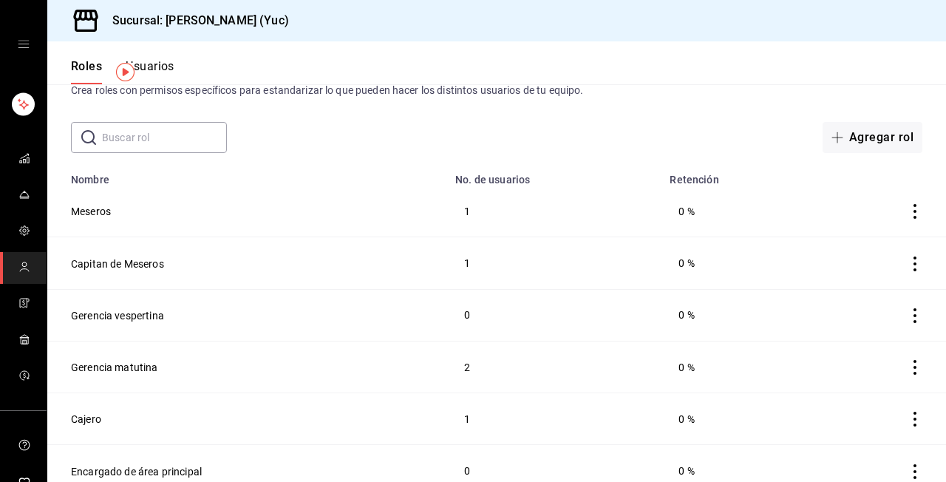
scroll to position [41, 0]
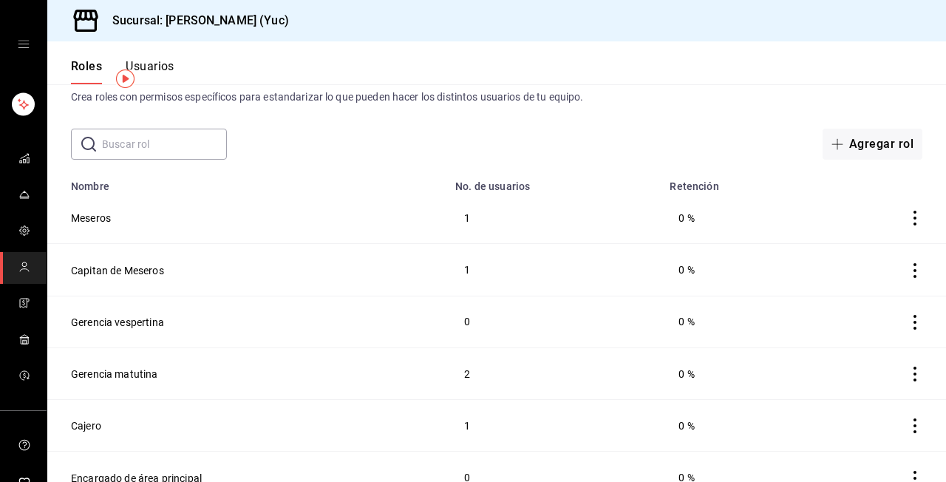
click at [26, 271] on icon "mailbox folders" at bounding box center [24, 267] width 12 height 12
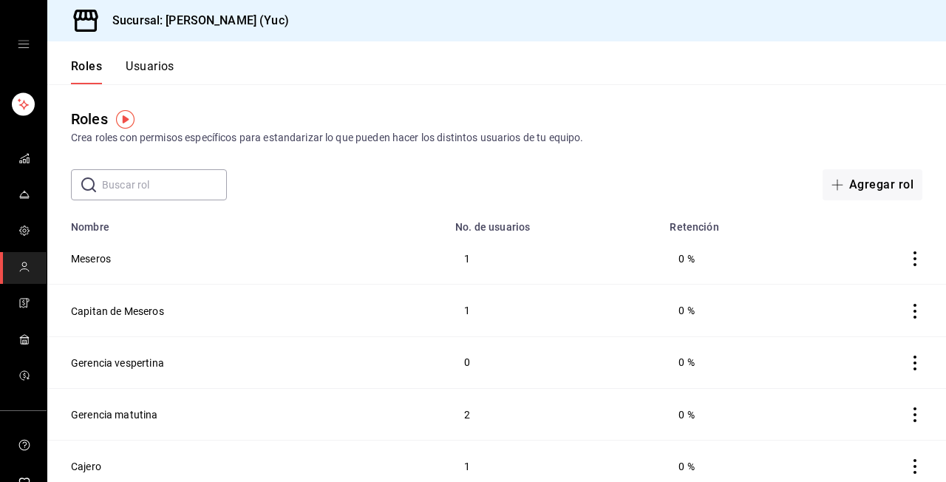
click at [169, 67] on button "Usuarios" at bounding box center [150, 71] width 49 height 25
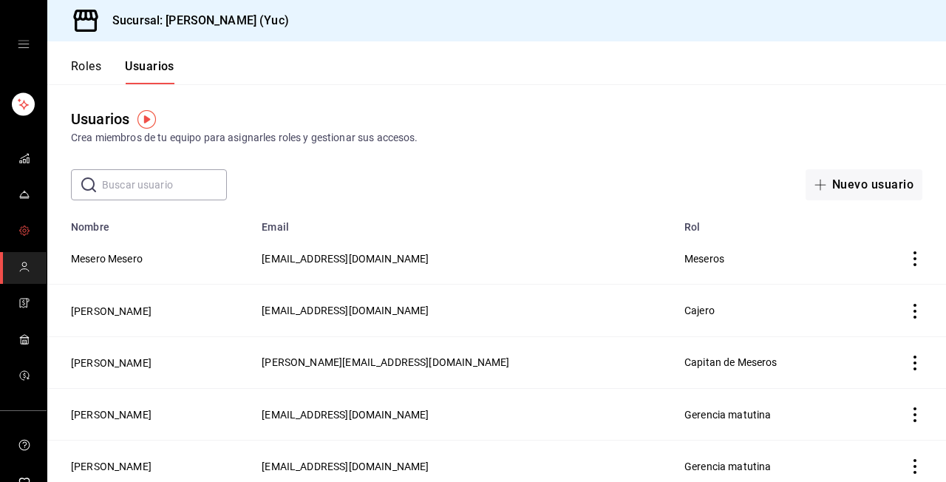
click at [31, 231] on link "mailbox folders" at bounding box center [23, 232] width 47 height 32
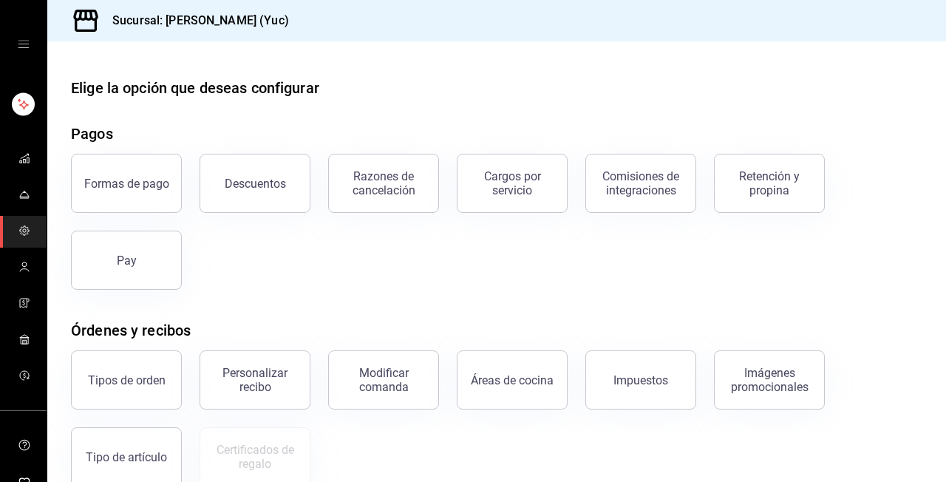
click at [26, 31] on div "mailbox folders" at bounding box center [23, 44] width 47 height 89
click at [25, 50] on div "mailbox folders" at bounding box center [23, 44] width 47 height 89
click at [22, 44] on icon "open drawer" at bounding box center [23, 44] width 11 height 7
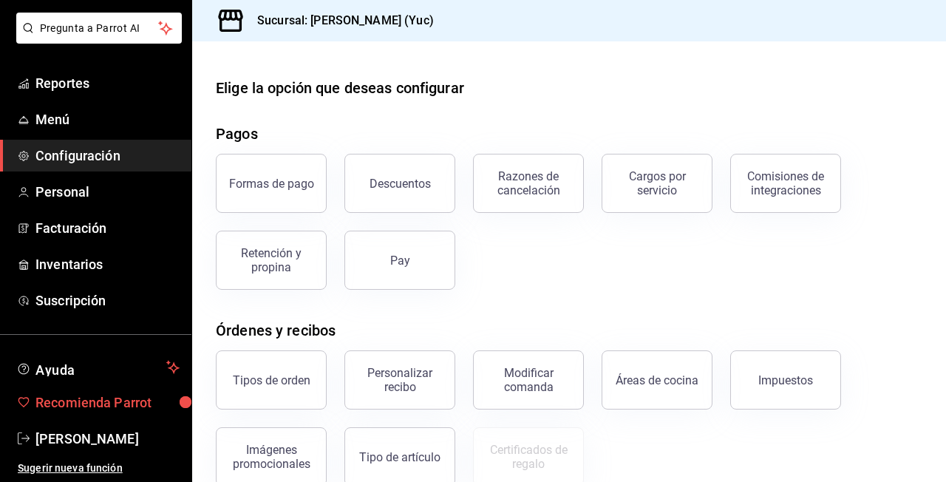
click at [106, 394] on span "Recomienda Parrot" at bounding box center [107, 403] width 144 height 20
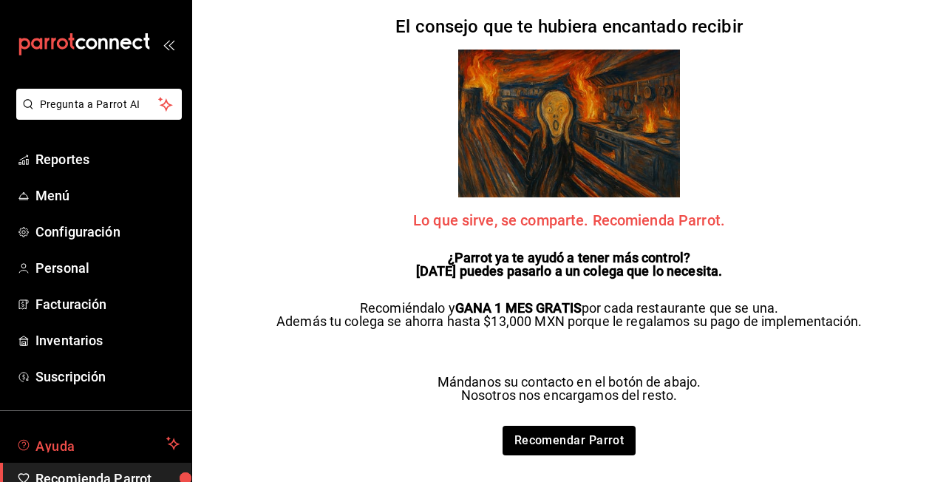
click at [98, 446] on span "Ayuda" at bounding box center [97, 444] width 125 height 18
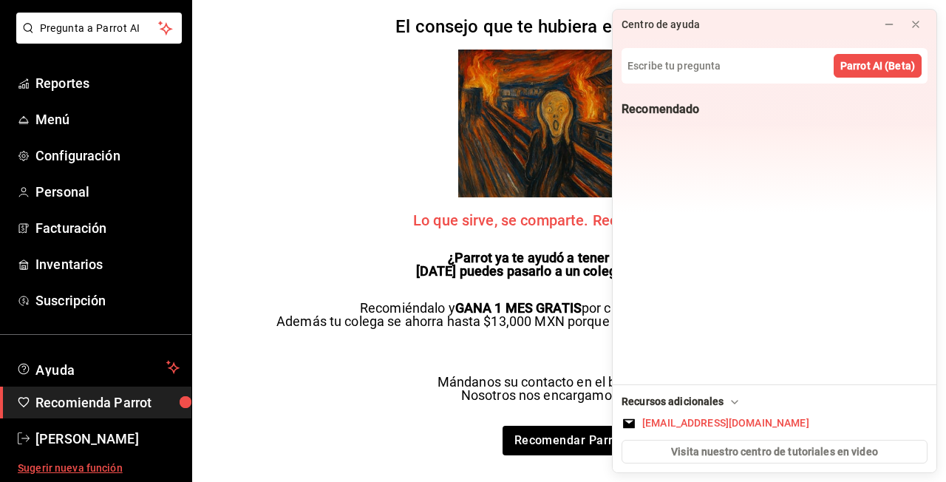
click at [109, 471] on span "Sugerir nueva función" at bounding box center [99, 469] width 162 height 16
click at [371, 200] on div "El consejo que te hubiera encantado recibir Lo que sirve, se comparte. Recomien…" at bounding box center [569, 241] width 615 height 482
click at [95, 197] on span "Personal" at bounding box center [107, 192] width 144 height 20
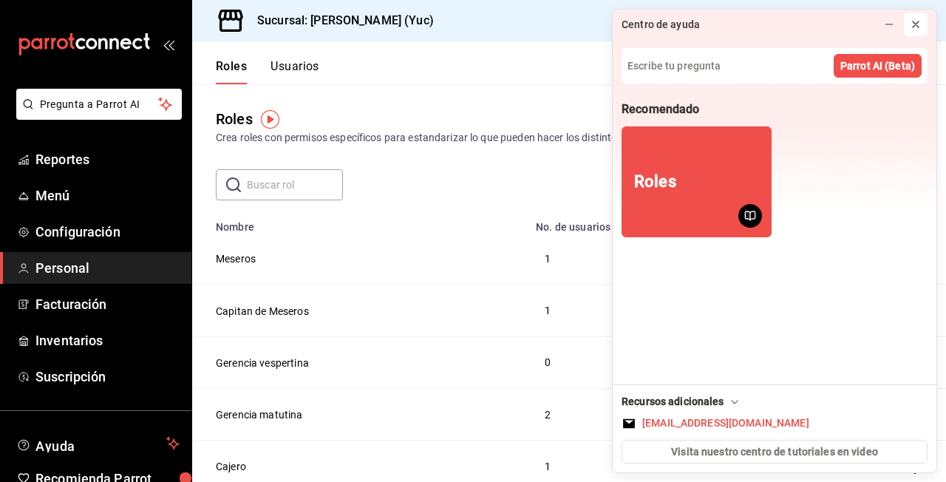
click at [922, 25] on button at bounding box center [916, 25] width 24 height 24
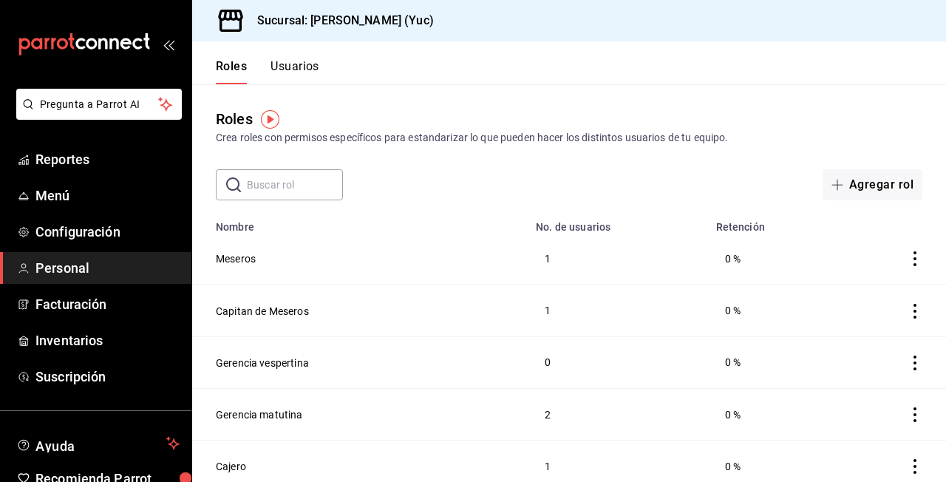
click at [118, 214] on ul "Reportes Menú Configuración Personal Facturación Inventarios Suscripción" at bounding box center [95, 267] width 191 height 249
click at [114, 236] on span "Configuración" at bounding box center [107, 232] width 144 height 20
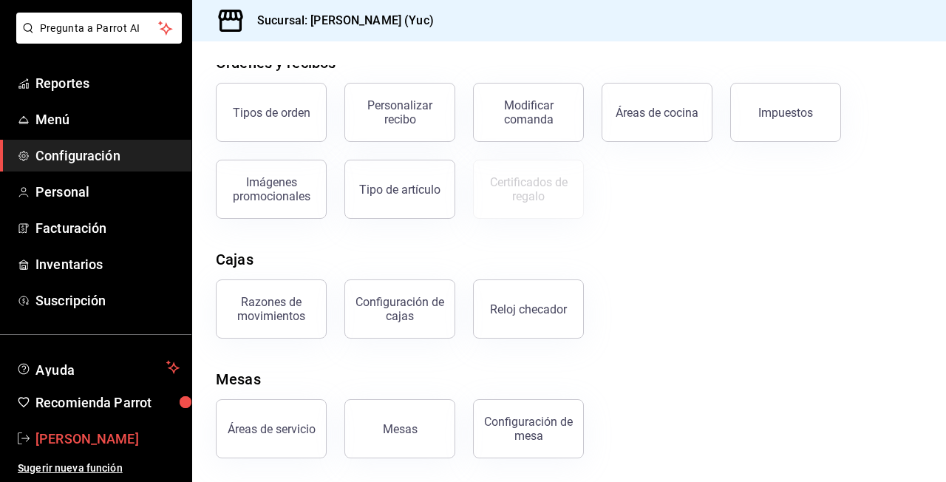
scroll to position [76, 0]
click at [142, 441] on span "[PERSON_NAME]" at bounding box center [107, 439] width 144 height 20
